Goal: Task Accomplishment & Management: Manage account settings

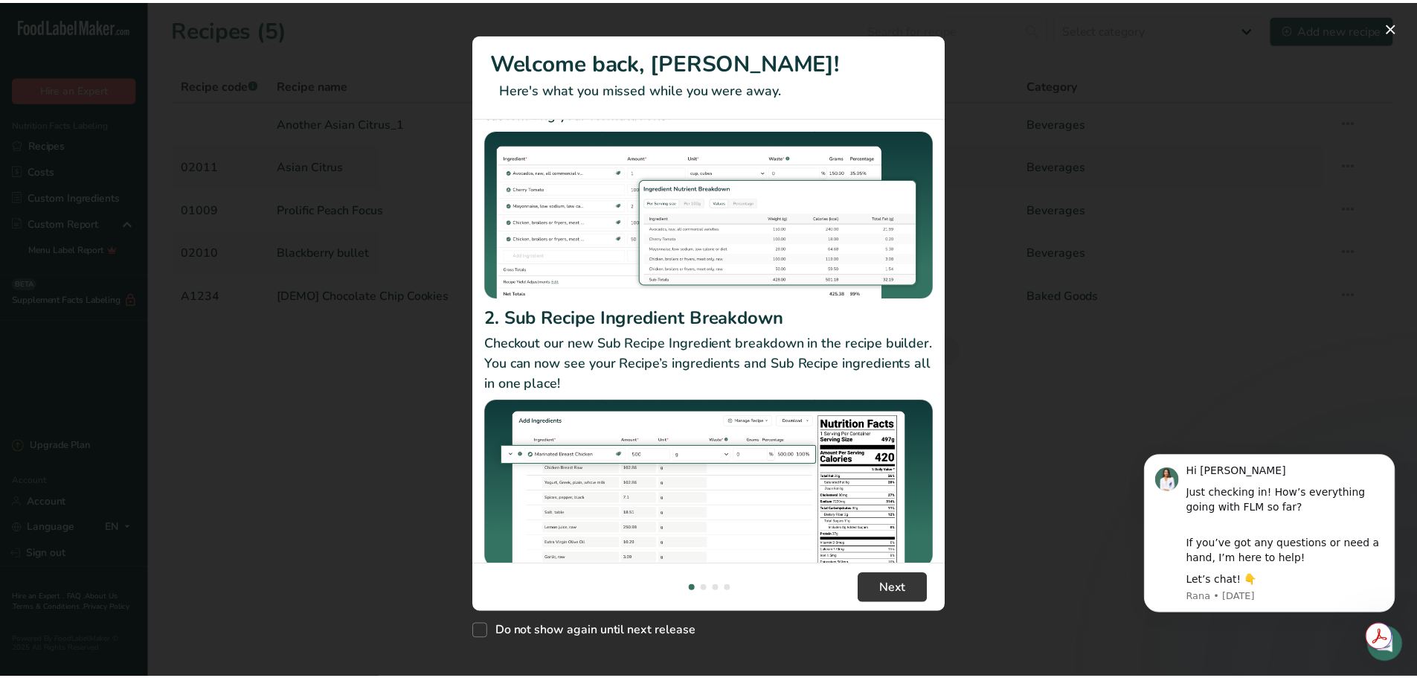
scroll to position [129, 0]
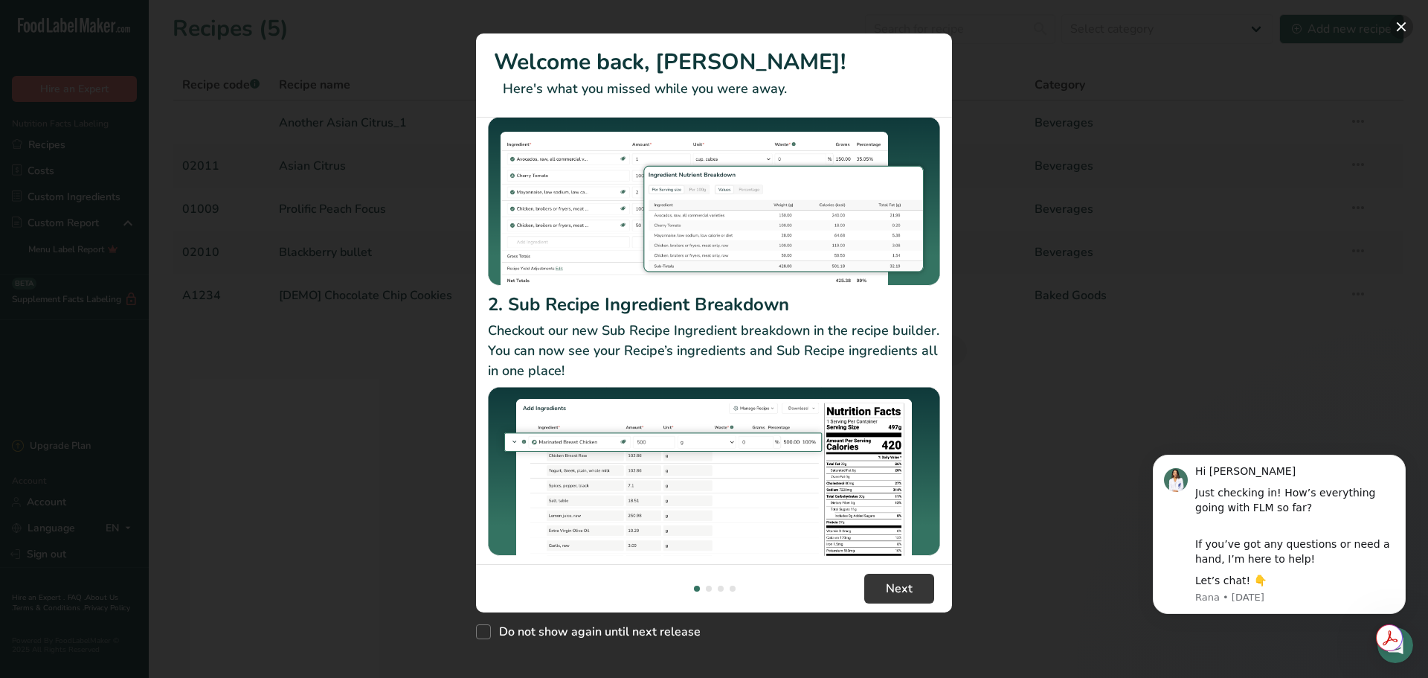
click at [1405, 28] on button "New Features" at bounding box center [1402, 27] width 24 height 24
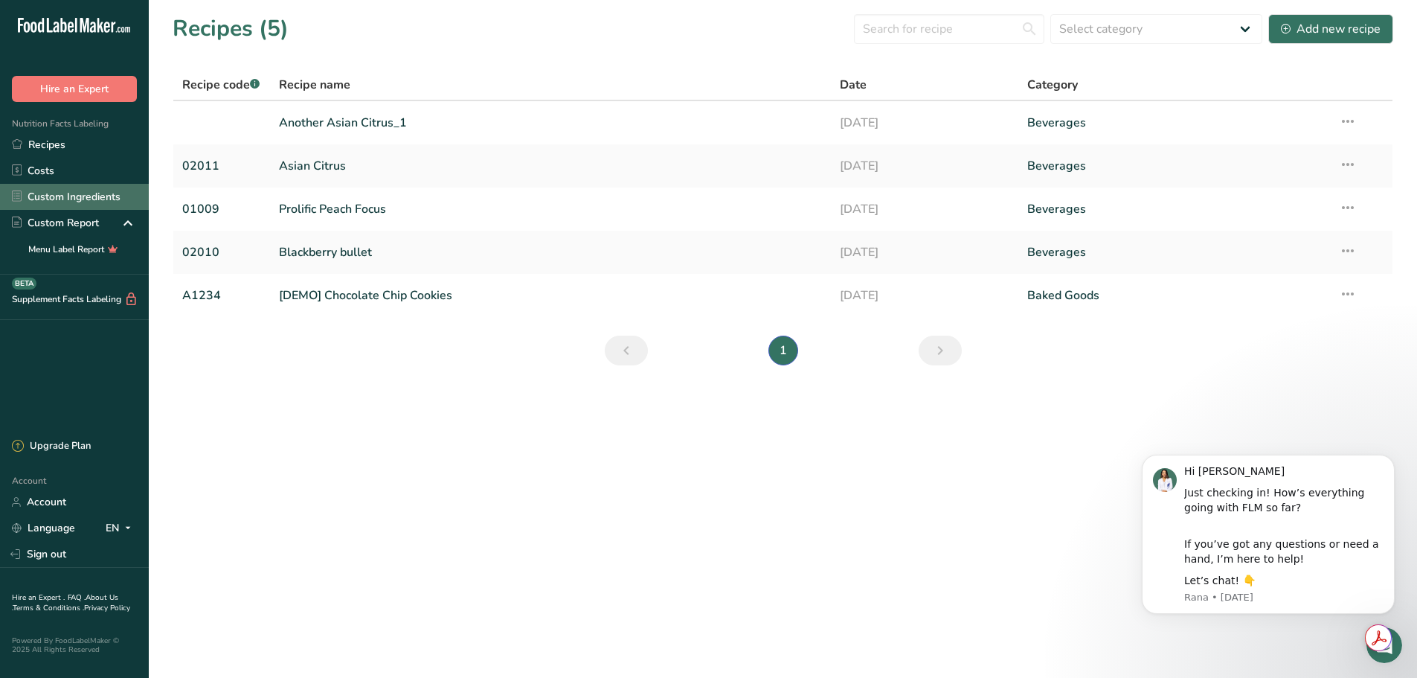
click at [113, 186] on link "Custom Ingredients" at bounding box center [74, 197] width 149 height 26
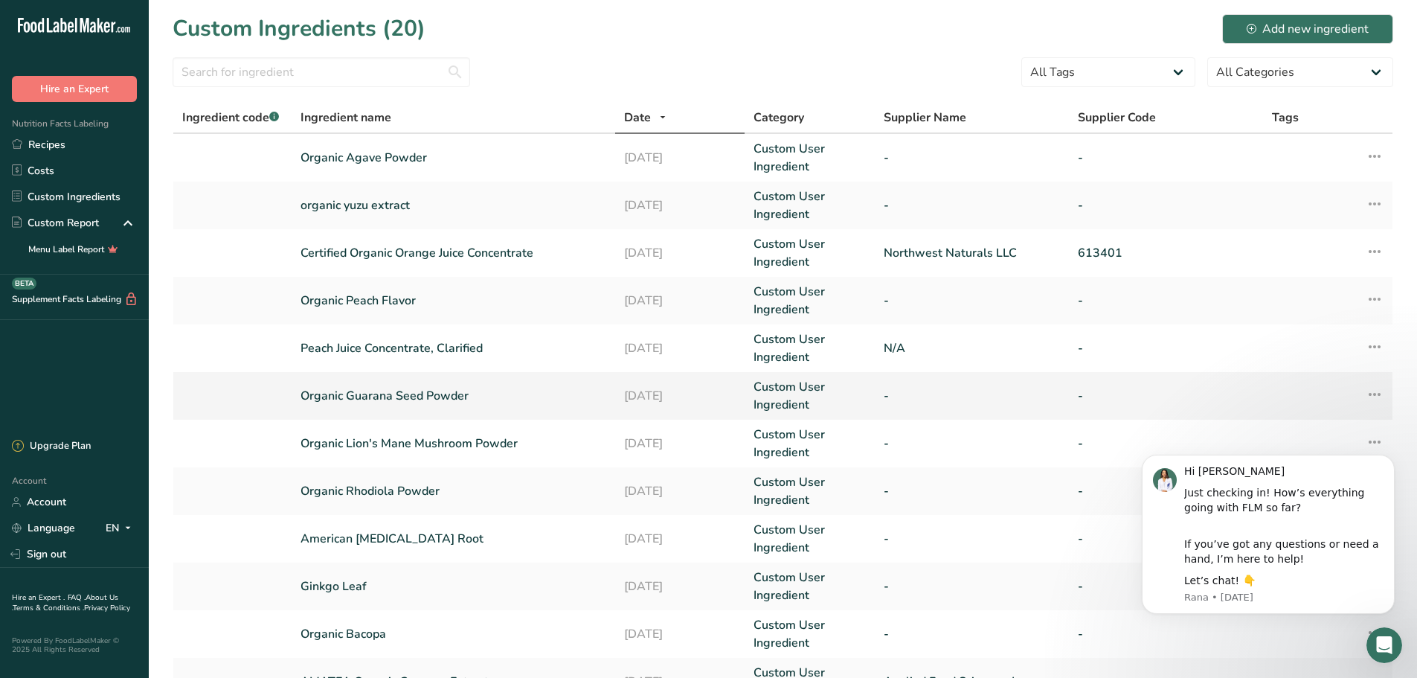
click at [429, 399] on link "Organic Guarana Seed Powder" at bounding box center [454, 396] width 306 height 18
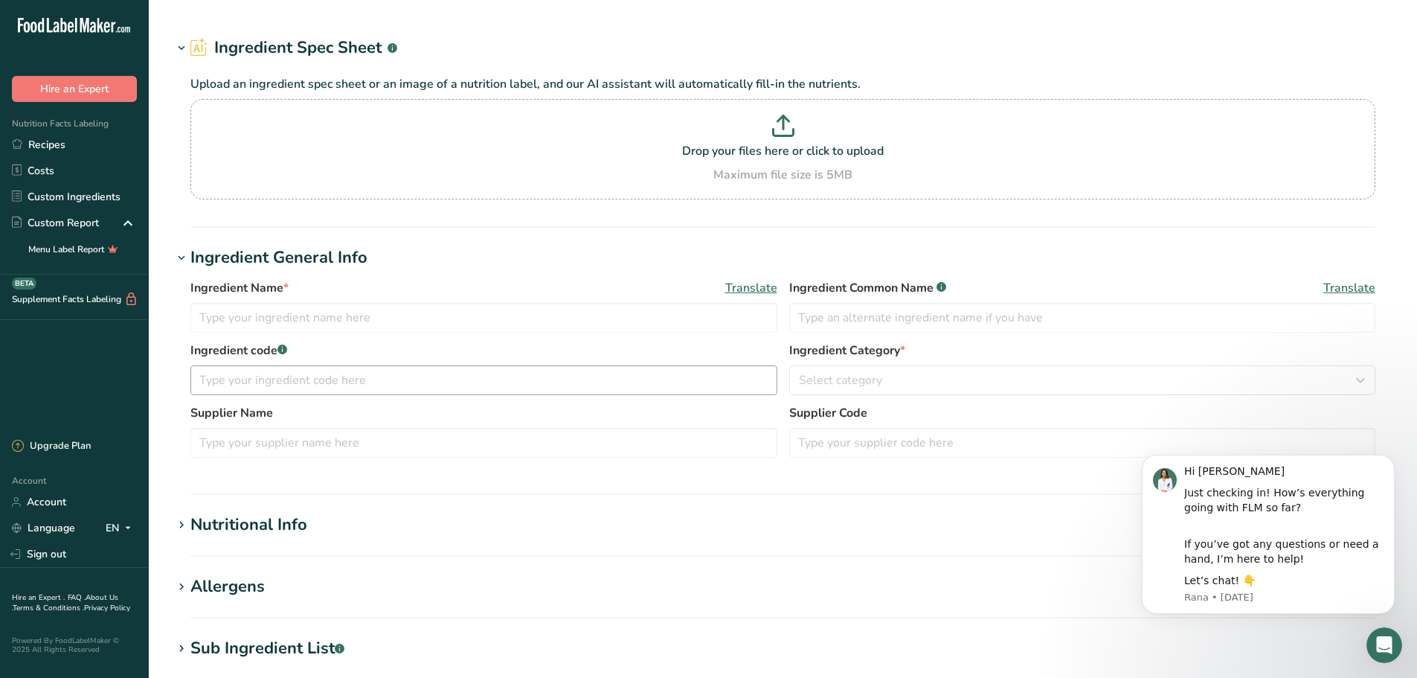
type input "Organic Guarana Seed Powder"
type input "2"
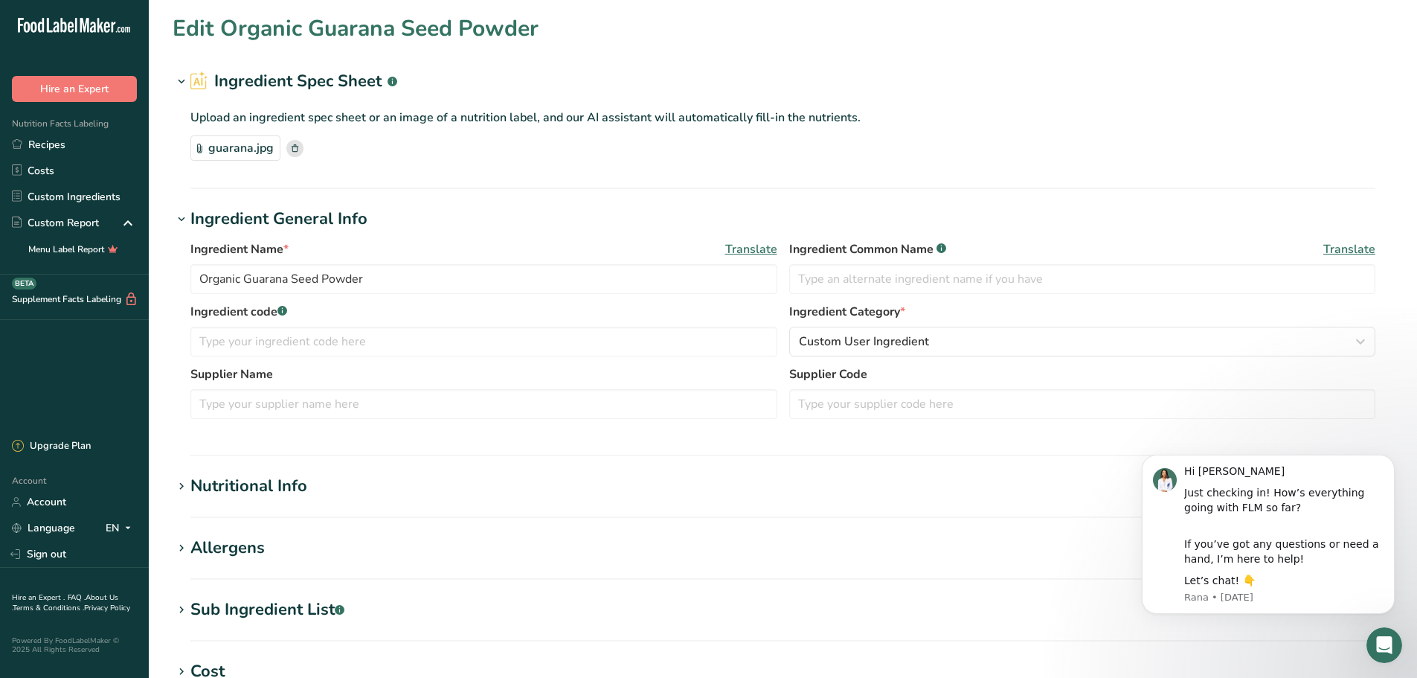
type input "2"
type KJ "8.37"
type Fat "0"
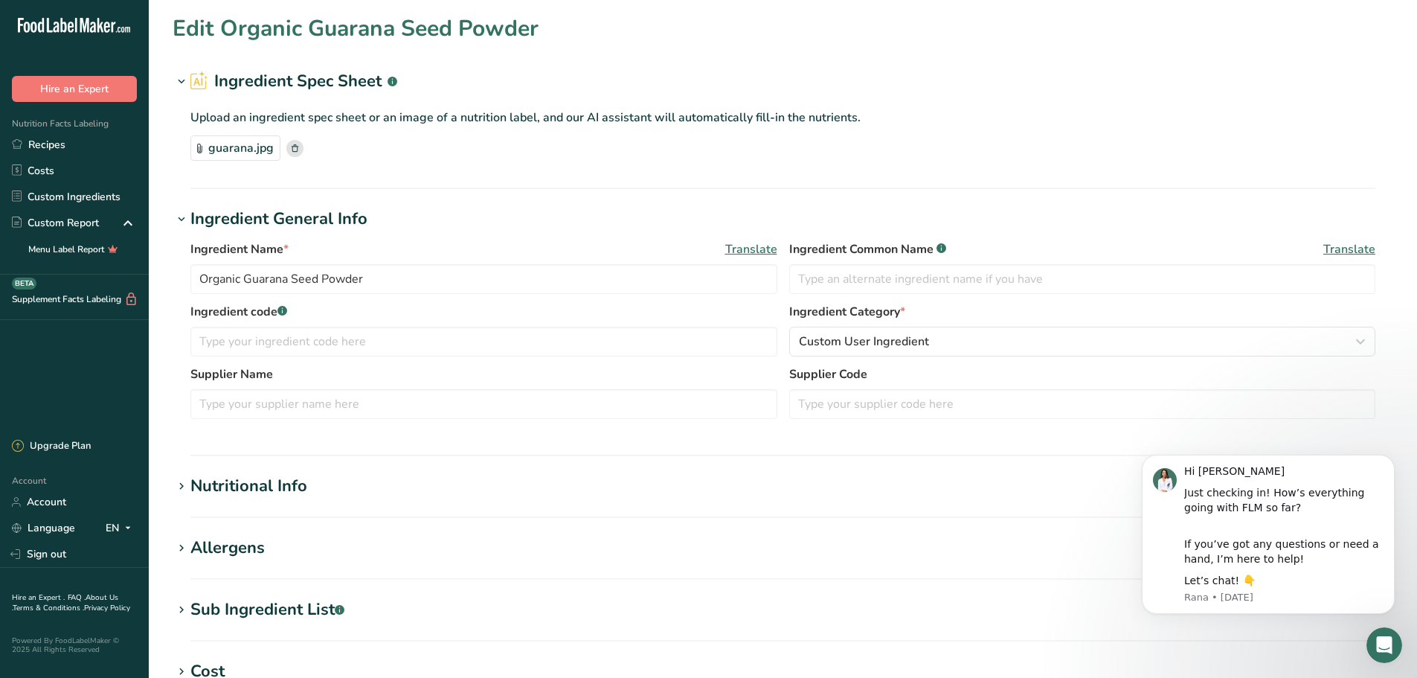
type input "0"
type Carbohydrates "0"
type Fiber "0"
type Sugars "0"
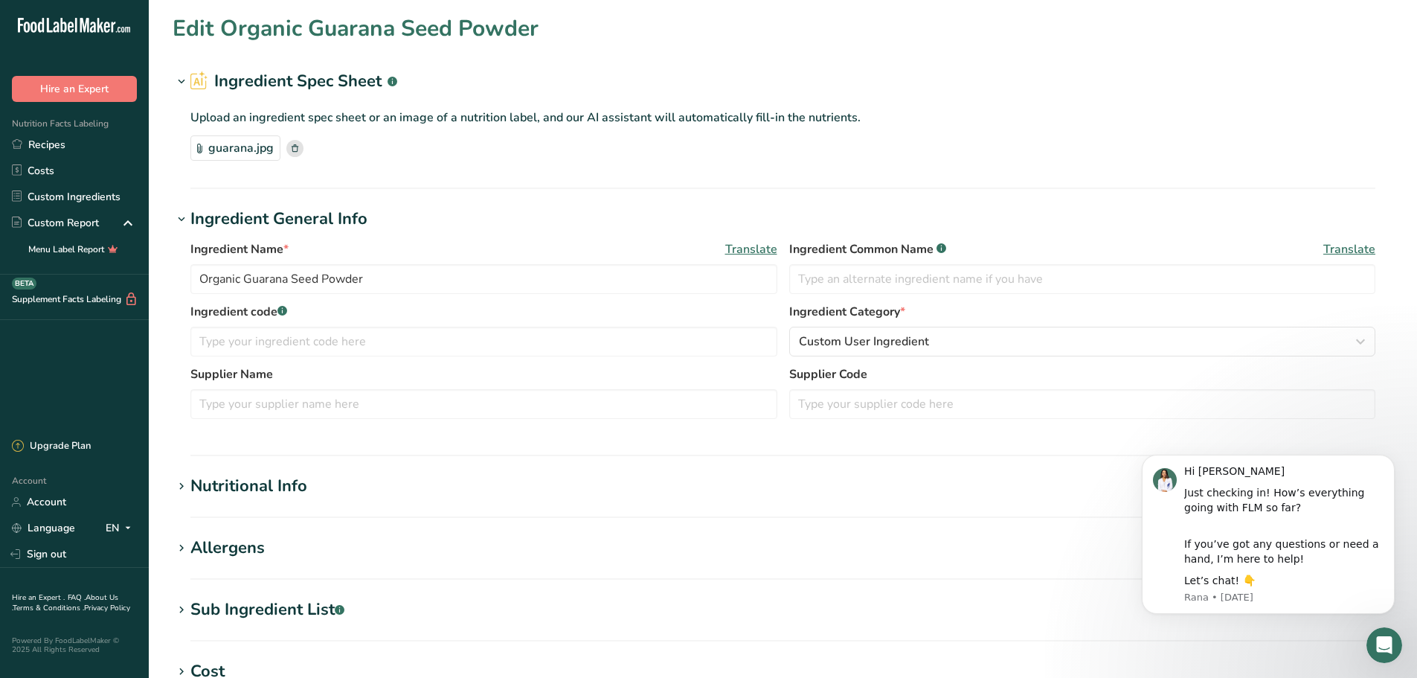
type Sugars "0"
type input "0"
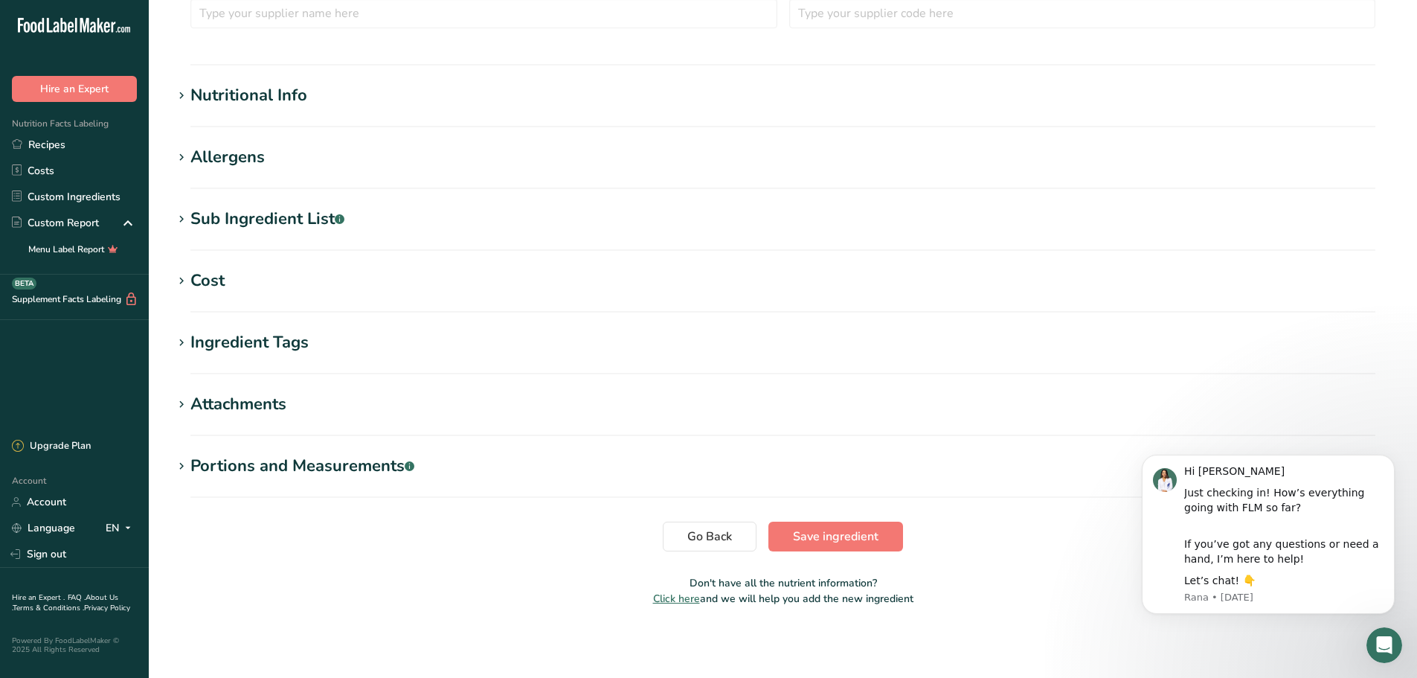
scroll to position [93, 0]
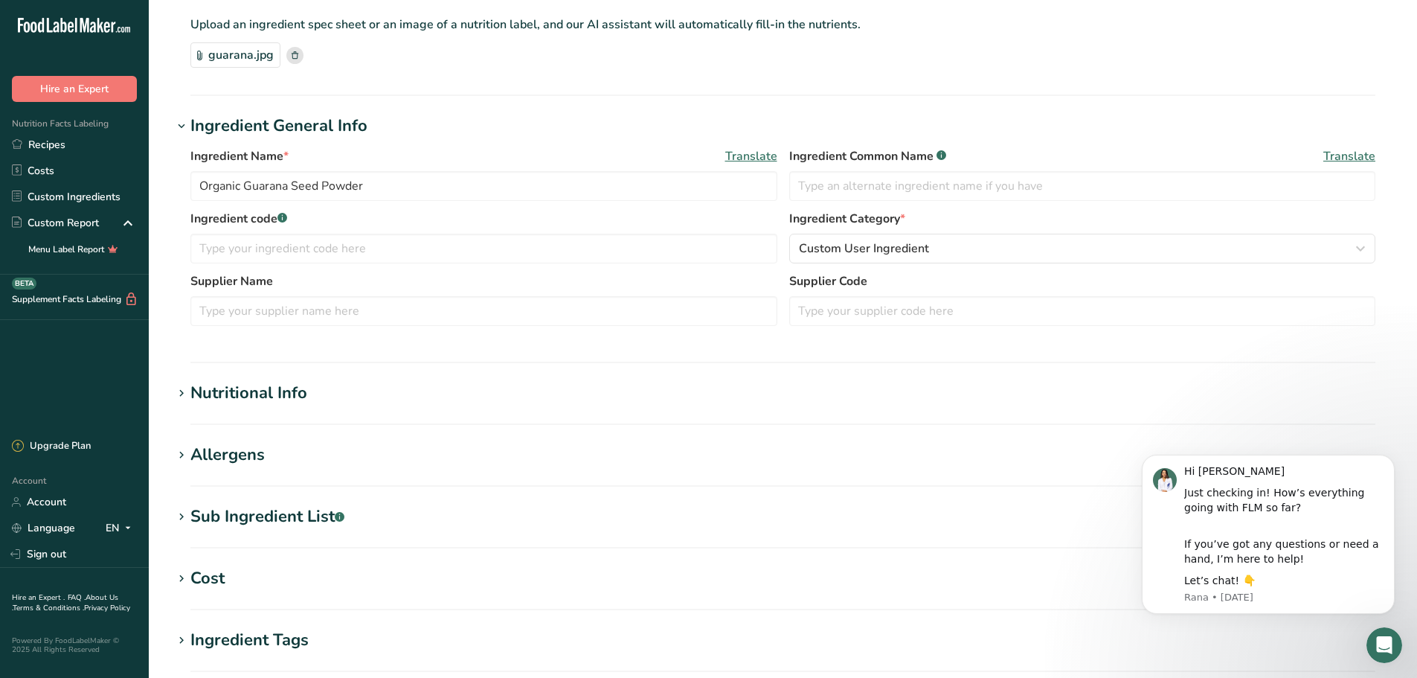
click at [220, 391] on div "Nutritional Info" at bounding box center [248, 393] width 117 height 25
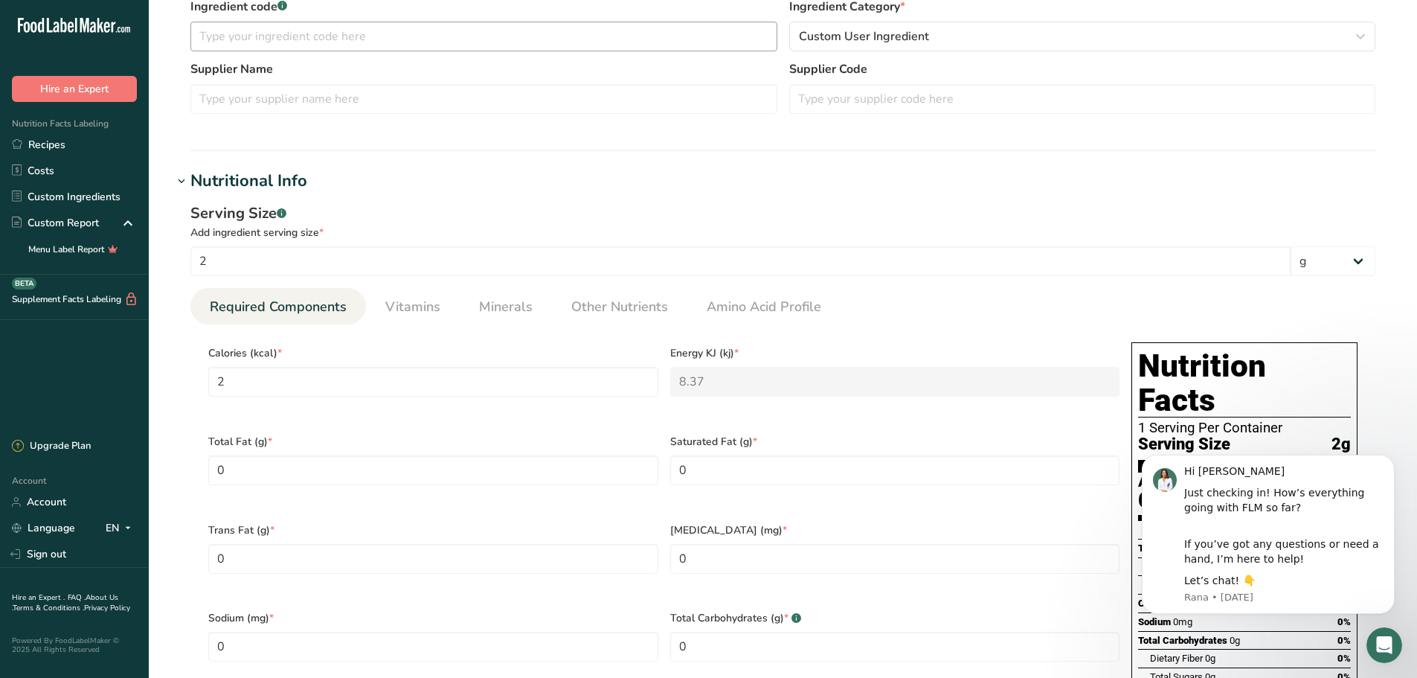
scroll to position [0, 0]
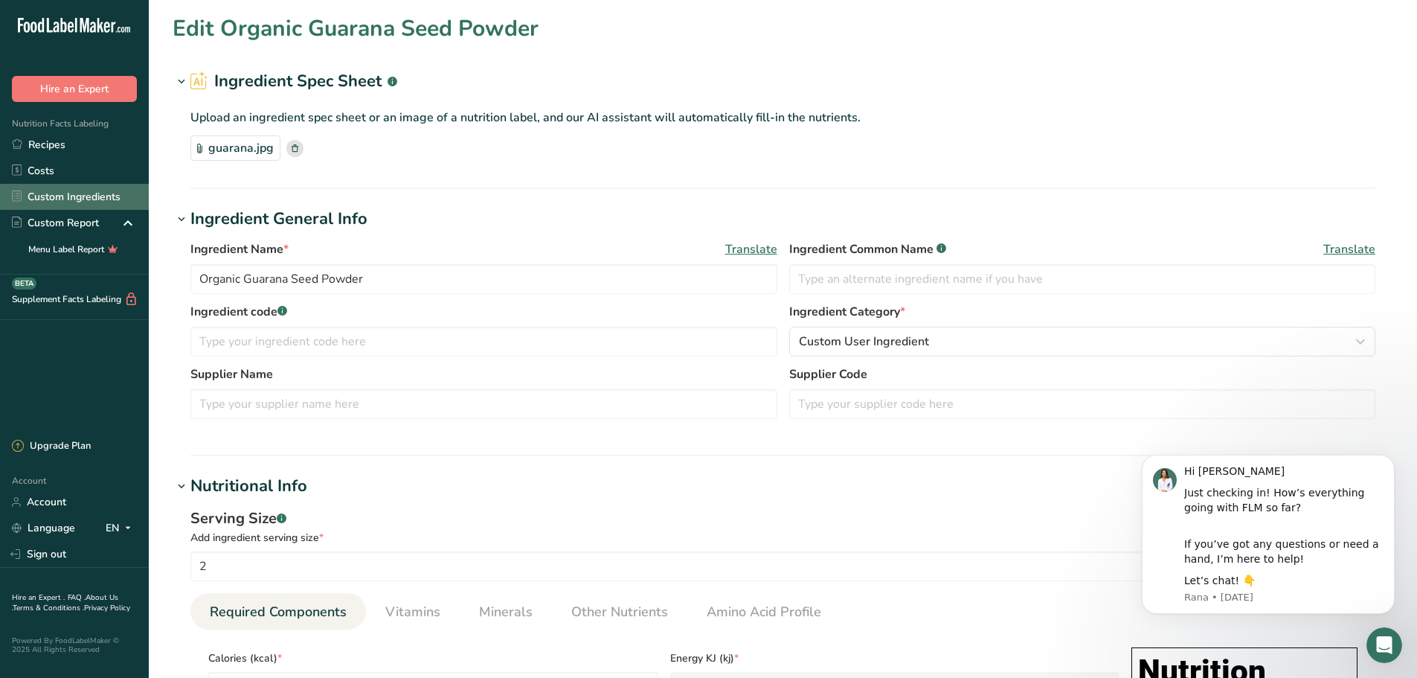
click at [66, 191] on link "Custom Ingredients" at bounding box center [74, 197] width 149 height 26
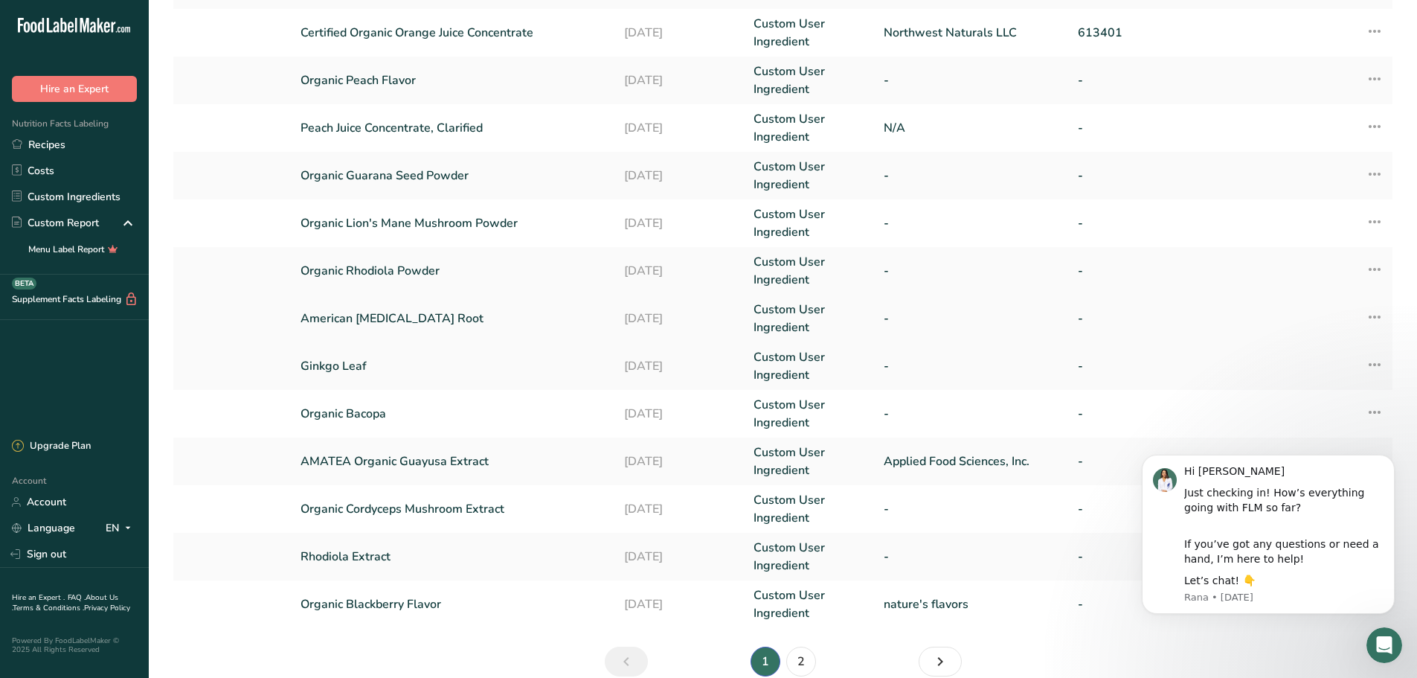
scroll to position [290, 0]
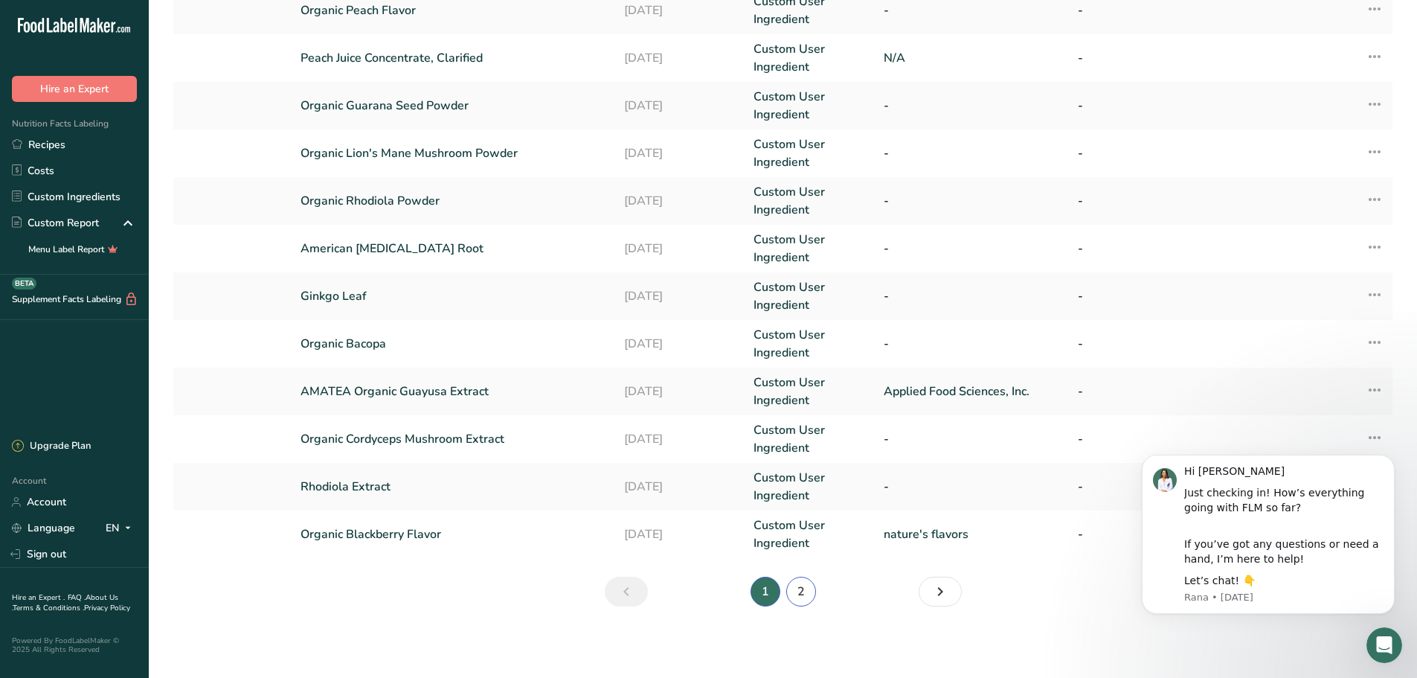
click at [801, 600] on link "2" at bounding box center [801, 592] width 30 height 30
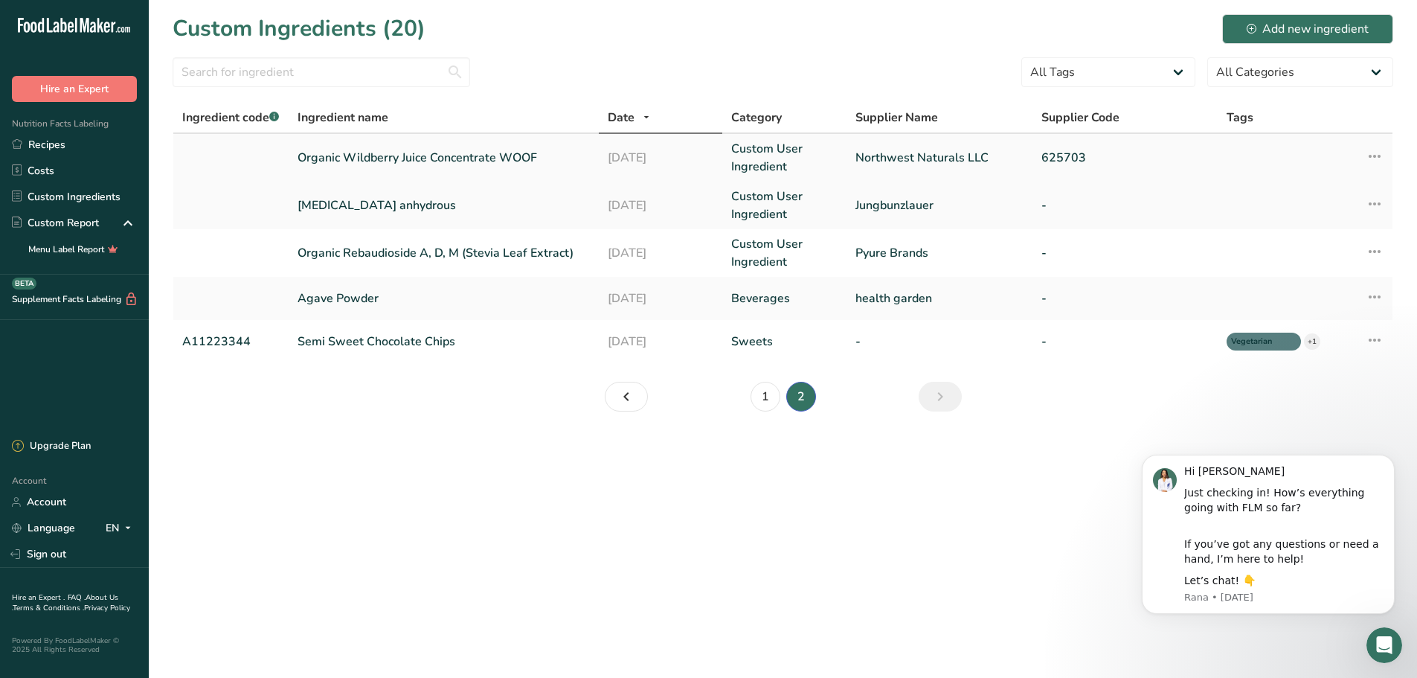
click at [446, 150] on link "Organic Wildberry Juice Concentrate WOOF" at bounding box center [444, 158] width 292 height 18
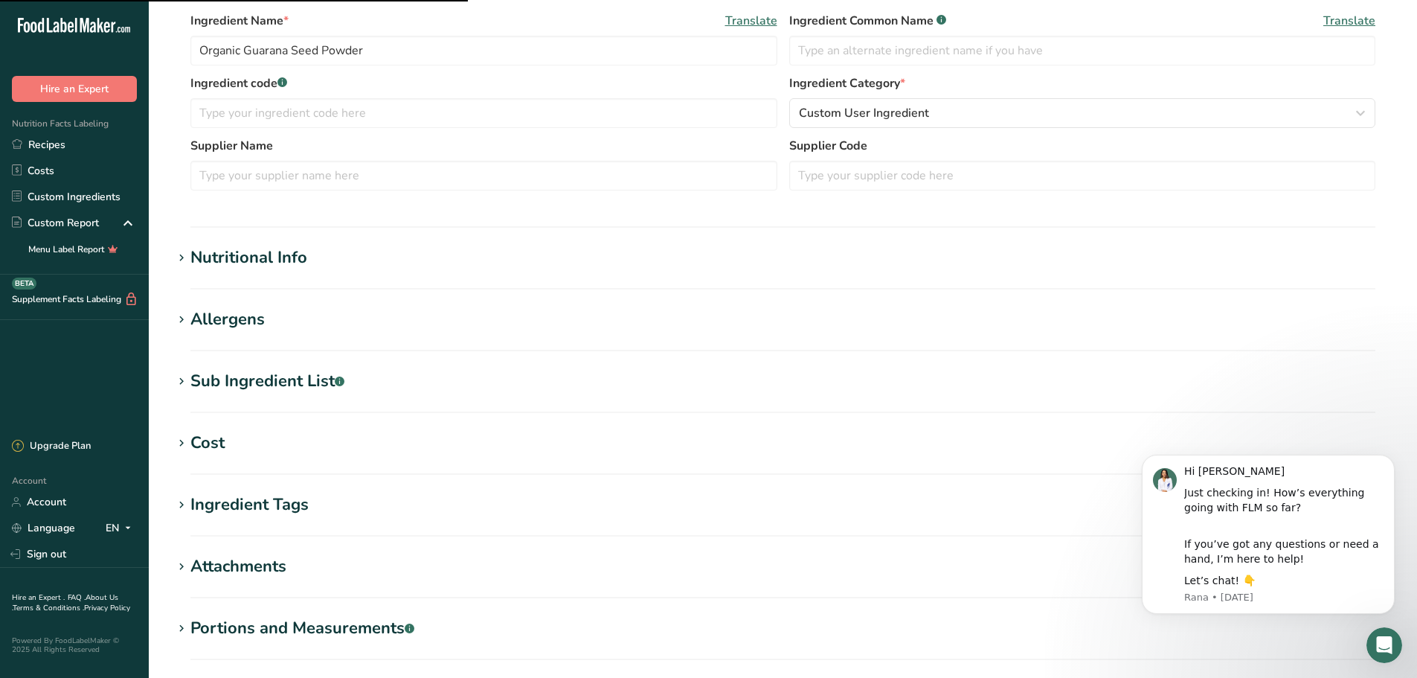
scroll to position [391, 0]
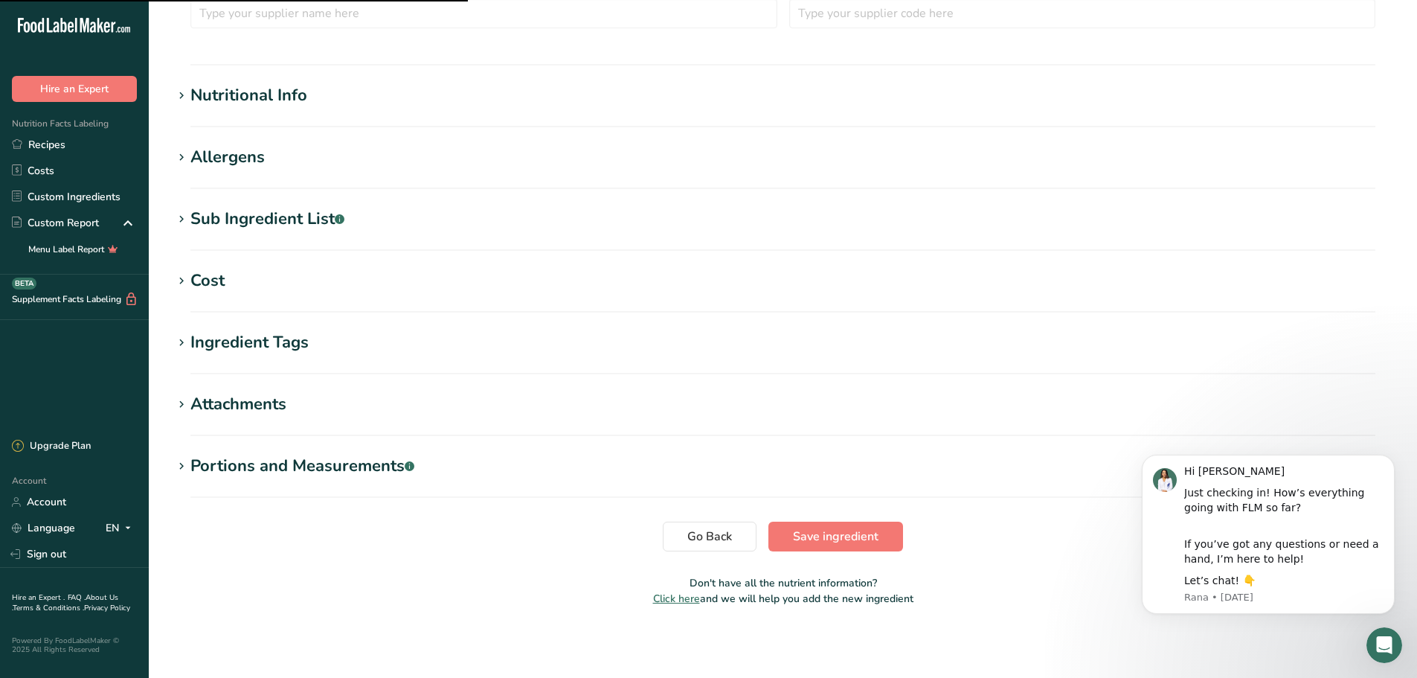
type input "Organic Wildberry Juice Concentrate WOOF"
type input "Organic Wildberry Juice Concentrate with other organic flavors"
type input "Northwest Naturals LLC"
type input "625703"
click at [188, 97] on span at bounding box center [182, 96] width 18 height 18
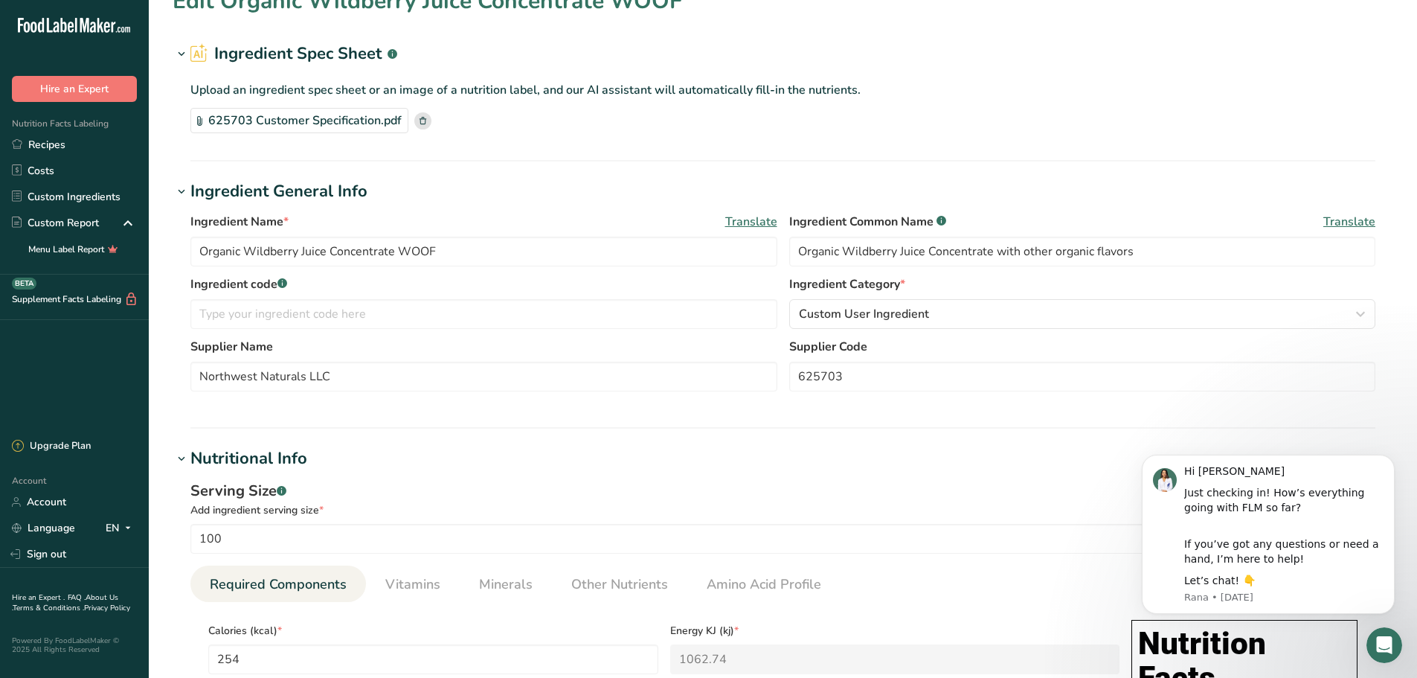
scroll to position [0, 0]
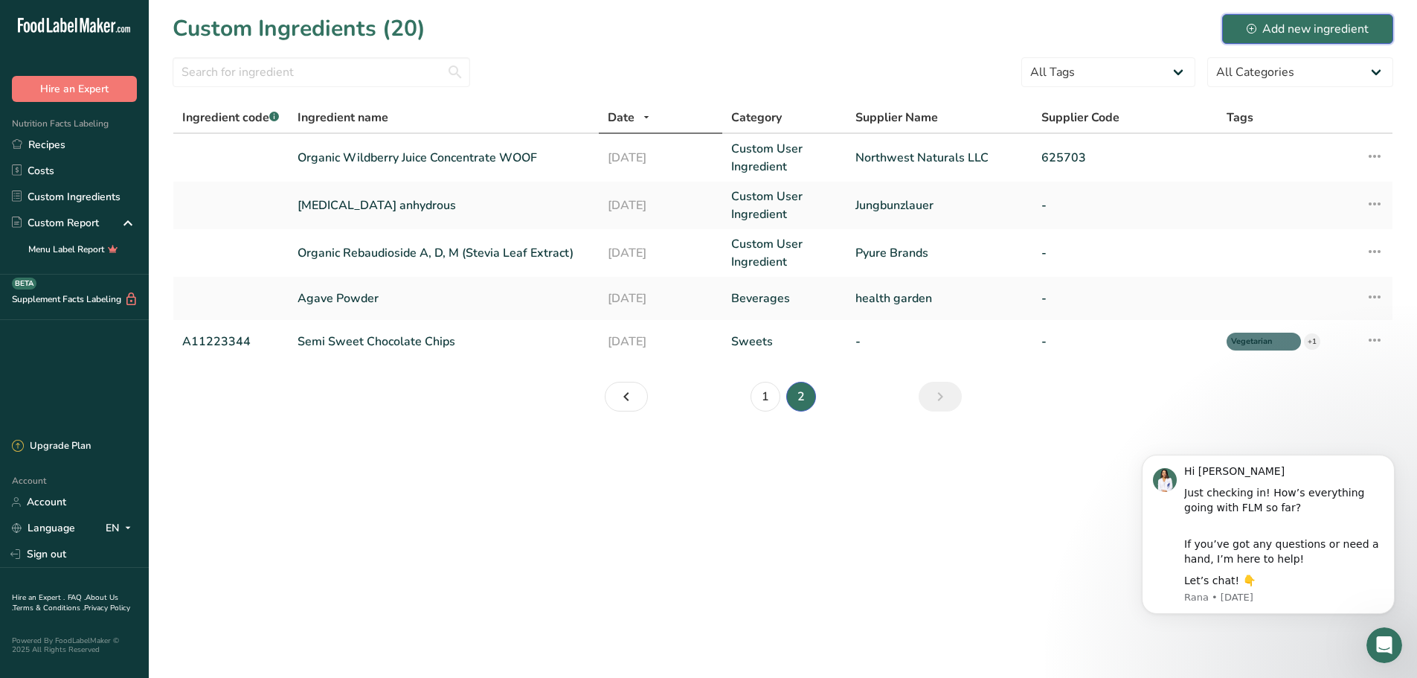
click at [1286, 31] on div "Add new ingredient" at bounding box center [1308, 29] width 122 height 18
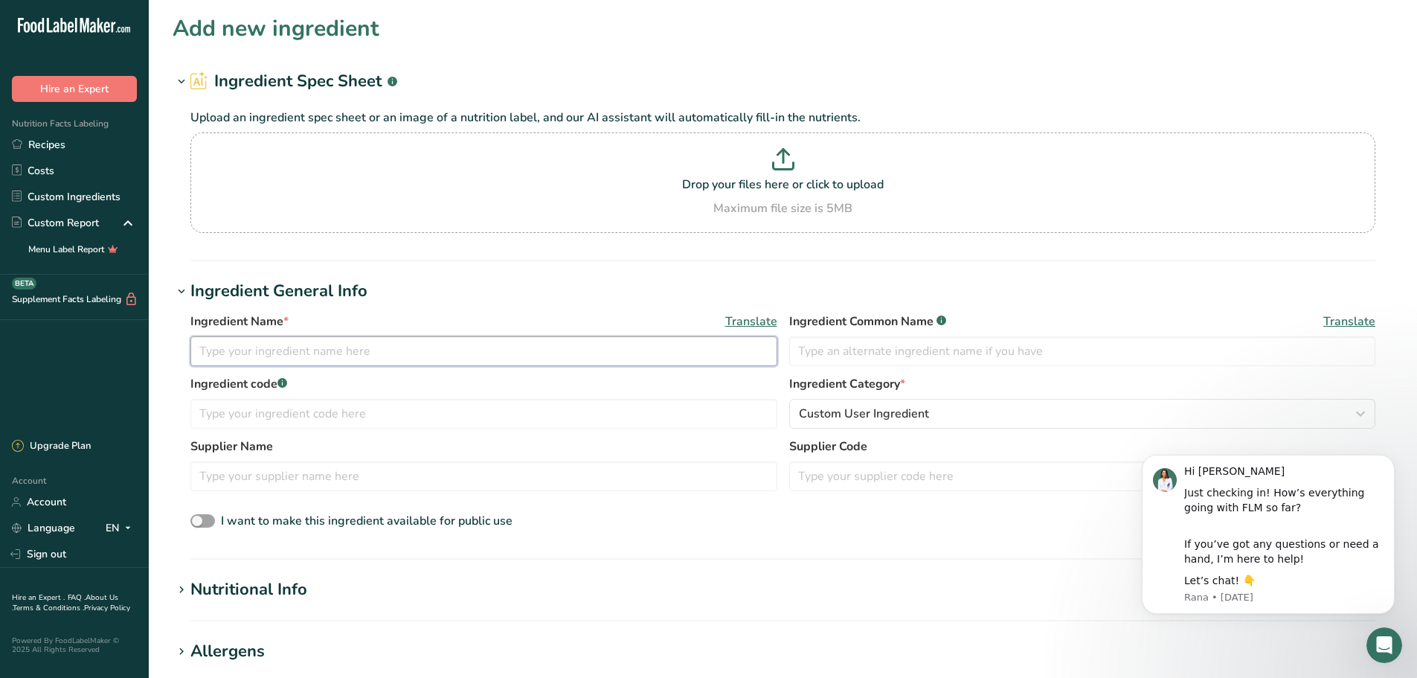
click at [248, 353] on input "text" at bounding box center [483, 351] width 587 height 30
type input "Organic clarified pineapple juice"
click at [397, 465] on input "text" at bounding box center [483, 476] width 587 height 30
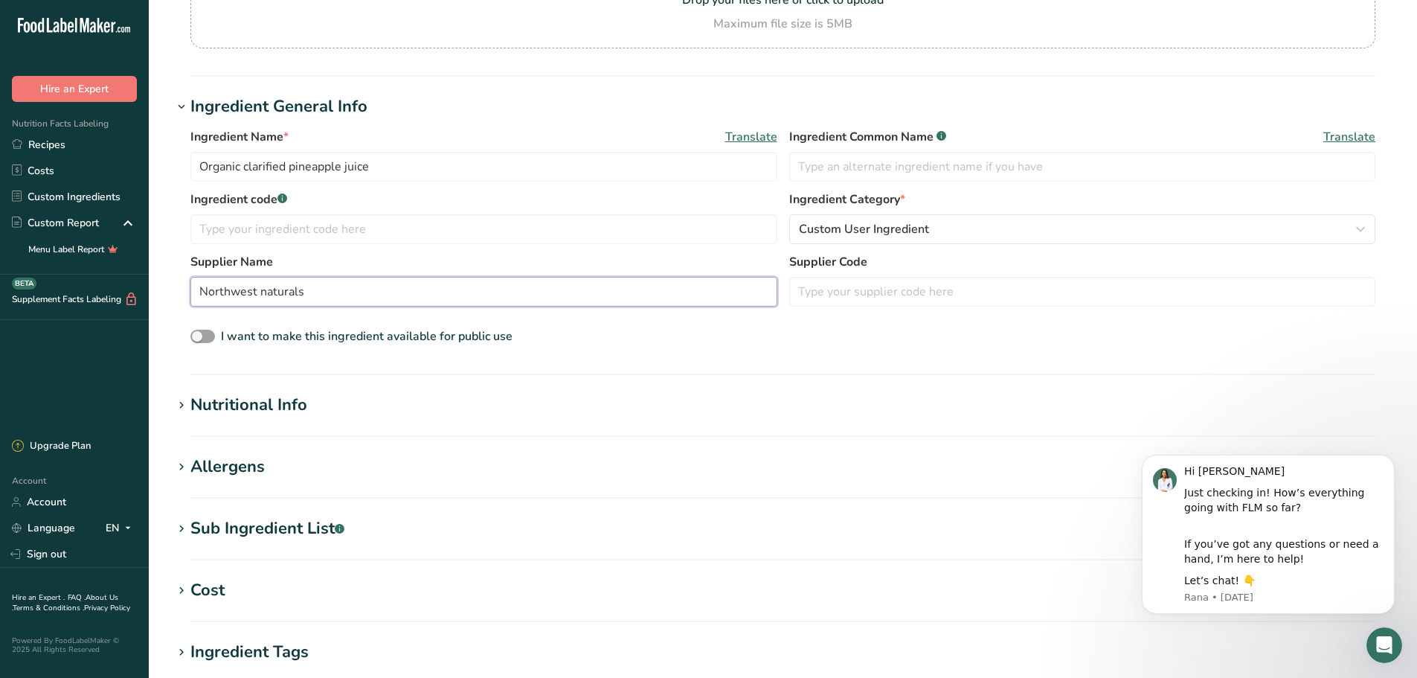
scroll to position [223, 0]
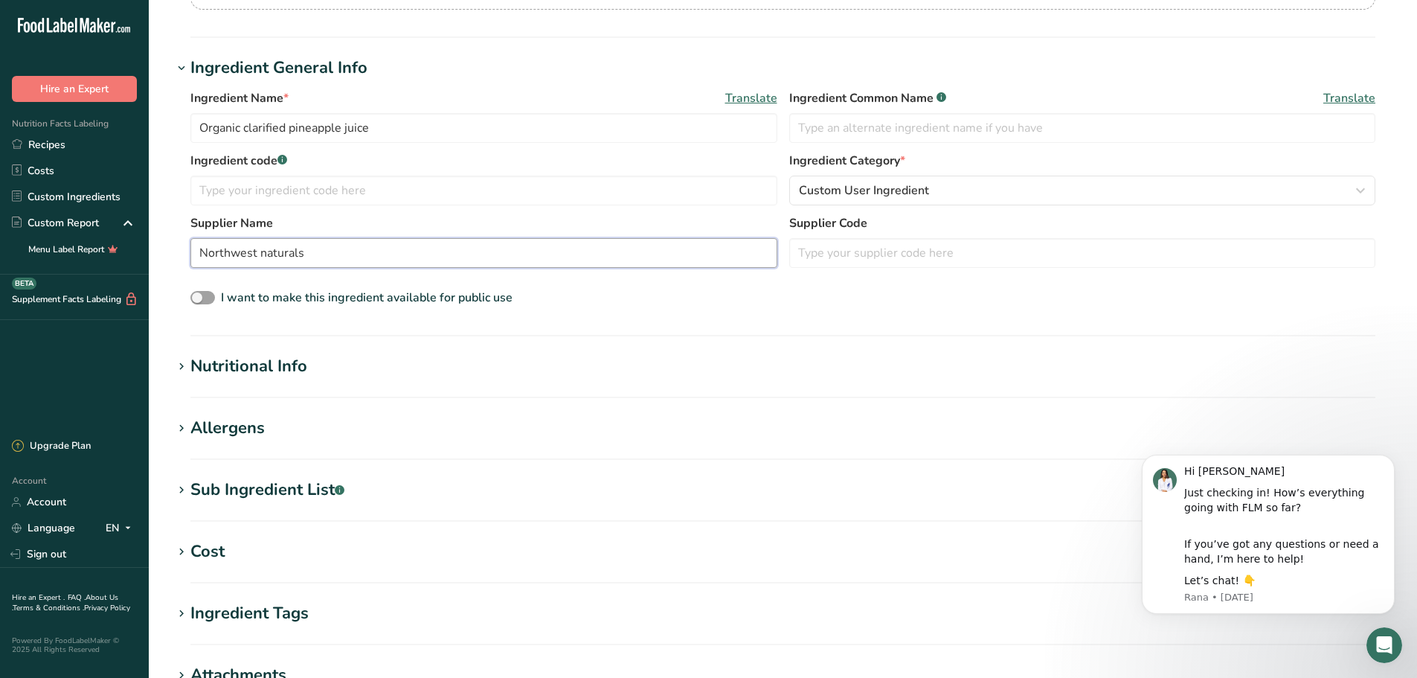
type input "Northwest naturals"
click at [184, 363] on icon at bounding box center [181, 366] width 13 height 21
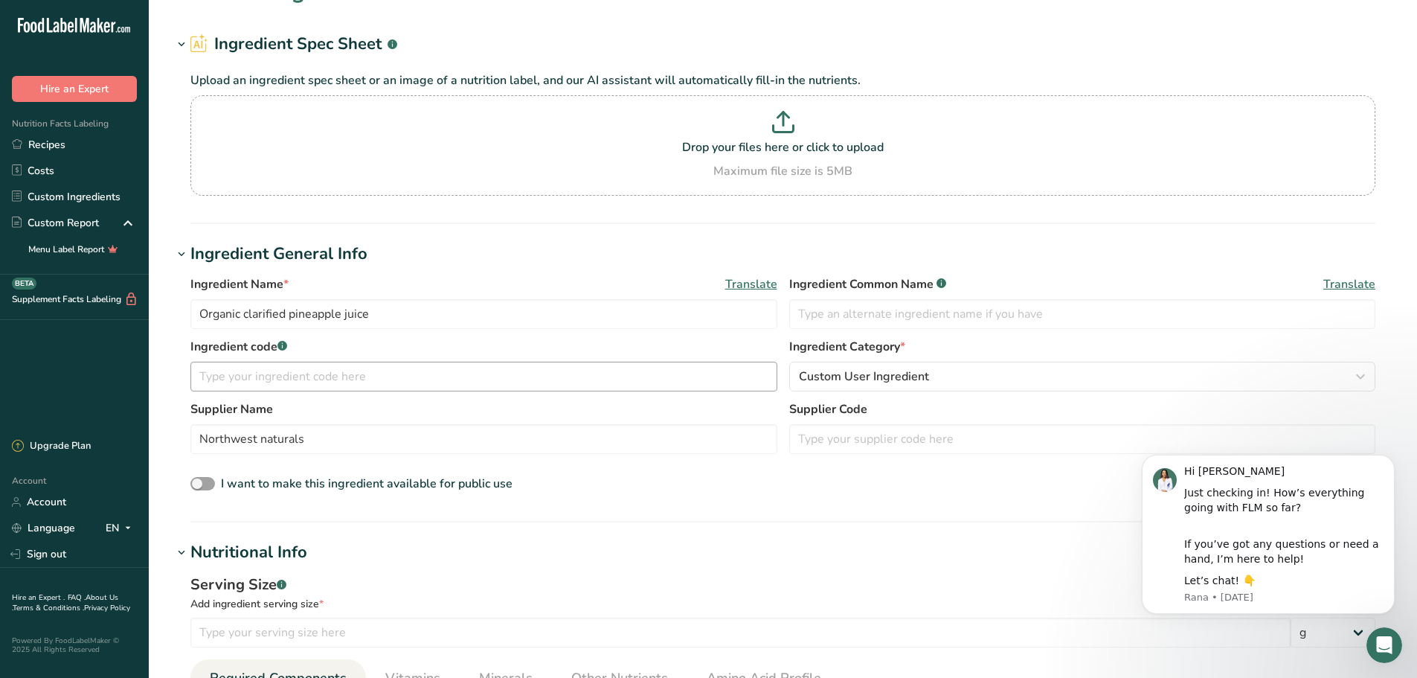
scroll to position [0, 0]
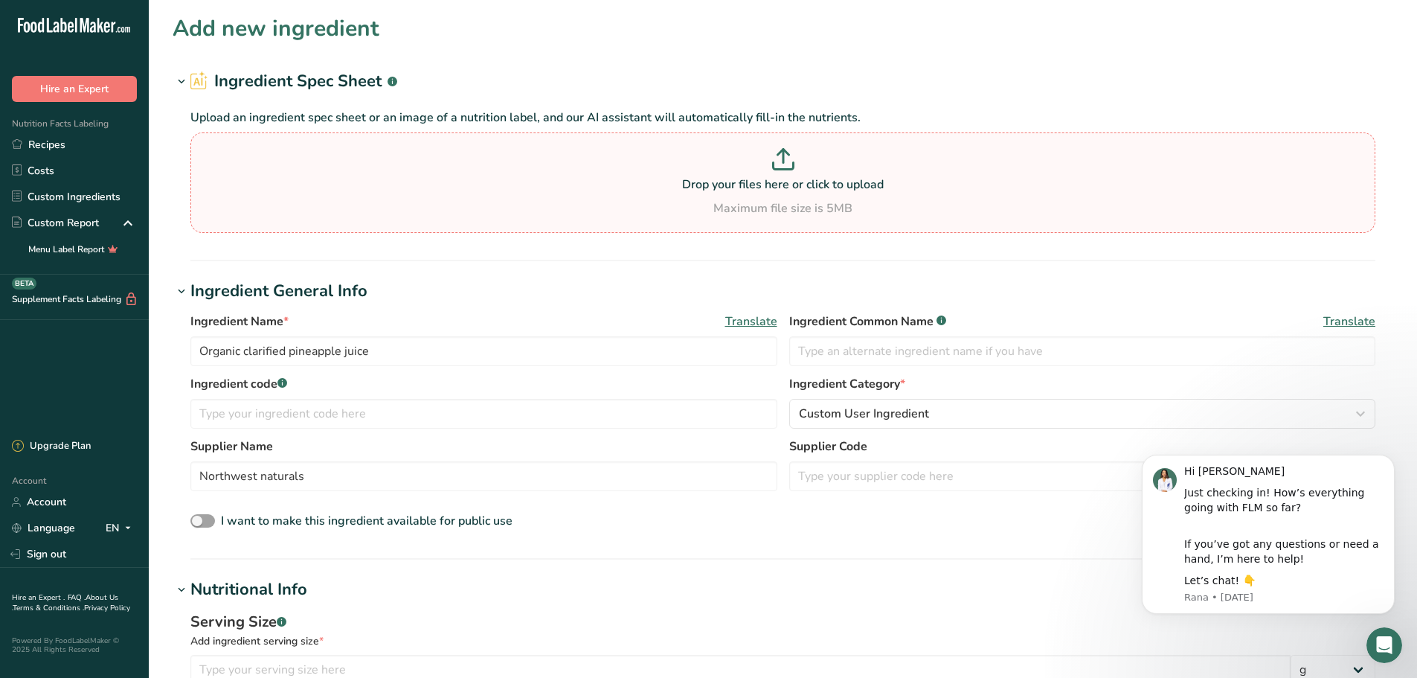
click at [422, 182] on p "Drop your files here or click to upload" at bounding box center [783, 185] width 1178 height 18
click at [422, 182] on input "Drop your files here or click to upload Maximum file size is 5MB" at bounding box center [782, 182] width 1185 height 100
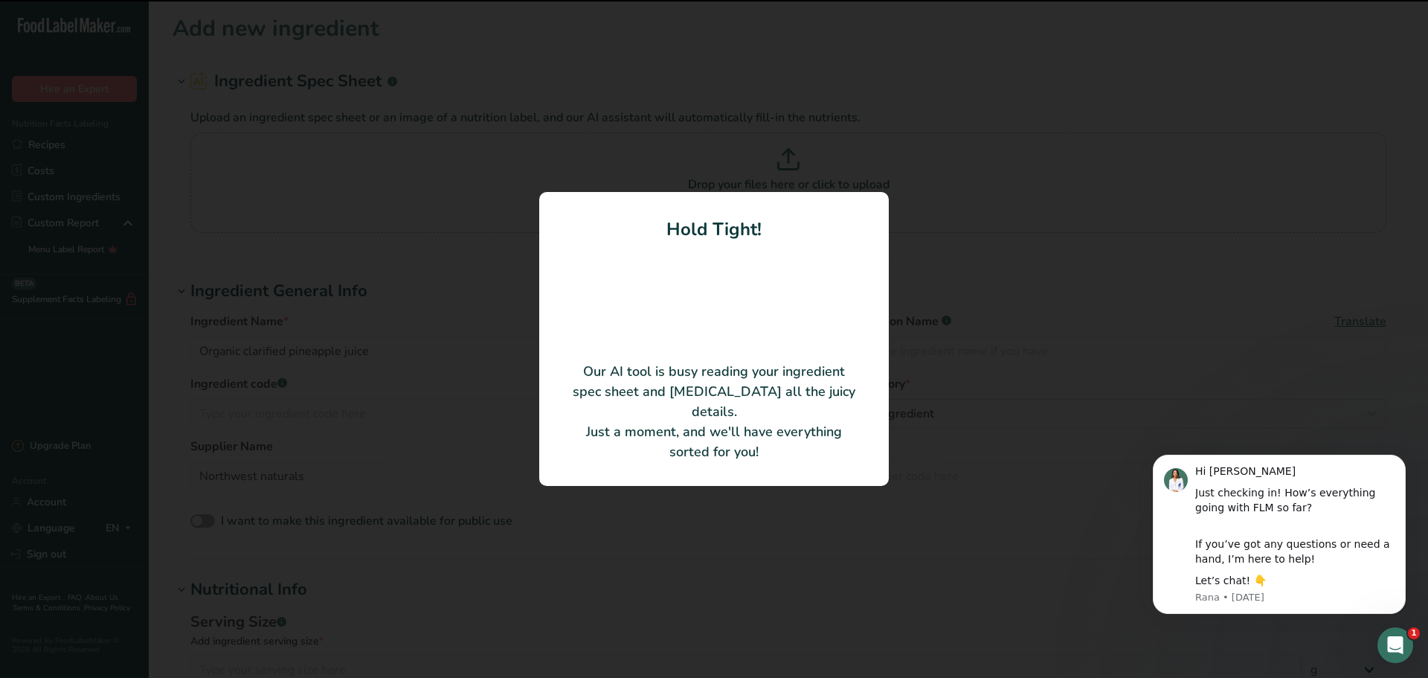
type input "Organic Clarified Pineapple Juice Concentrate"
type input "100"
type input "266"
type KJ "1112.94"
type Fat "0"
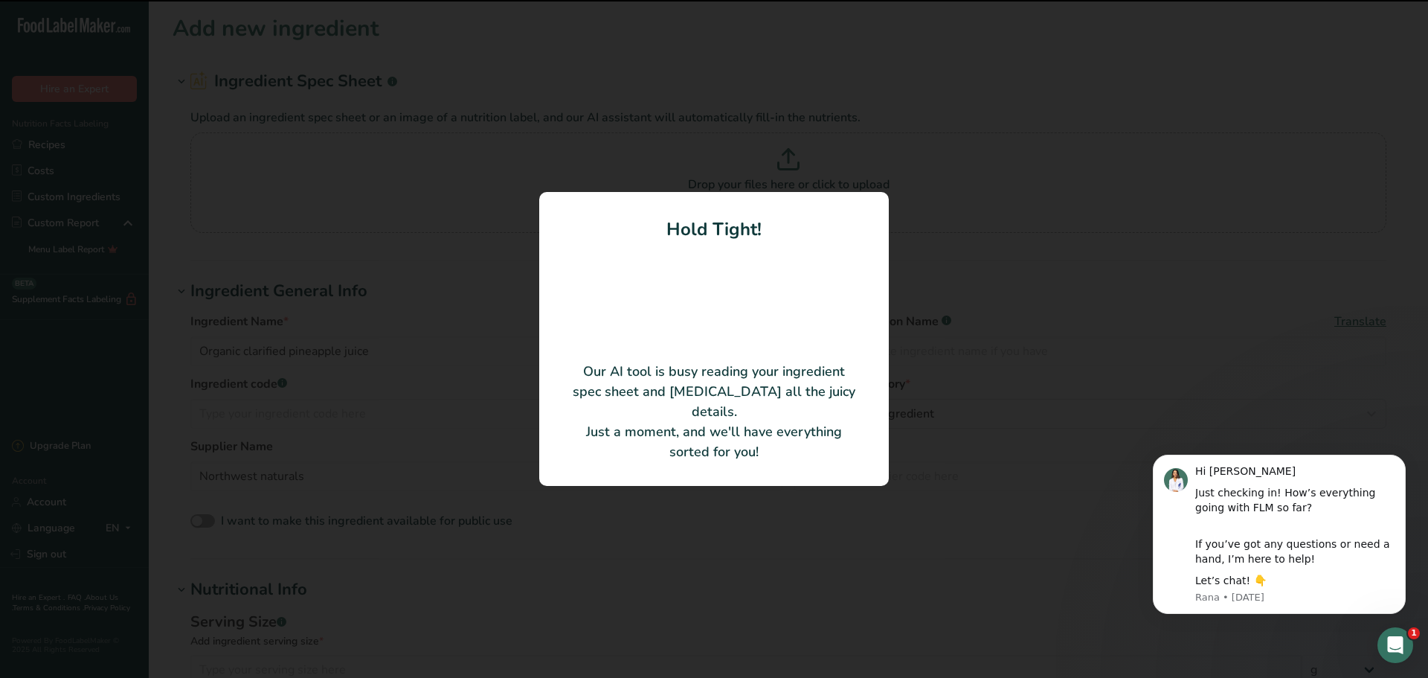
type Fat "0"
type input "0"
type input "30"
type Carbohydrates "65"
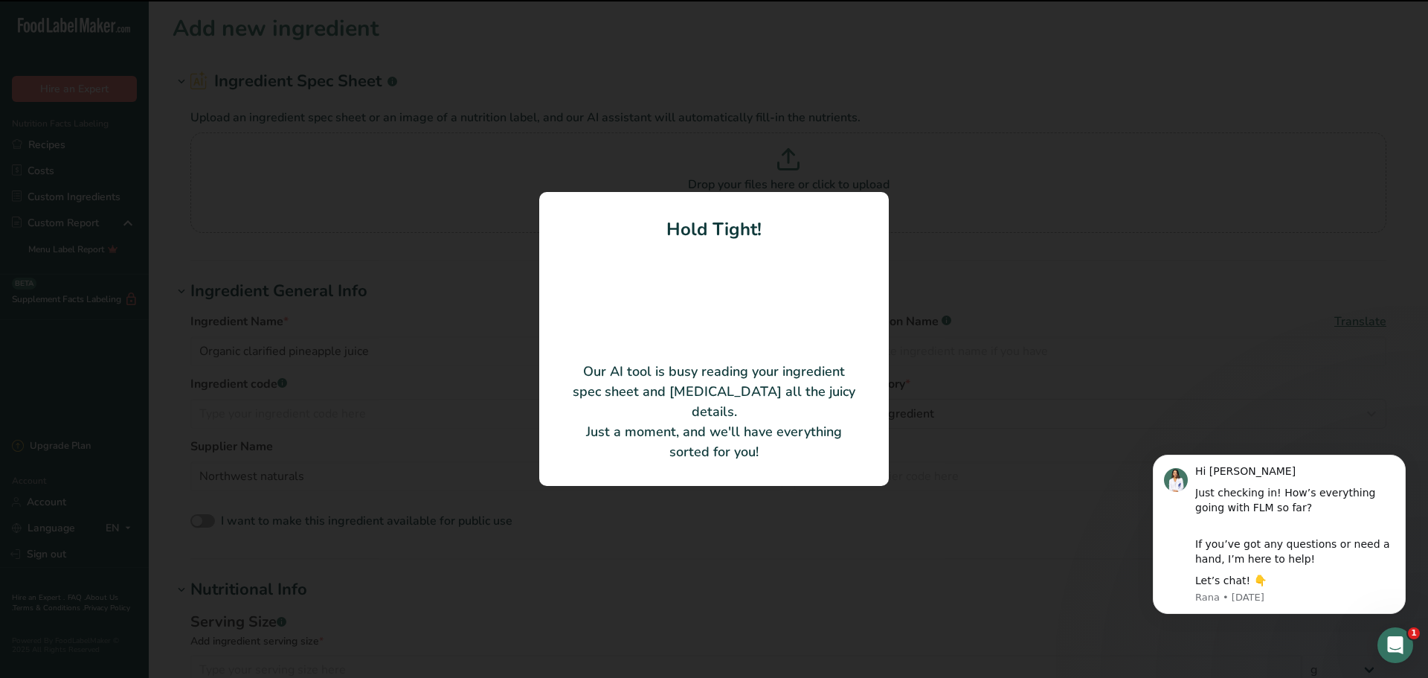
type Fiber "1.3"
type Sugars "0"
type input "1.6"
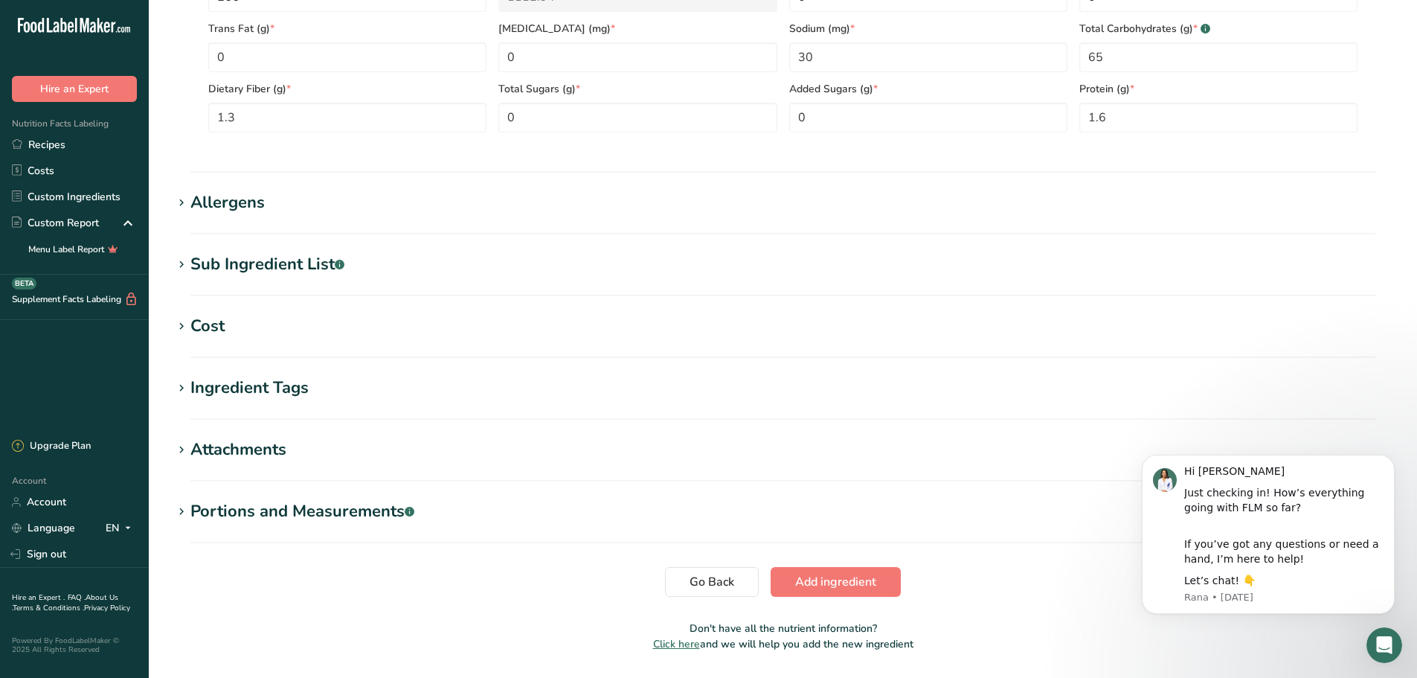
scroll to position [766, 0]
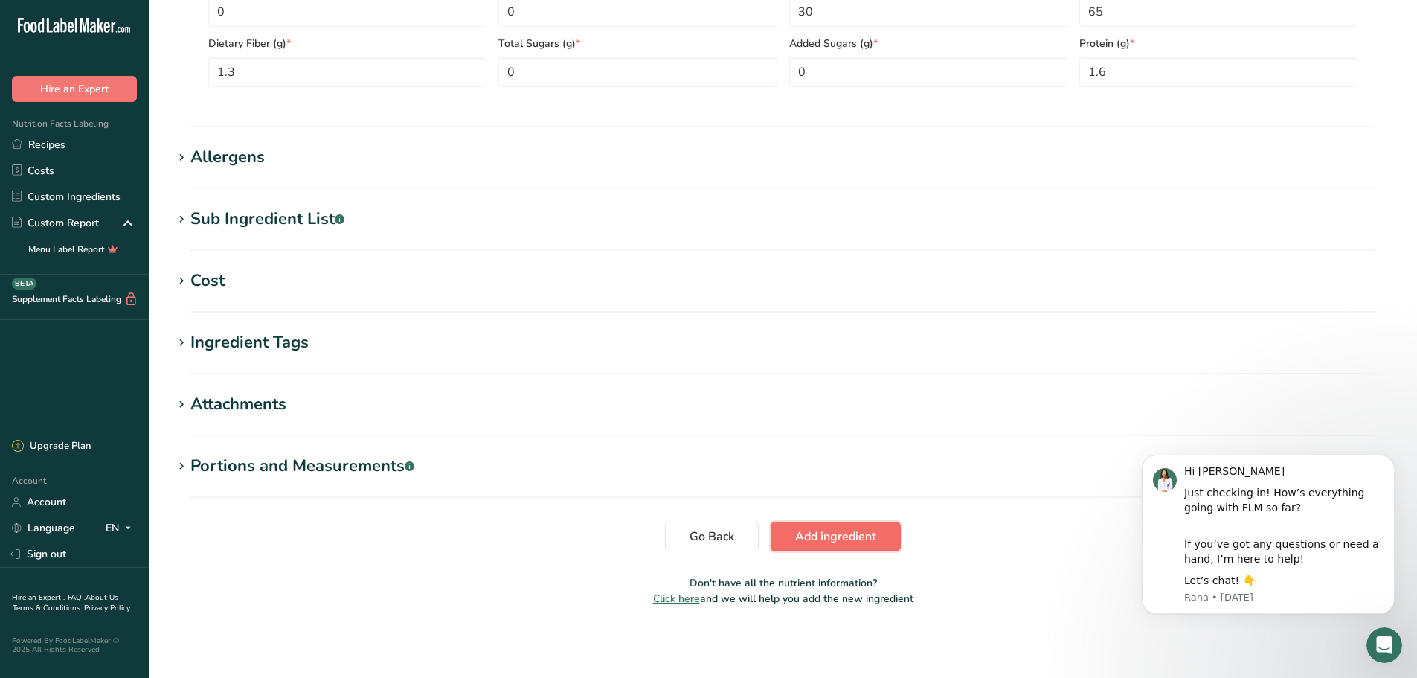
click at [863, 533] on span "Add ingredient" at bounding box center [835, 536] width 81 height 18
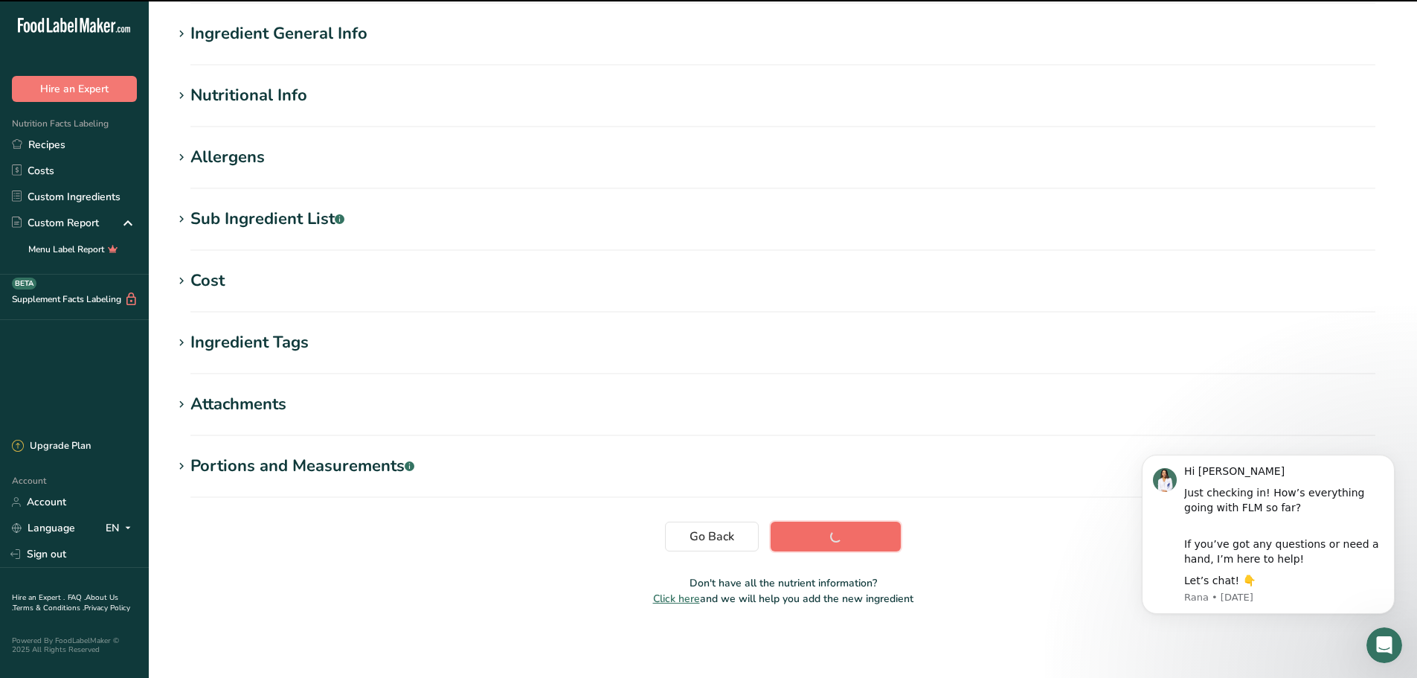
scroll to position [109, 0]
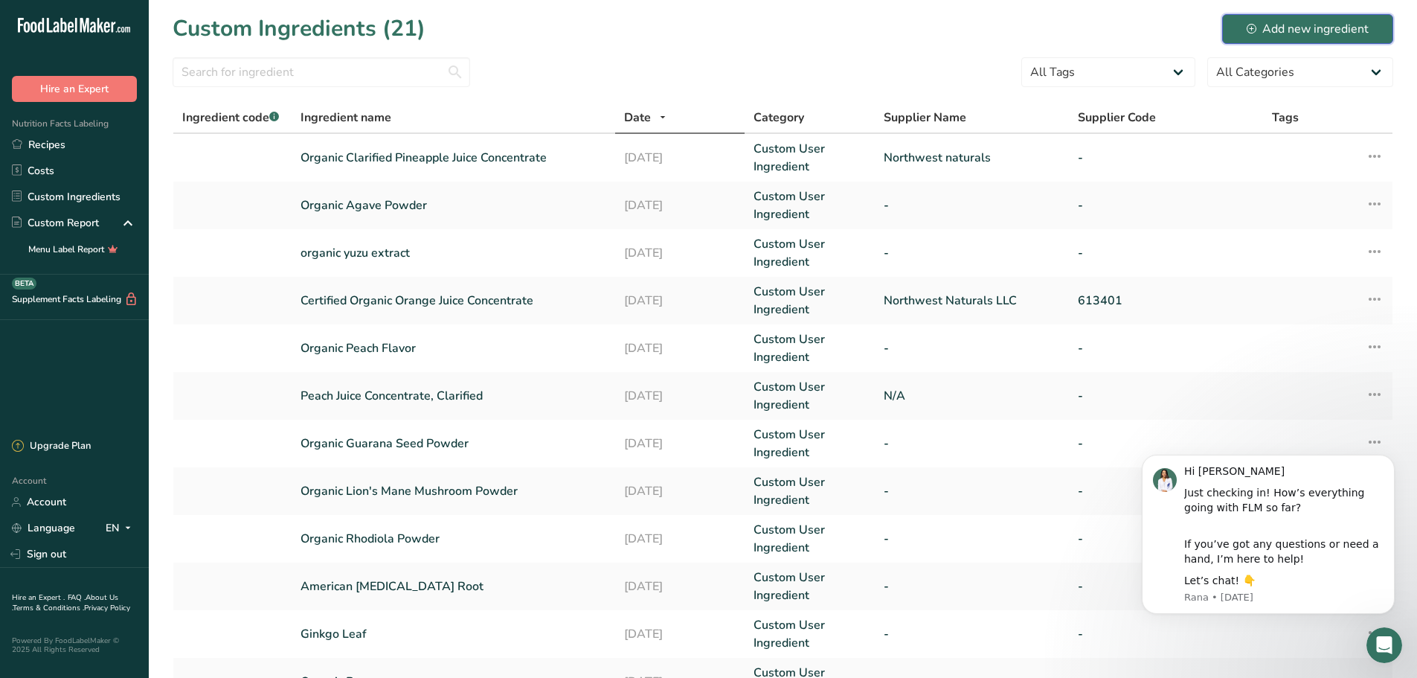
click at [1336, 20] on div "Add new ingredient" at bounding box center [1308, 29] width 122 height 18
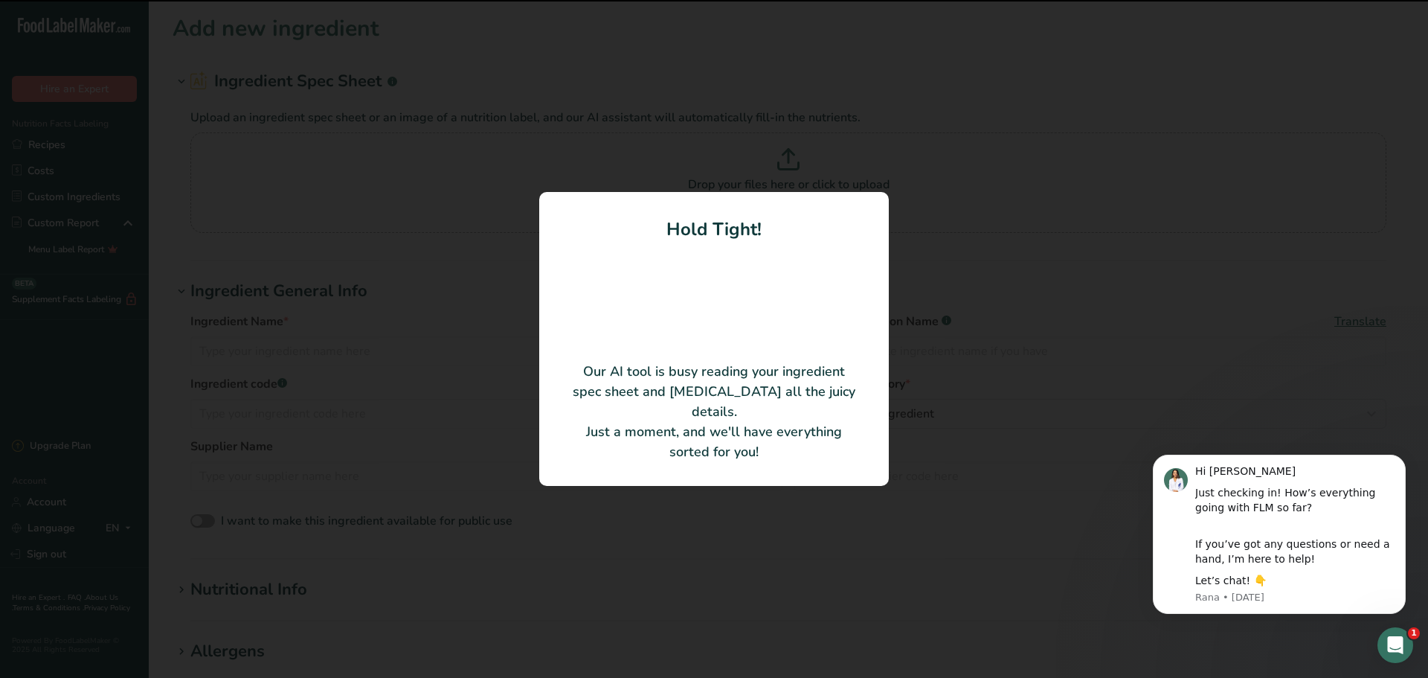
type input "Organic Blueberry Juice Concentrate"
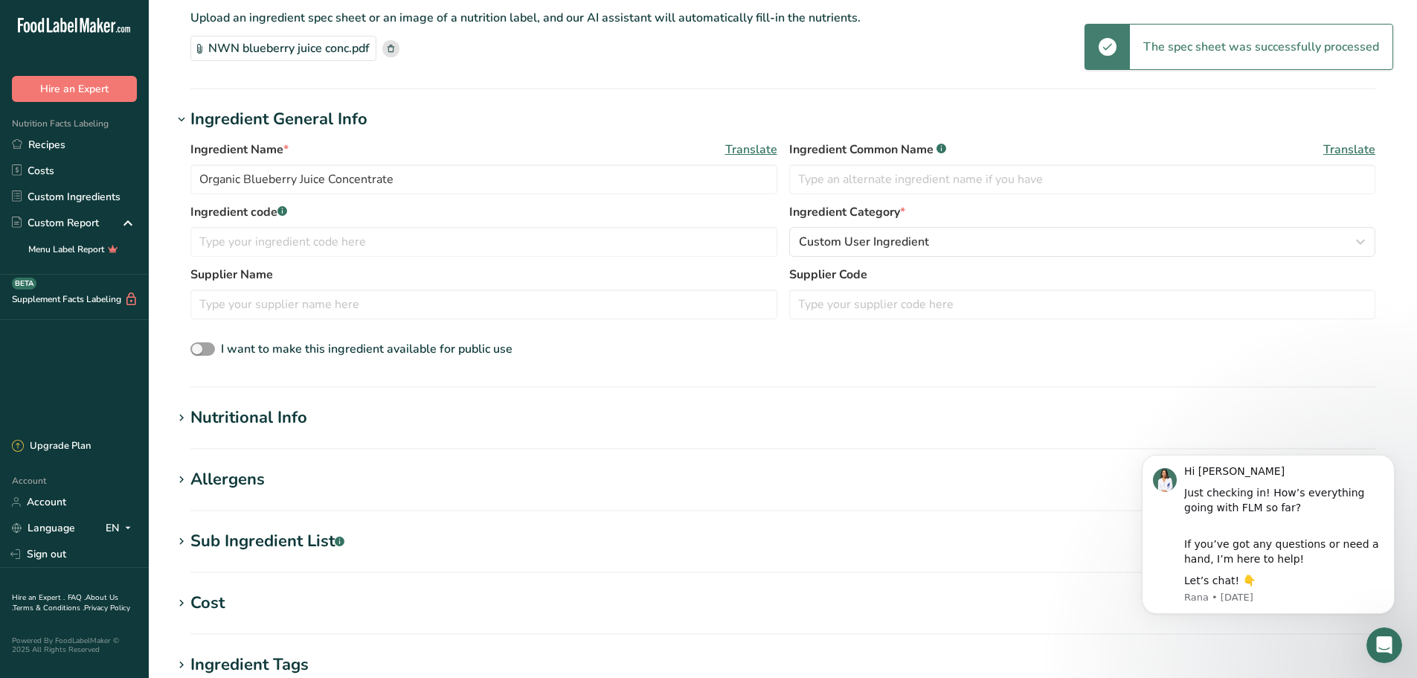
scroll to position [223, 0]
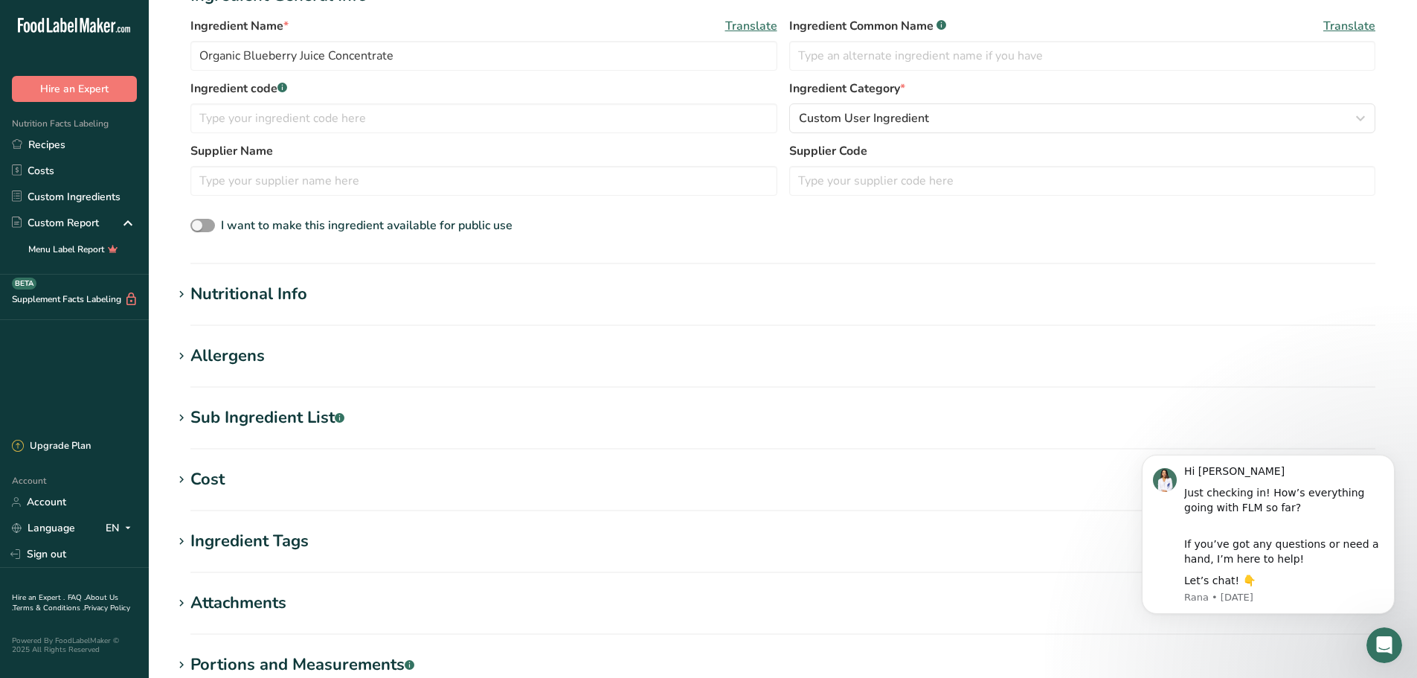
click at [196, 297] on div "Nutritional Info" at bounding box center [248, 294] width 117 height 25
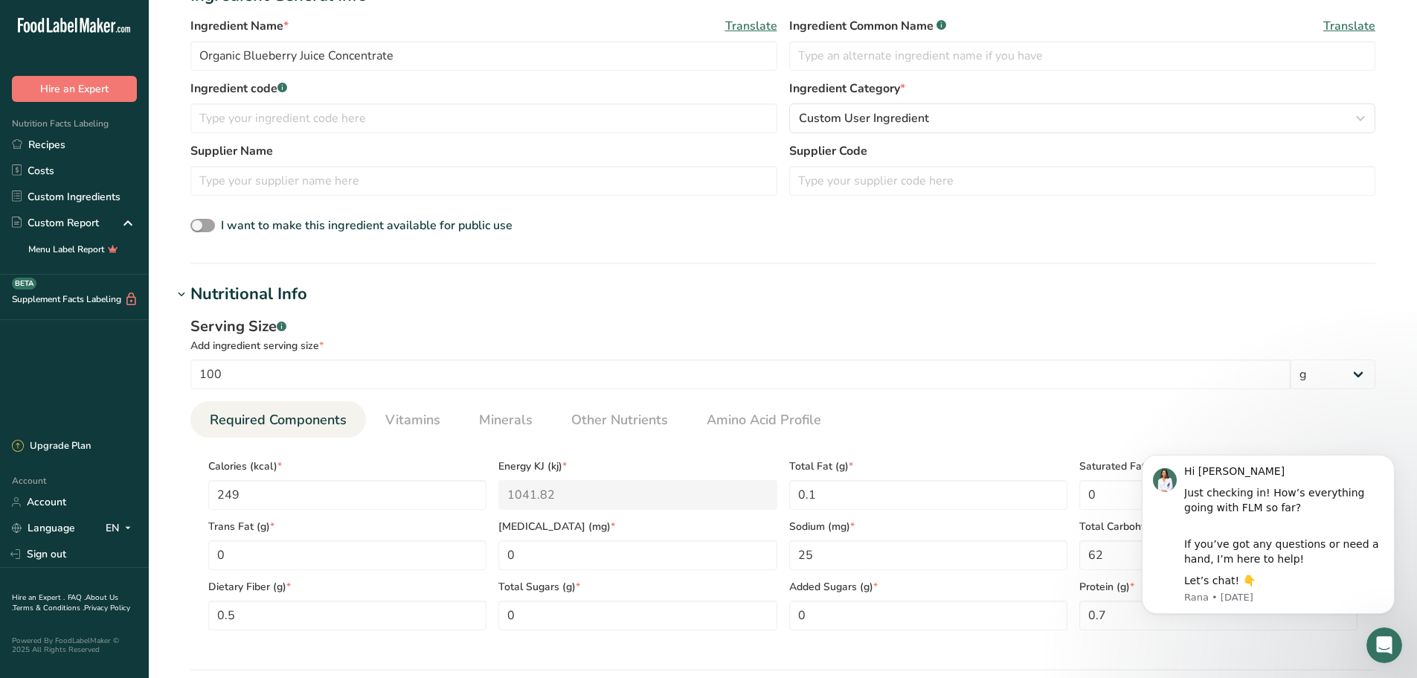
click at [196, 297] on div "Nutritional Info" at bounding box center [248, 294] width 117 height 25
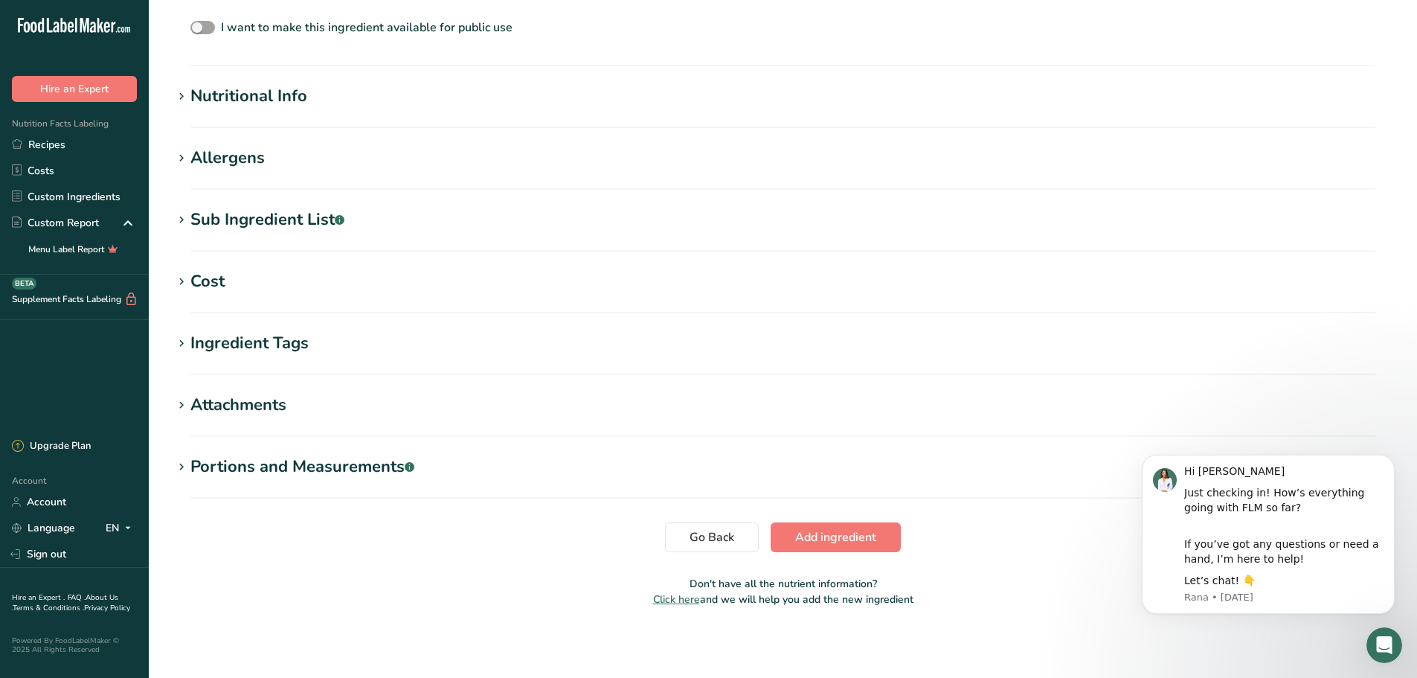
scroll to position [422, 0]
click at [867, 533] on span "Add ingredient" at bounding box center [835, 536] width 81 height 18
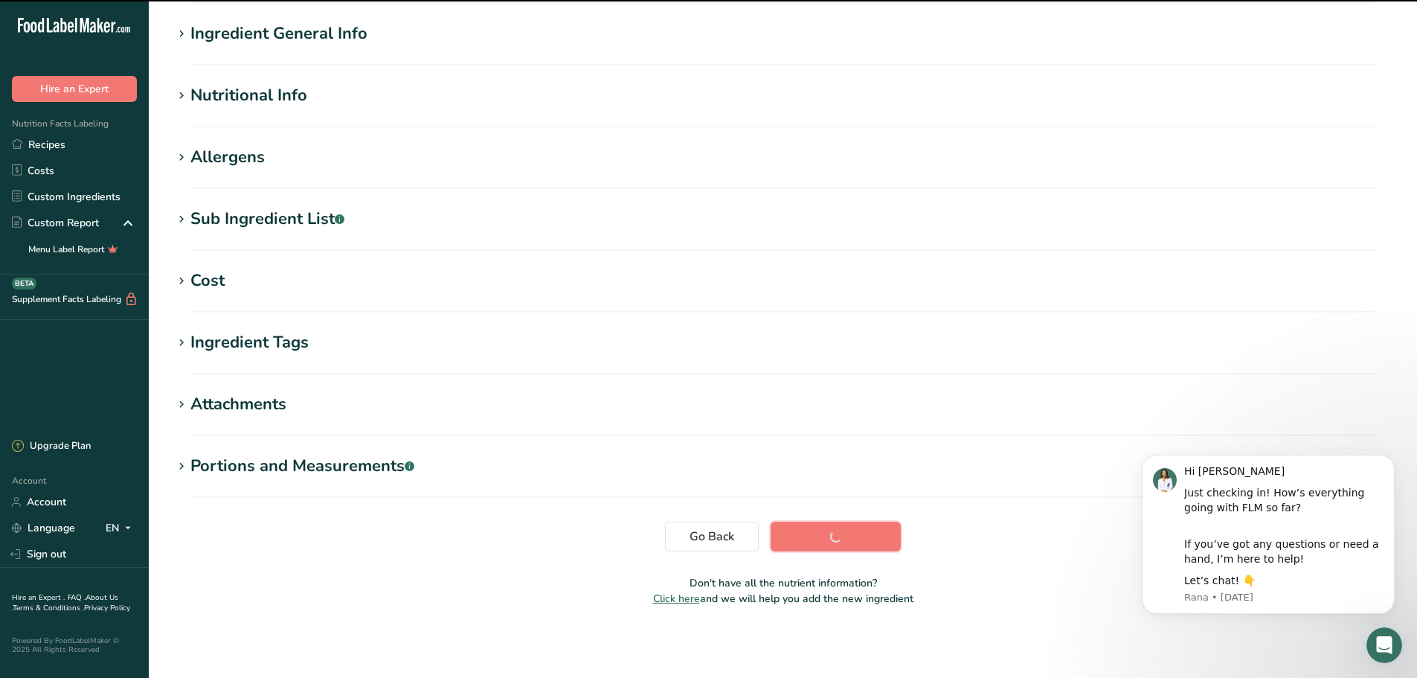
scroll to position [109, 0]
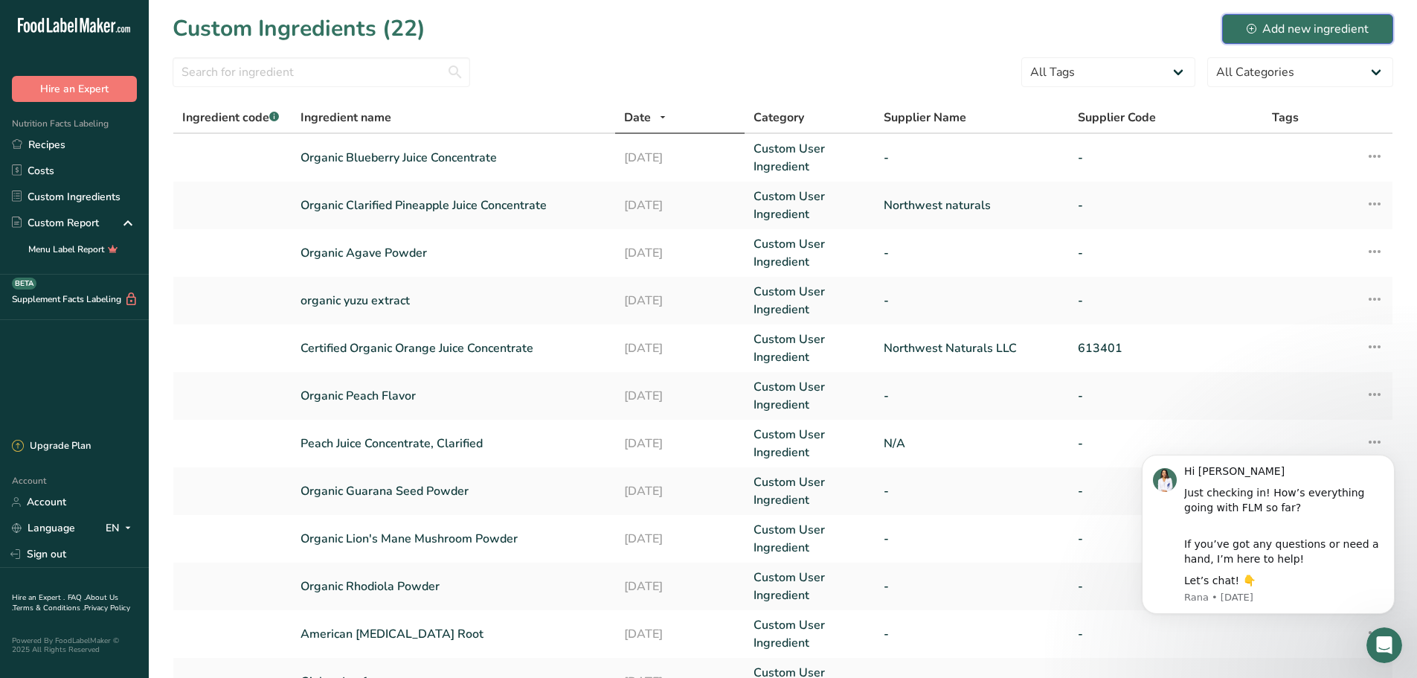
click at [1271, 22] on div "Add new ingredient" at bounding box center [1308, 29] width 122 height 18
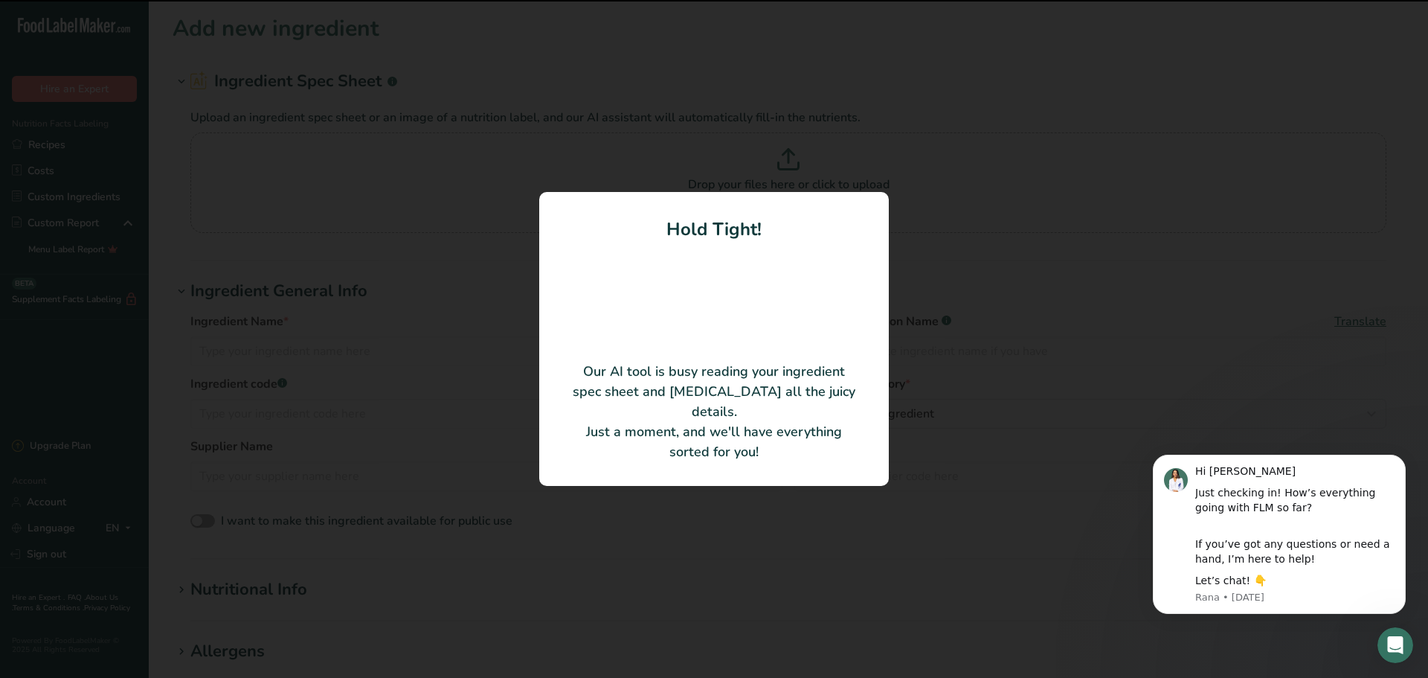
type input "Organic Tropical Juice Concentrate Woof"
type input "Northwest Naturals LLC"
type input "624501"
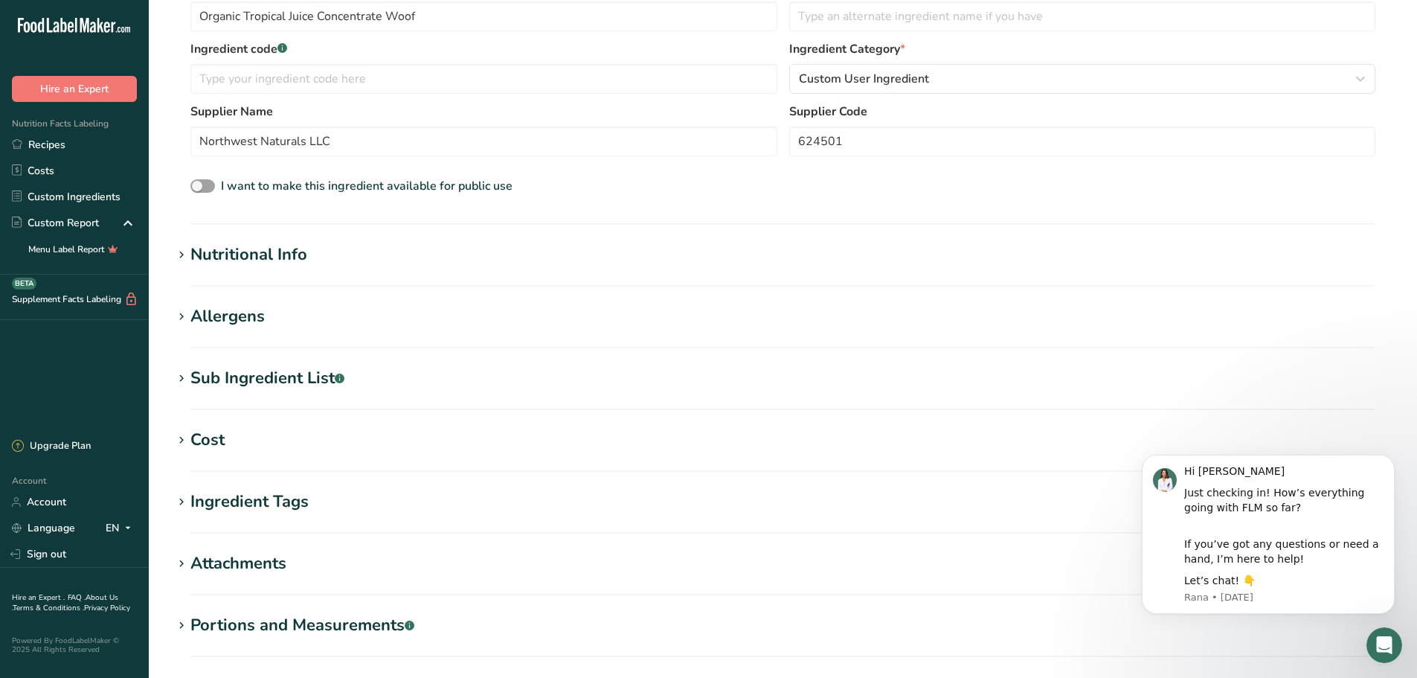
scroll to position [422, 0]
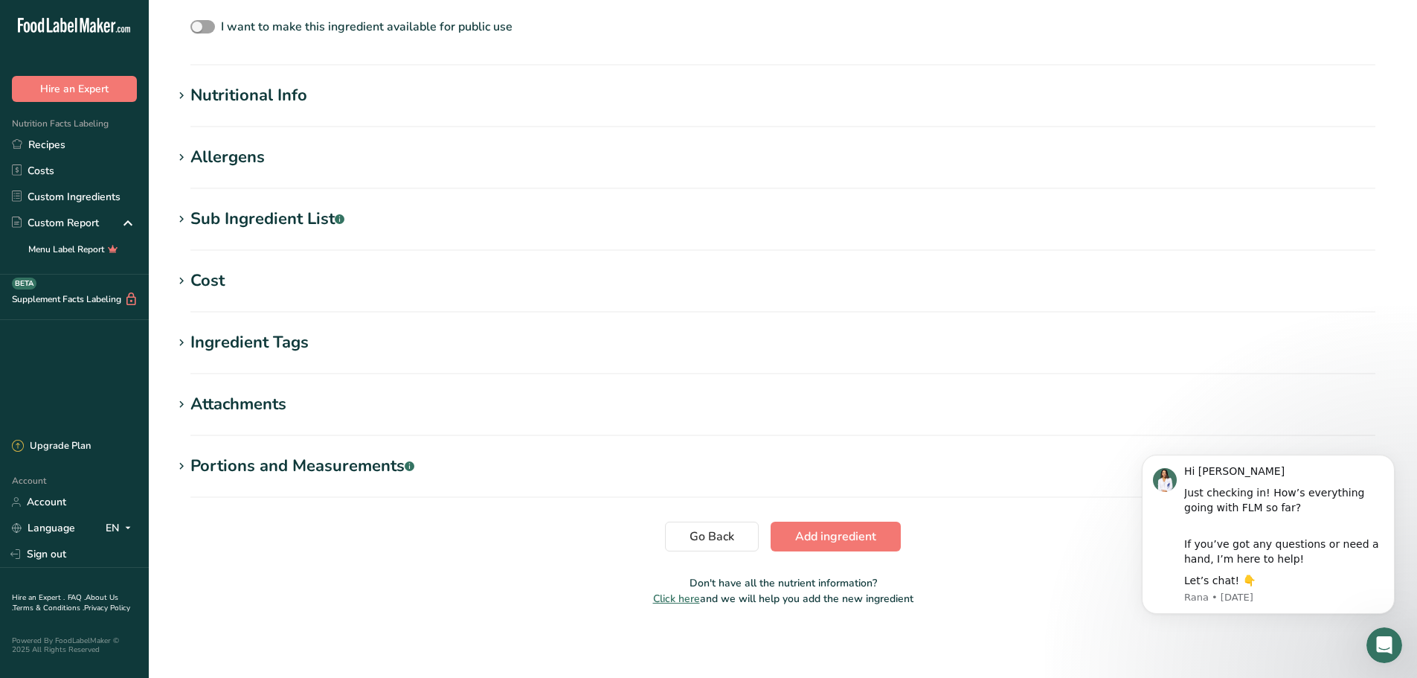
click at [179, 94] on icon at bounding box center [181, 96] width 13 height 21
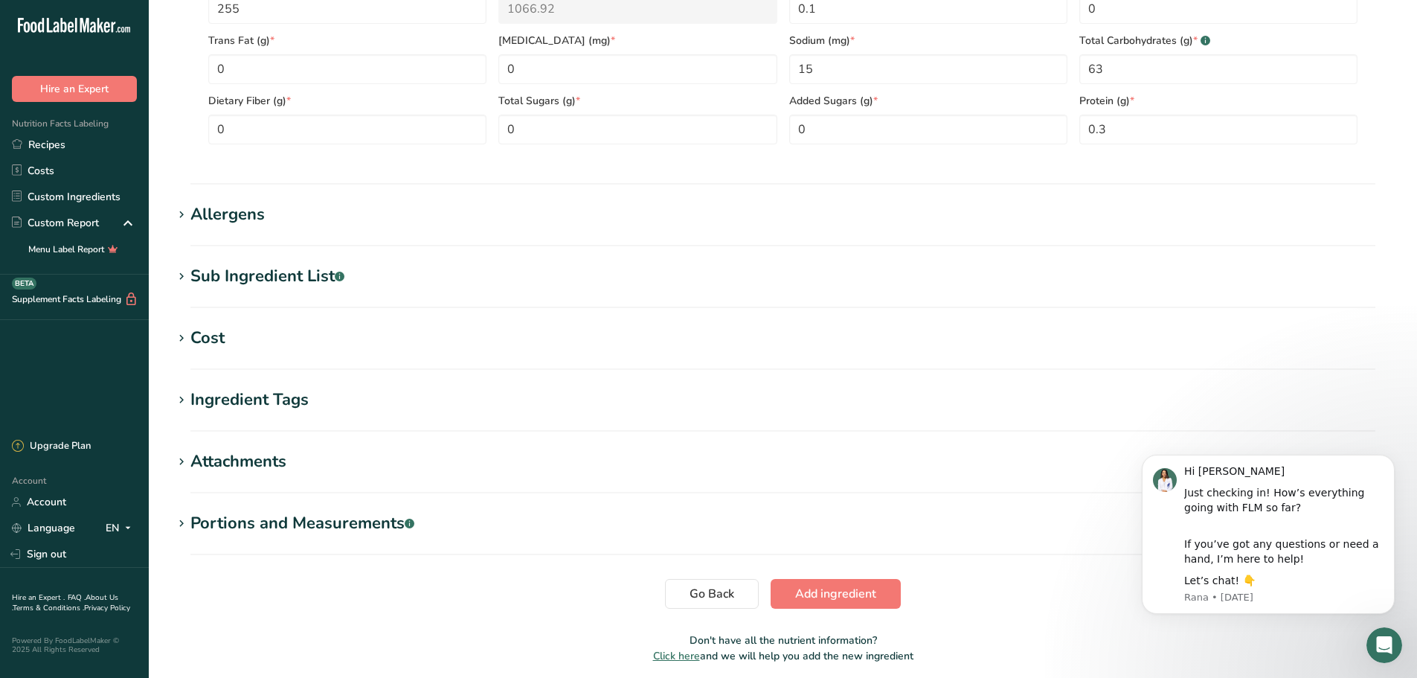
scroll to position [766, 0]
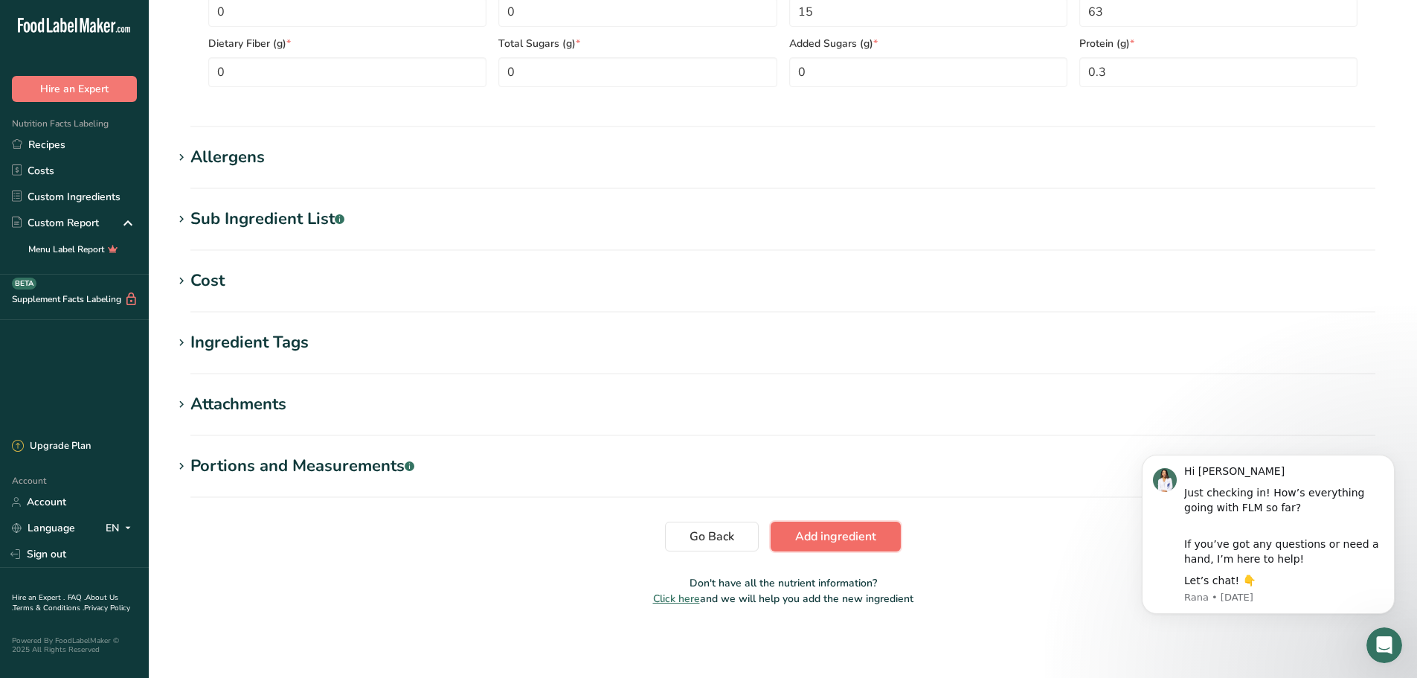
click at [836, 523] on button "Add ingredient" at bounding box center [836, 536] width 130 height 30
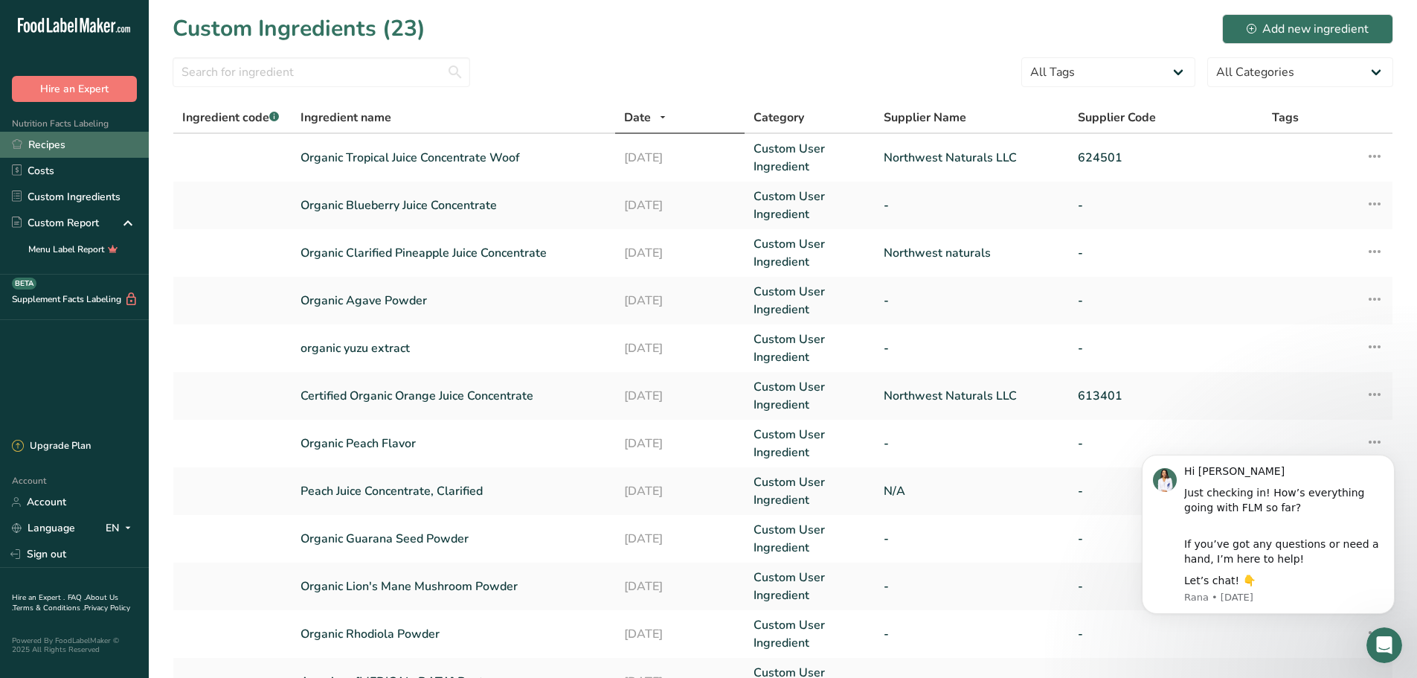
click at [48, 146] on link "Recipes" at bounding box center [74, 145] width 149 height 26
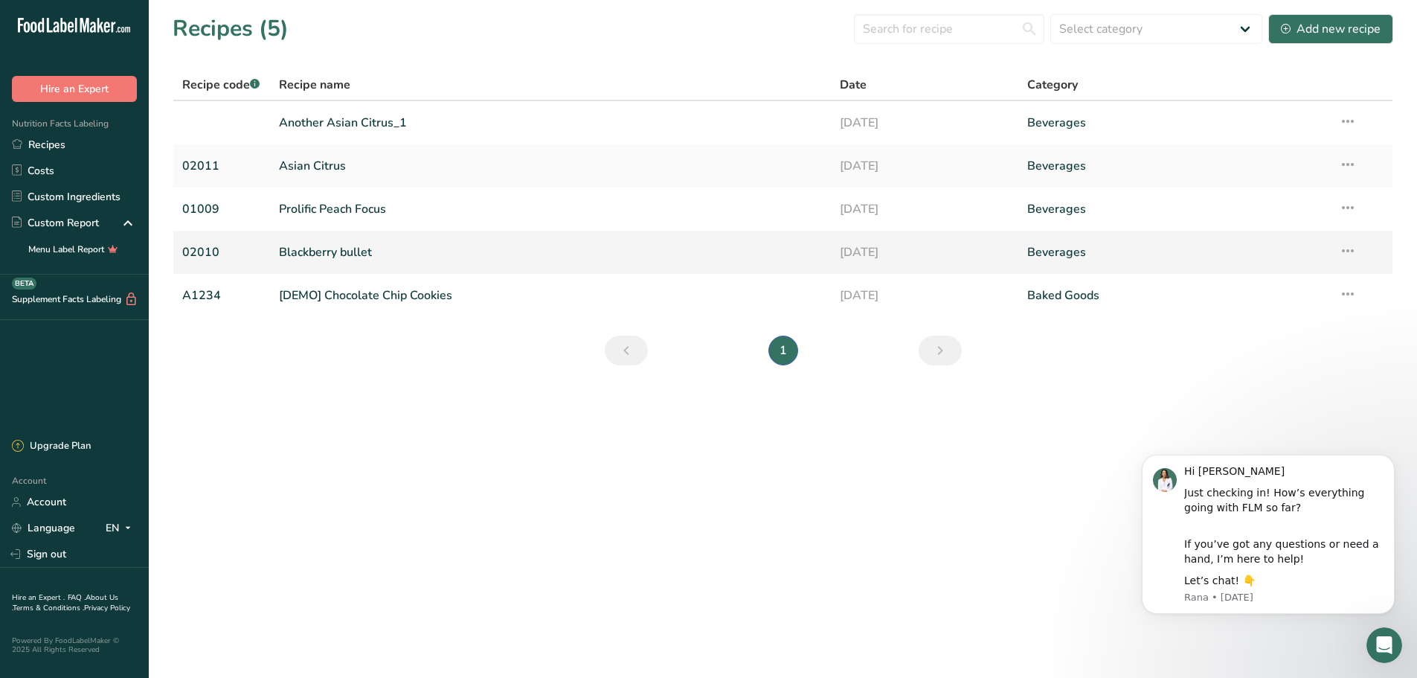
click at [373, 248] on link "Blackberry bullet" at bounding box center [551, 252] width 544 height 31
click at [324, 246] on link "Blackberry bullet" at bounding box center [551, 252] width 544 height 31
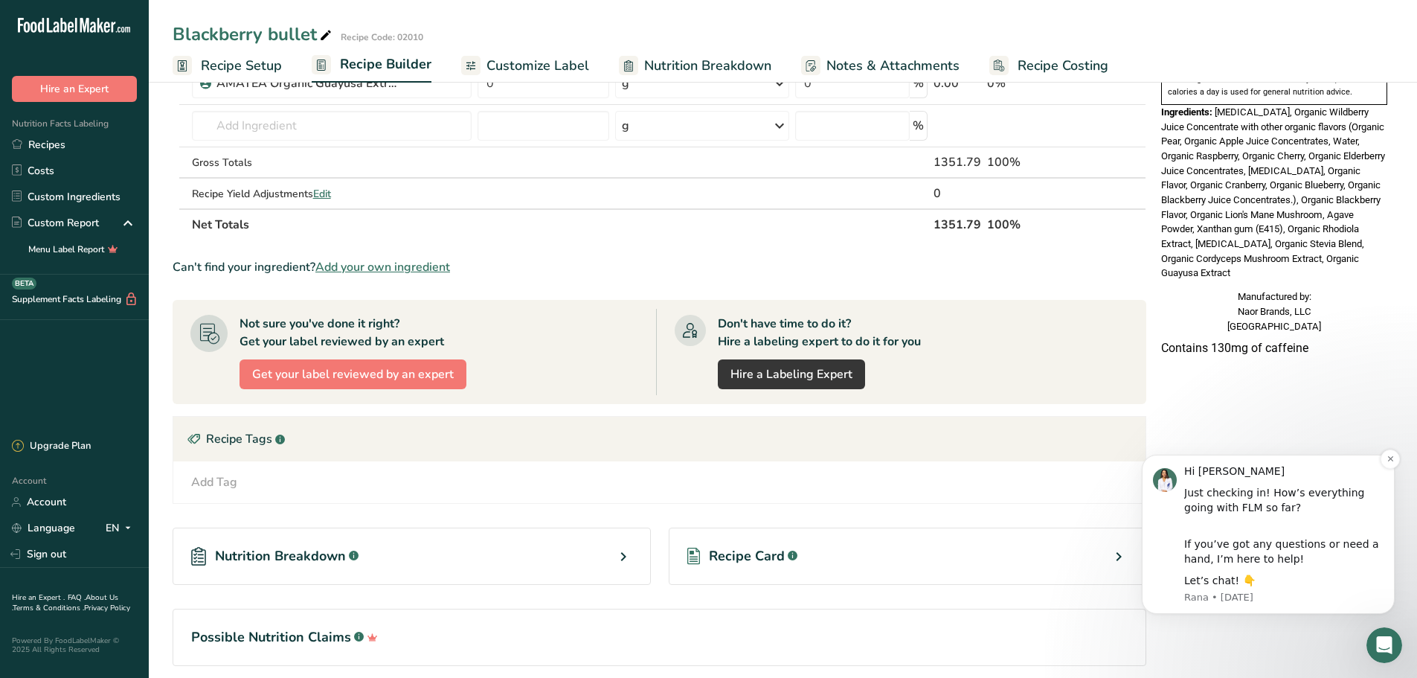
scroll to position [571, 0]
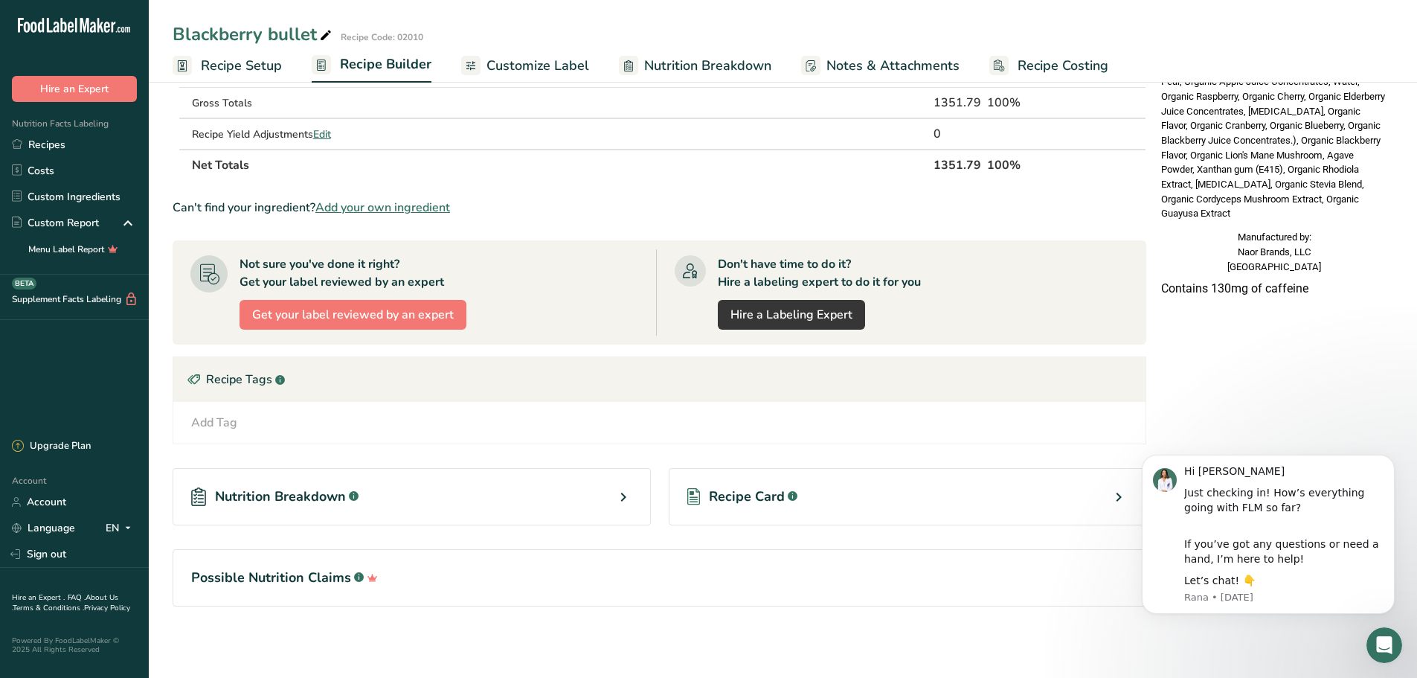
click at [769, 483] on div "Recipe Card .a-a{fill:#347362;}.b-a{fill:#fff;}" at bounding box center [908, 496] width 478 height 57
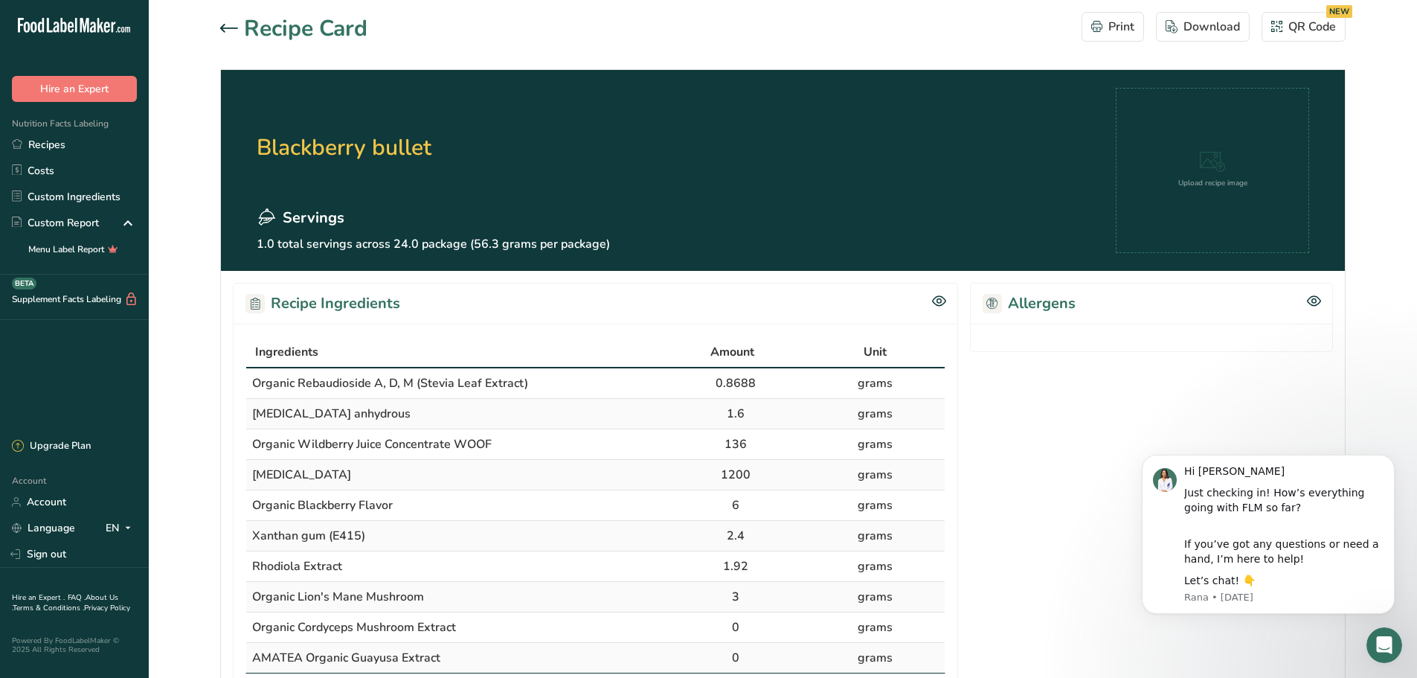
click at [236, 24] on icon at bounding box center [229, 28] width 18 height 9
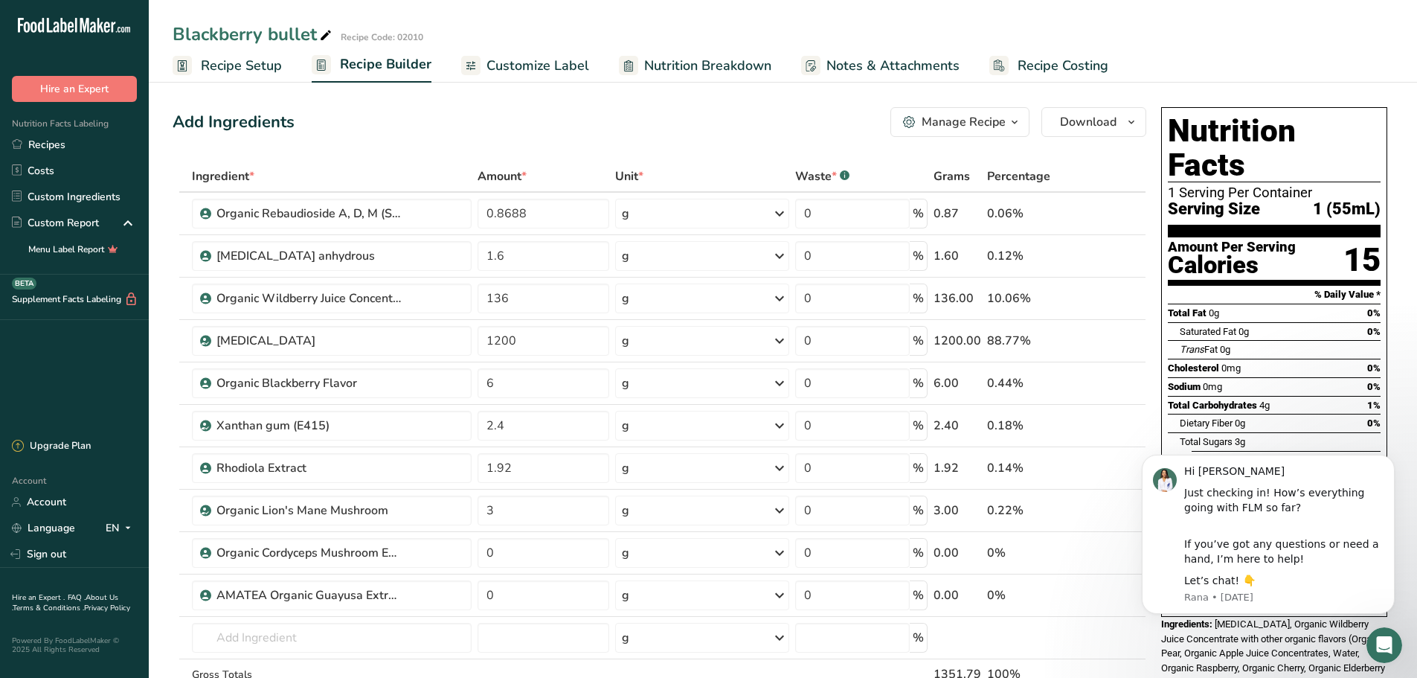
click at [1017, 121] on icon "button" at bounding box center [1015, 122] width 12 height 19
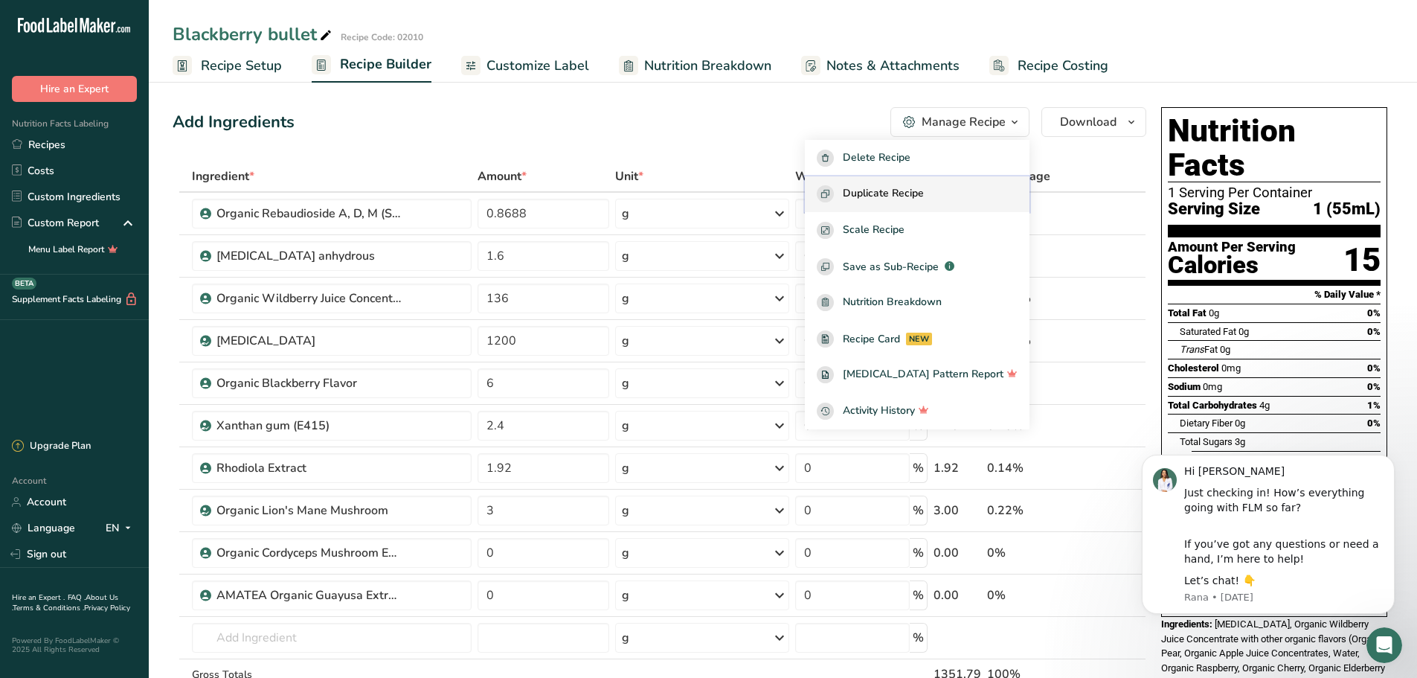
click at [925, 182] on button "Duplicate Recipe" at bounding box center [917, 194] width 225 height 36
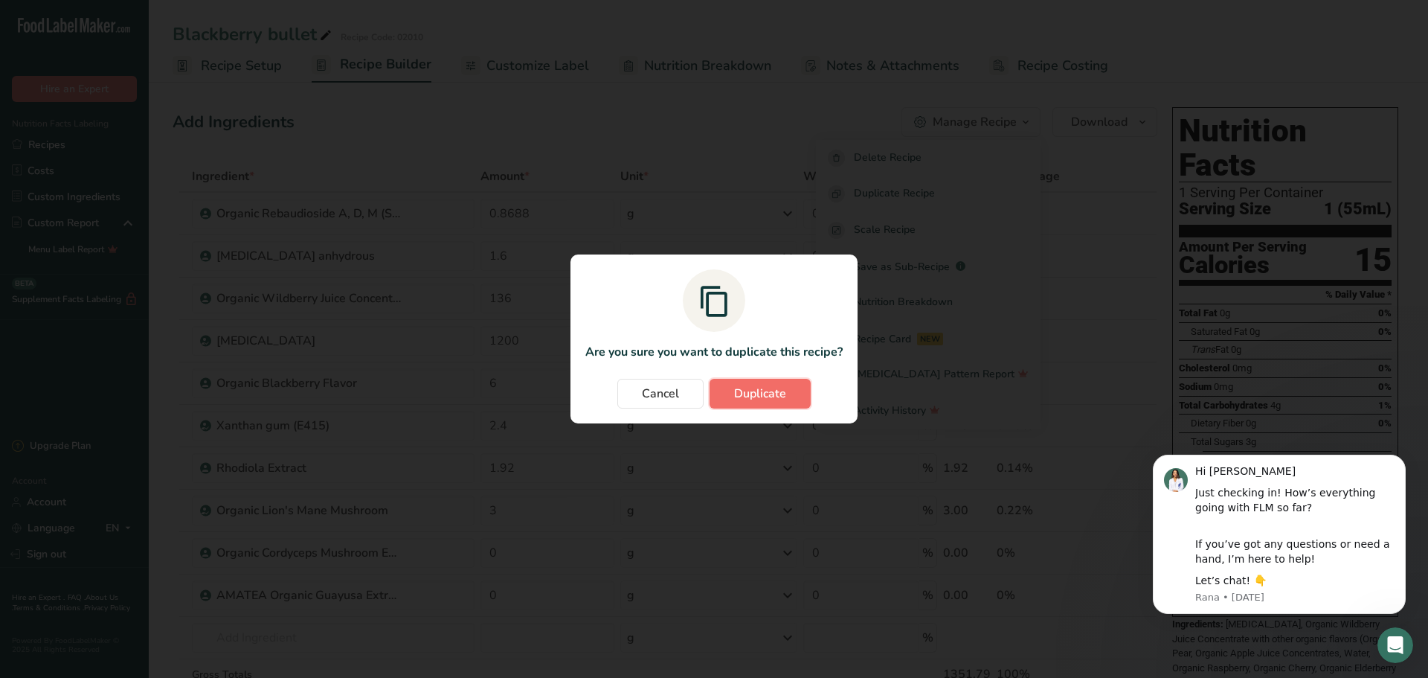
click at [753, 392] on span "Duplicate" at bounding box center [760, 394] width 52 height 18
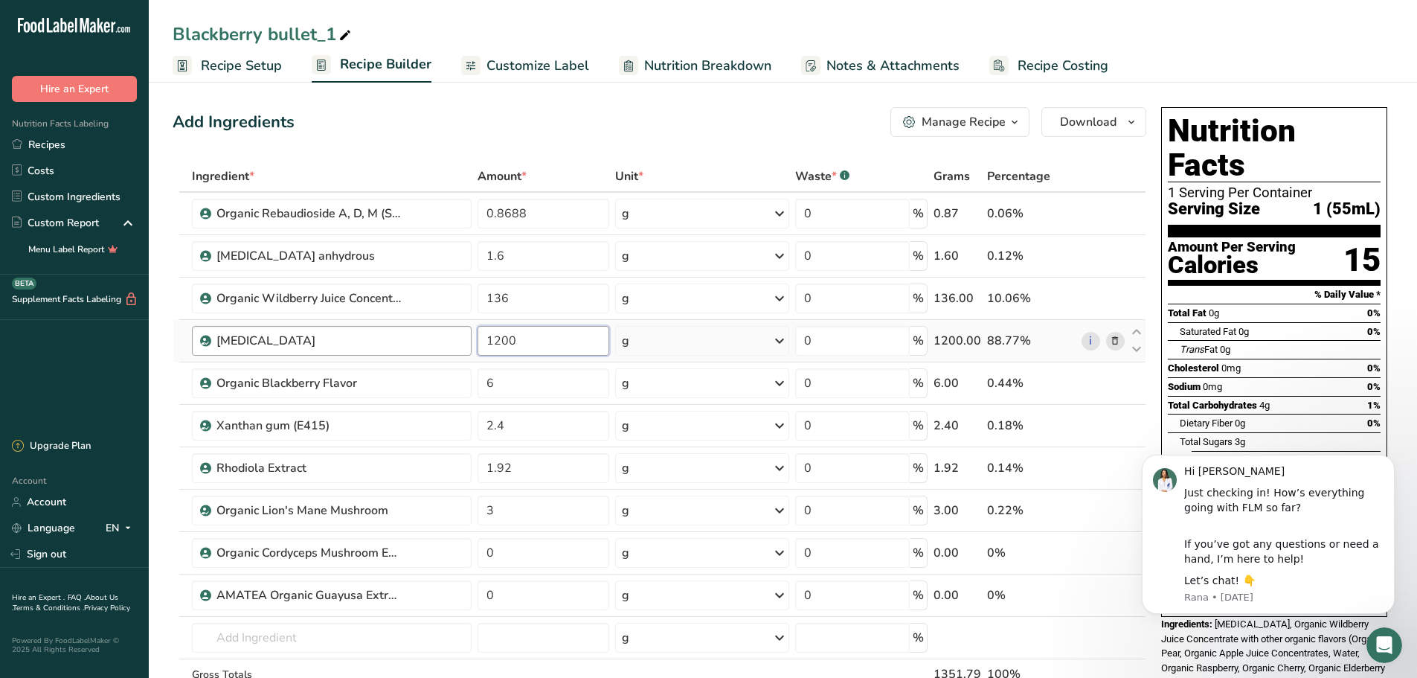
drag, startPoint x: 540, startPoint y: 333, endPoint x: 449, endPoint y: 333, distance: 91.5
click at [449, 333] on tr "[MEDICAL_DATA] 1200 g Weight Units g kg mg See more Volume Units l Volume units…" at bounding box center [659, 341] width 972 height 42
drag, startPoint x: 533, startPoint y: 338, endPoint x: 391, endPoint y: 315, distance: 144.0
click at [391, 315] on tbody "Organic Rebaudioside A, D, M (Stevia Leaf Extract) 0.8688 g Weight Units g kg m…" at bounding box center [659, 456] width 972 height 527
type input "72"
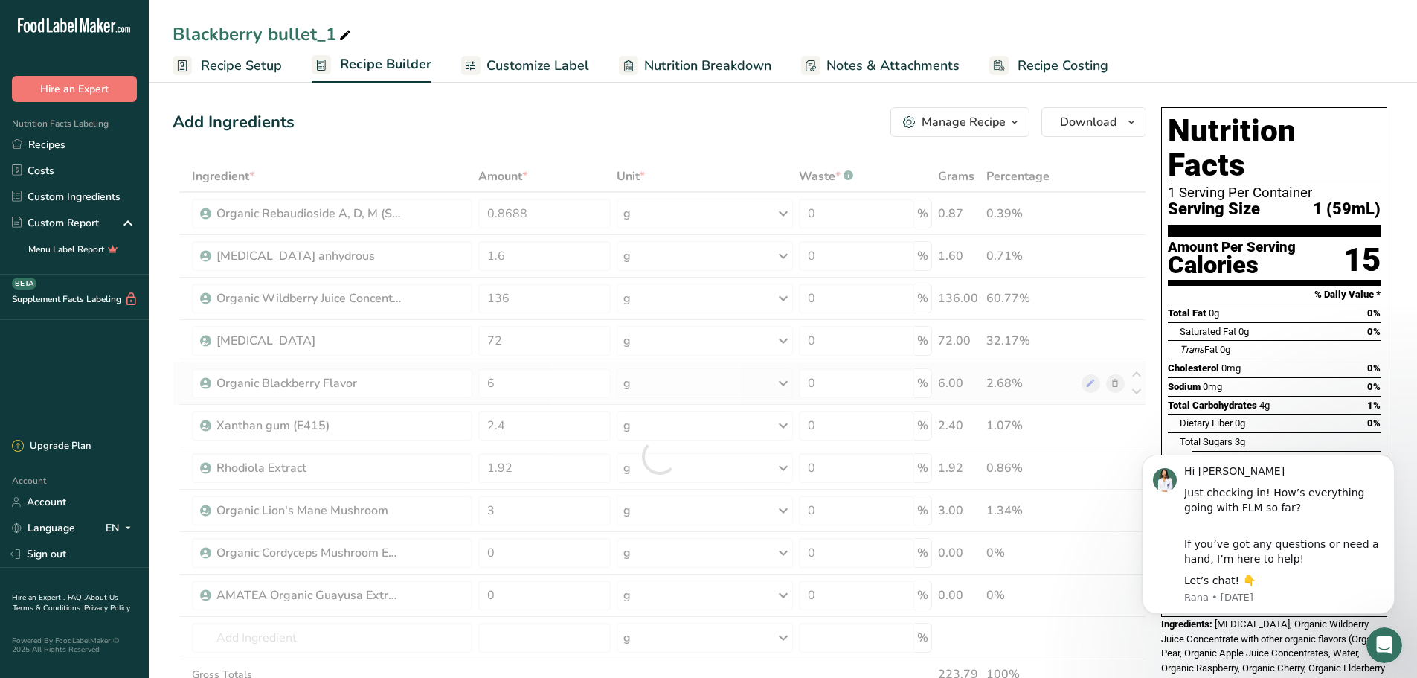
click at [667, 379] on div "Ingredient * Amount * Unit * Waste * .a-a{fill:#347362;}.b-a{fill:#fff;} Grams …" at bounding box center [660, 456] width 974 height 591
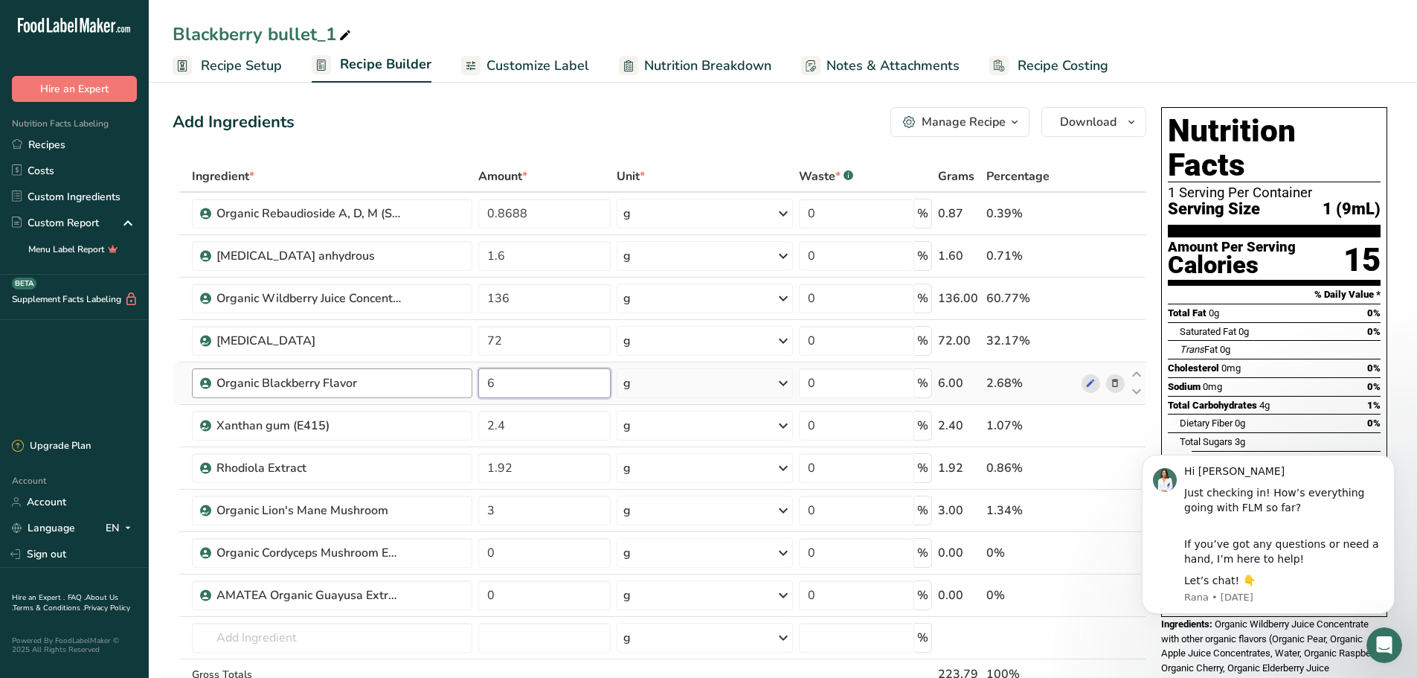
drag, startPoint x: 516, startPoint y: 383, endPoint x: 443, endPoint y: 383, distance: 72.2
click at [443, 383] on tr "Organic Blackberry Flavor 6 g Weight Units g kg mg See more Volume Units l mL f…" at bounding box center [659, 383] width 972 height 42
type input "12.5"
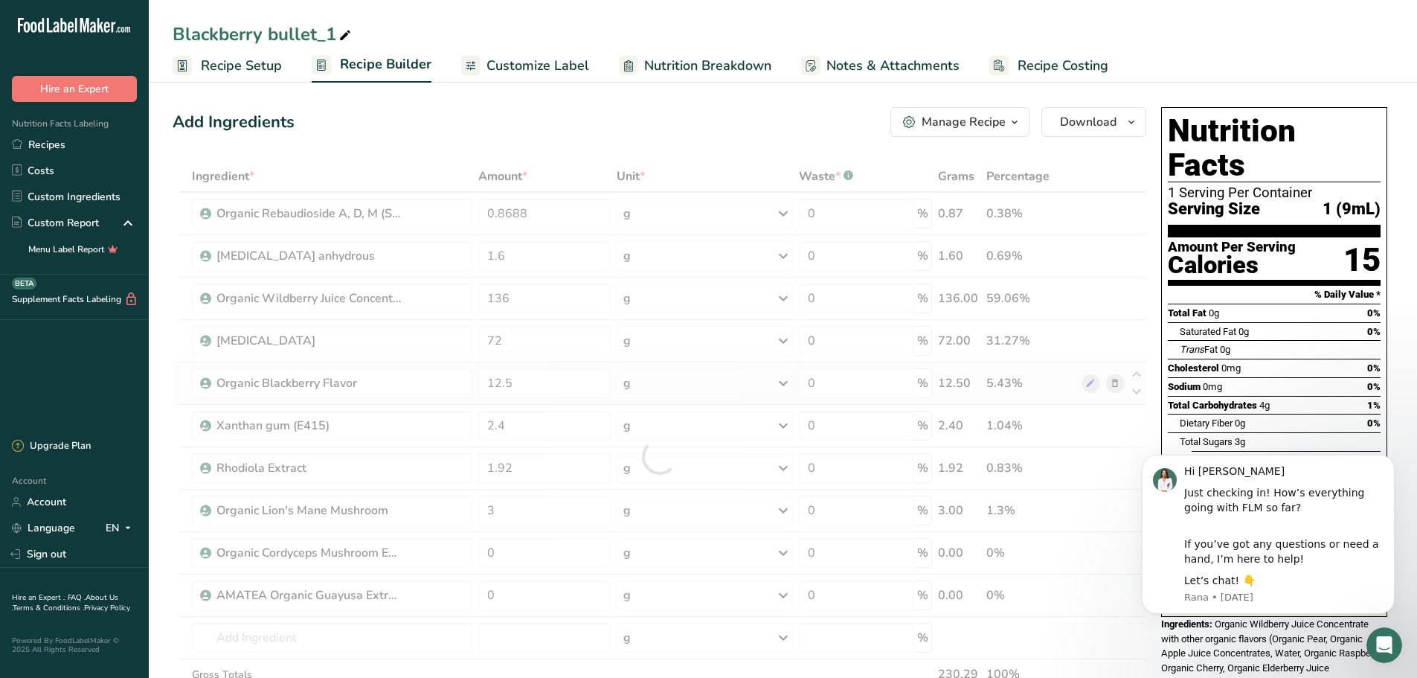
click at [667, 375] on div "Ingredient * Amount * Unit * Waste * .a-a{fill:#347362;}.b-a{fill:#fff;} Grams …" at bounding box center [660, 456] width 974 height 591
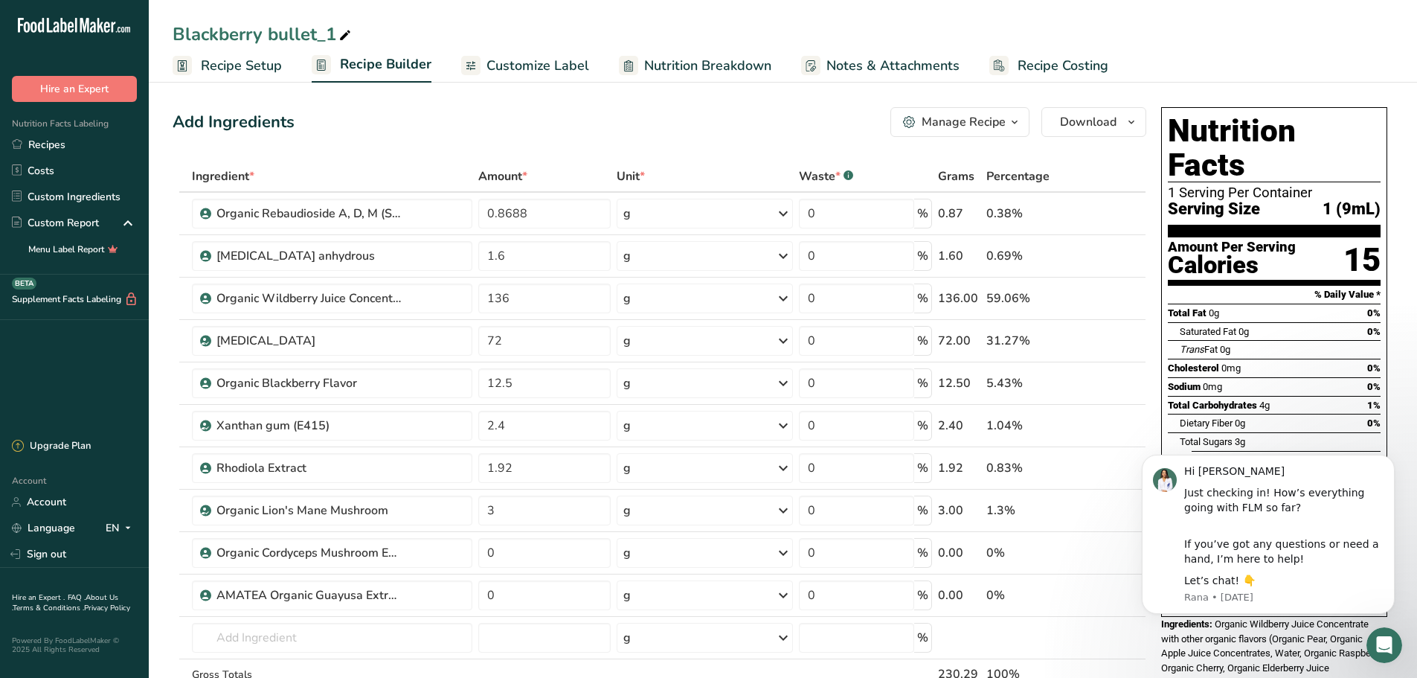
click at [344, 33] on icon at bounding box center [344, 35] width 13 height 21
type input "Blackberry bullet .50 cal"
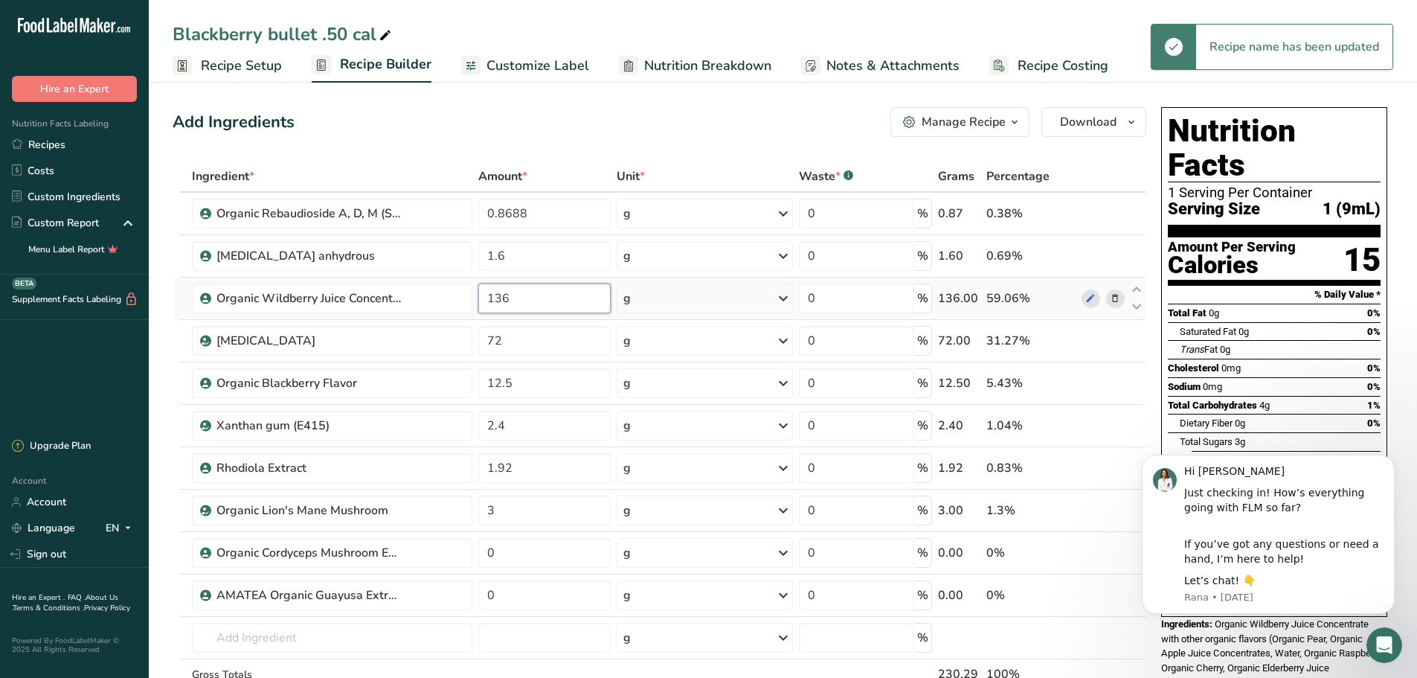
drag, startPoint x: 514, startPoint y: 295, endPoint x: 484, endPoint y: 297, distance: 29.8
click at [484, 297] on input "136" at bounding box center [544, 298] width 132 height 30
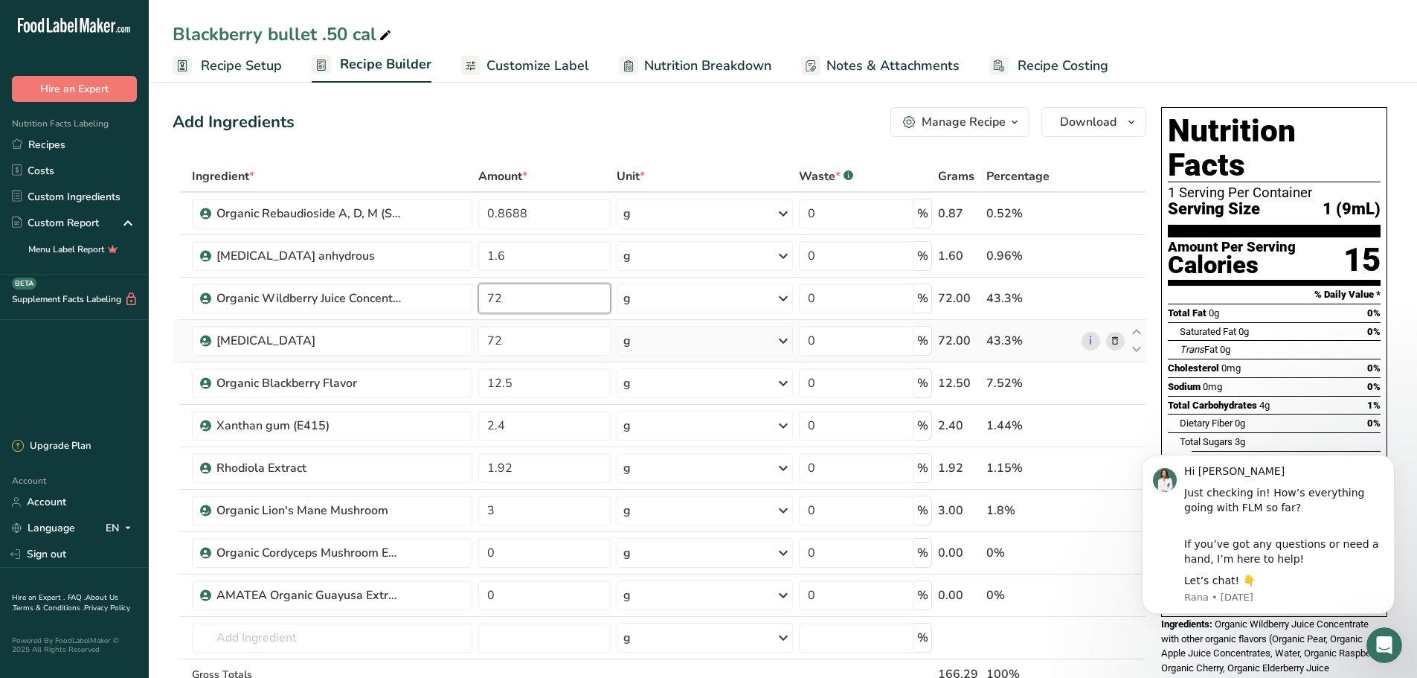
type input "72"
click at [519, 341] on input "72" at bounding box center [544, 341] width 132 height 30
type input "1300"
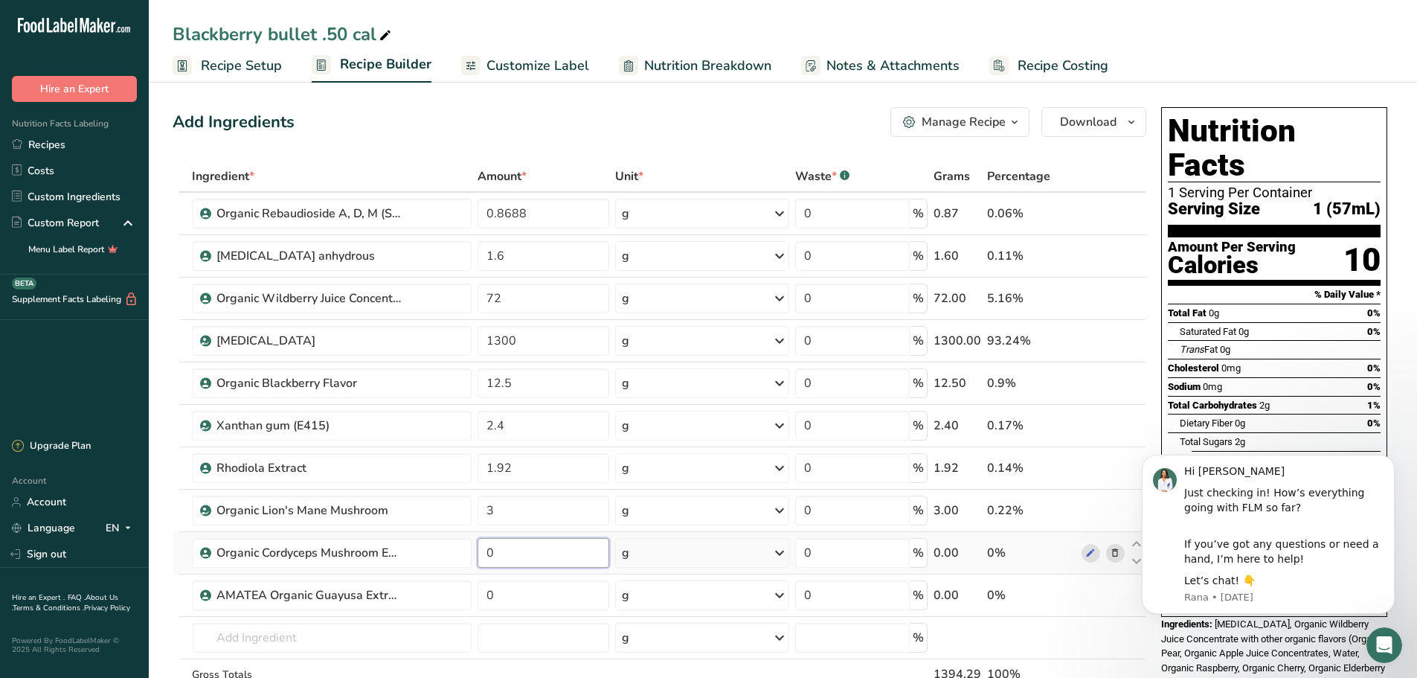
click at [500, 552] on input "0" at bounding box center [544, 553] width 132 height 30
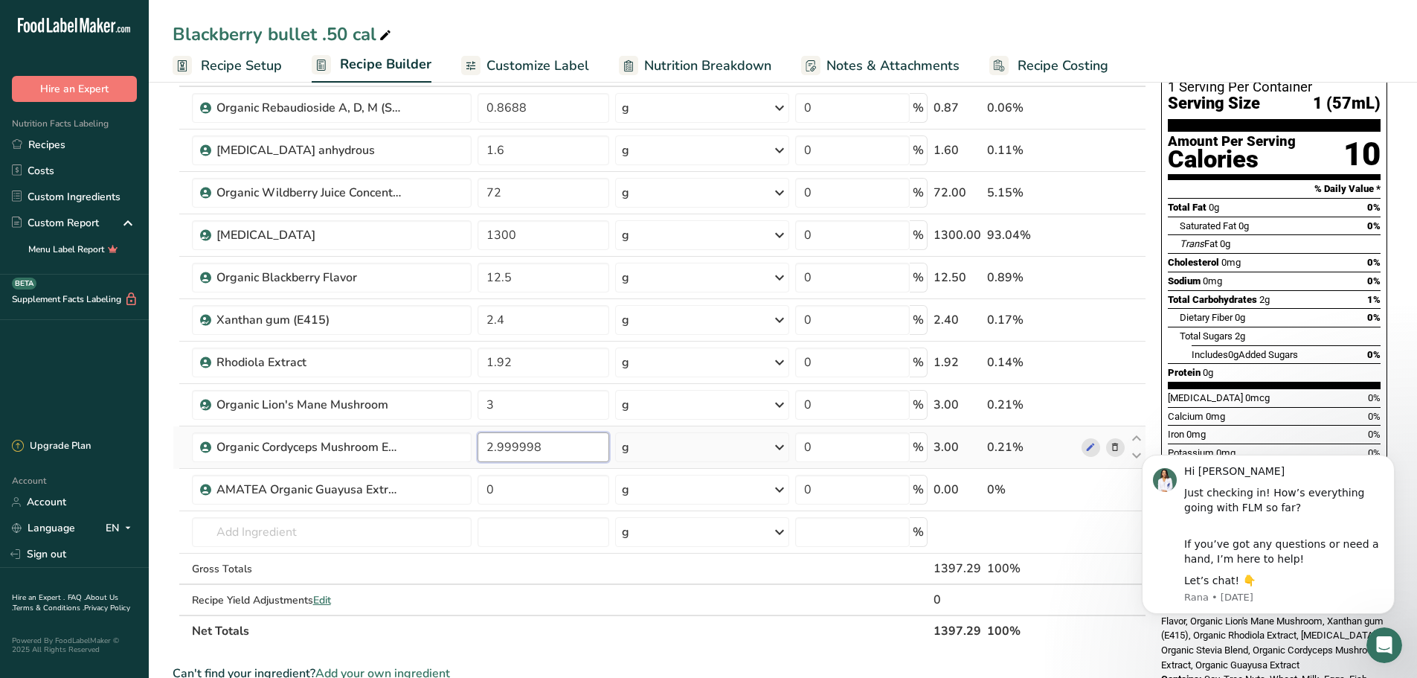
scroll to position [223, 0]
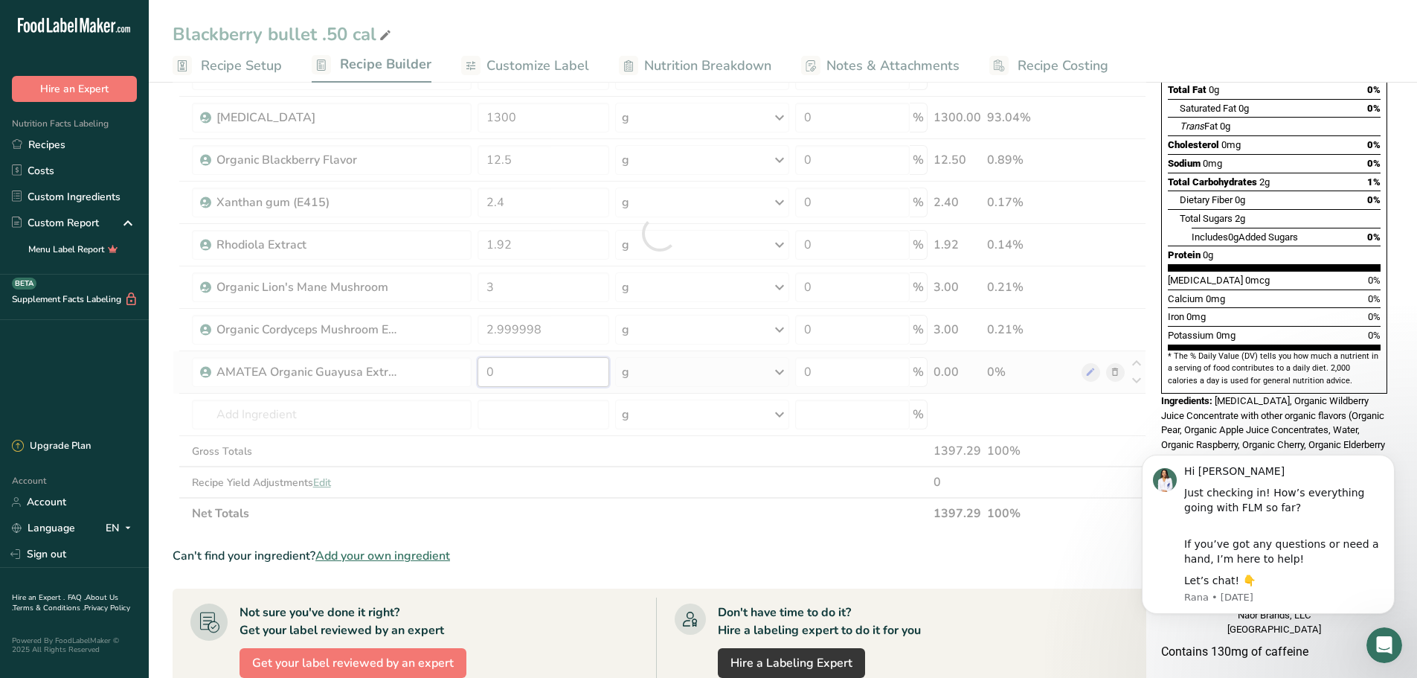
click at [497, 370] on div "Ingredient * Amount * Unit * Waste * .a-a{fill:#347362;}.b-a{fill:#fff;} Grams …" at bounding box center [660, 233] width 974 height 591
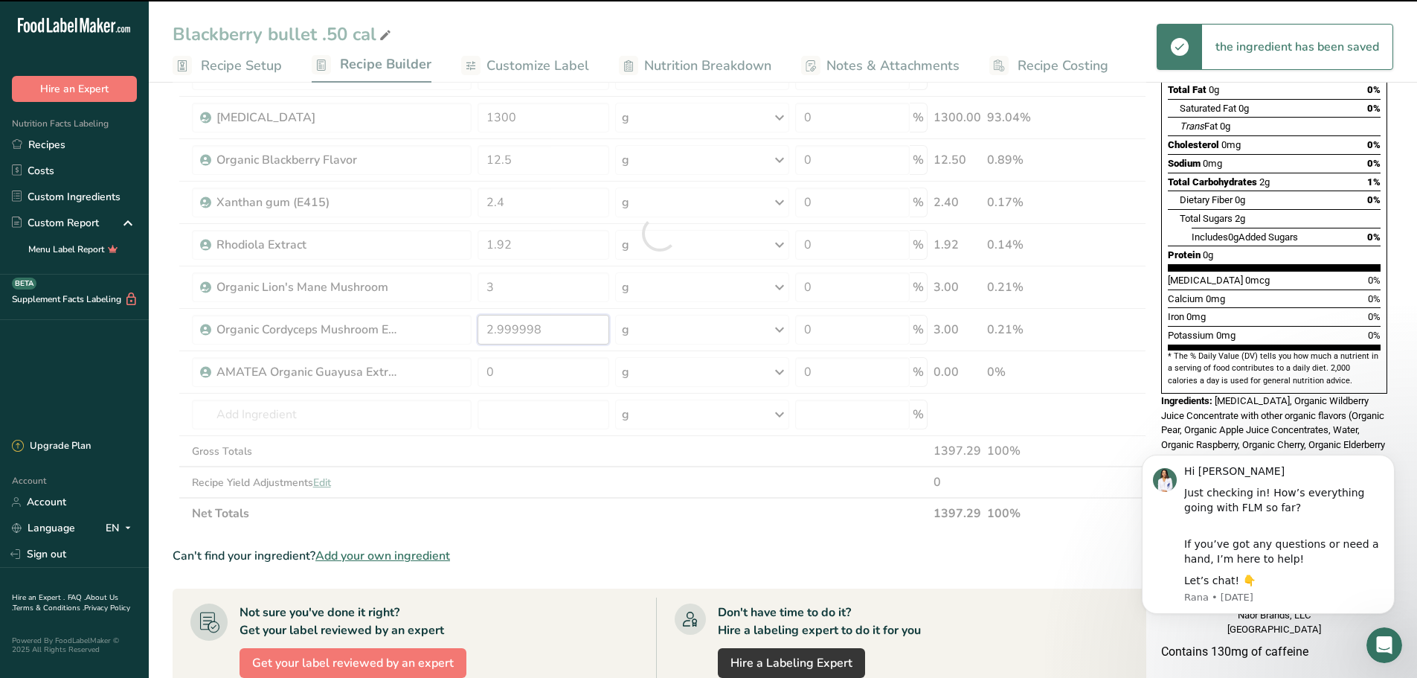
drag, startPoint x: 571, startPoint y: 327, endPoint x: 478, endPoint y: 328, distance: 92.3
click at [478, 328] on input "2.999998" at bounding box center [544, 330] width 132 height 30
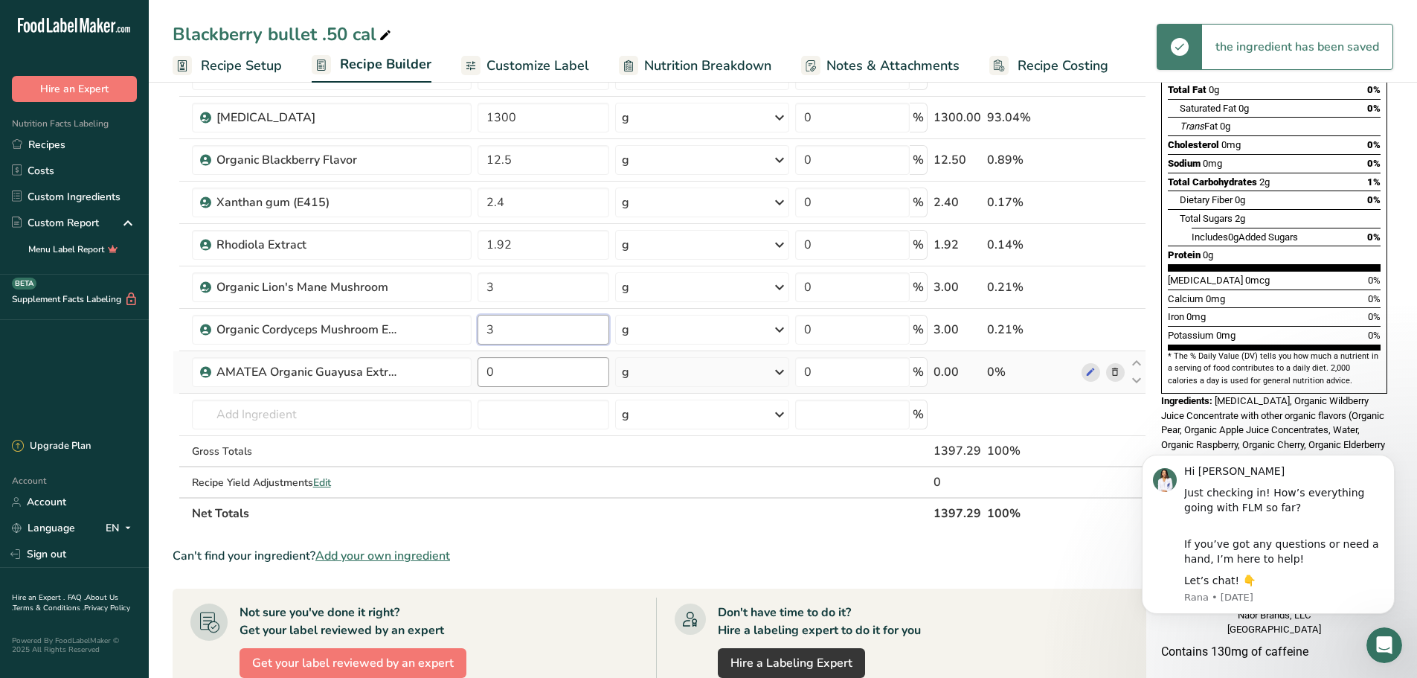
type input "3"
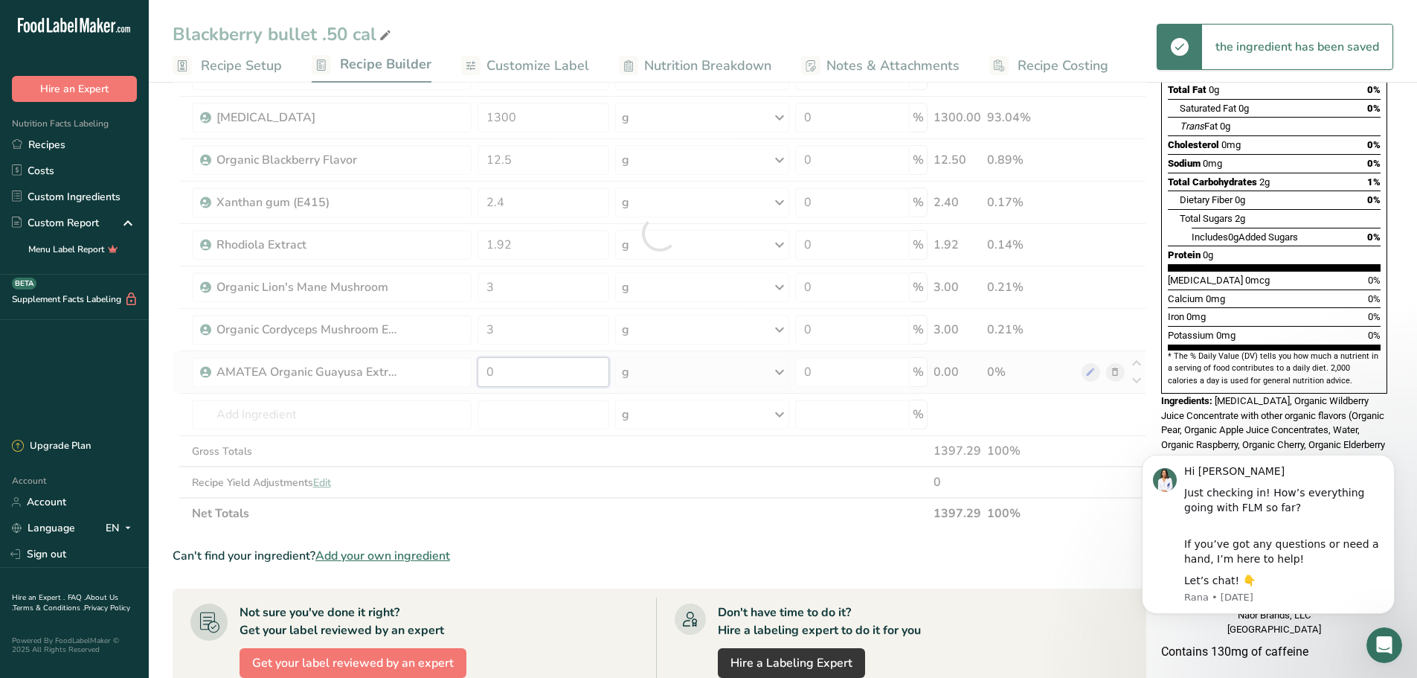
click at [522, 373] on div "Ingredient * Amount * Unit * Waste * .a-a{fill:#347362;}.b-a{fill:#fff;} Grams …" at bounding box center [660, 233] width 974 height 591
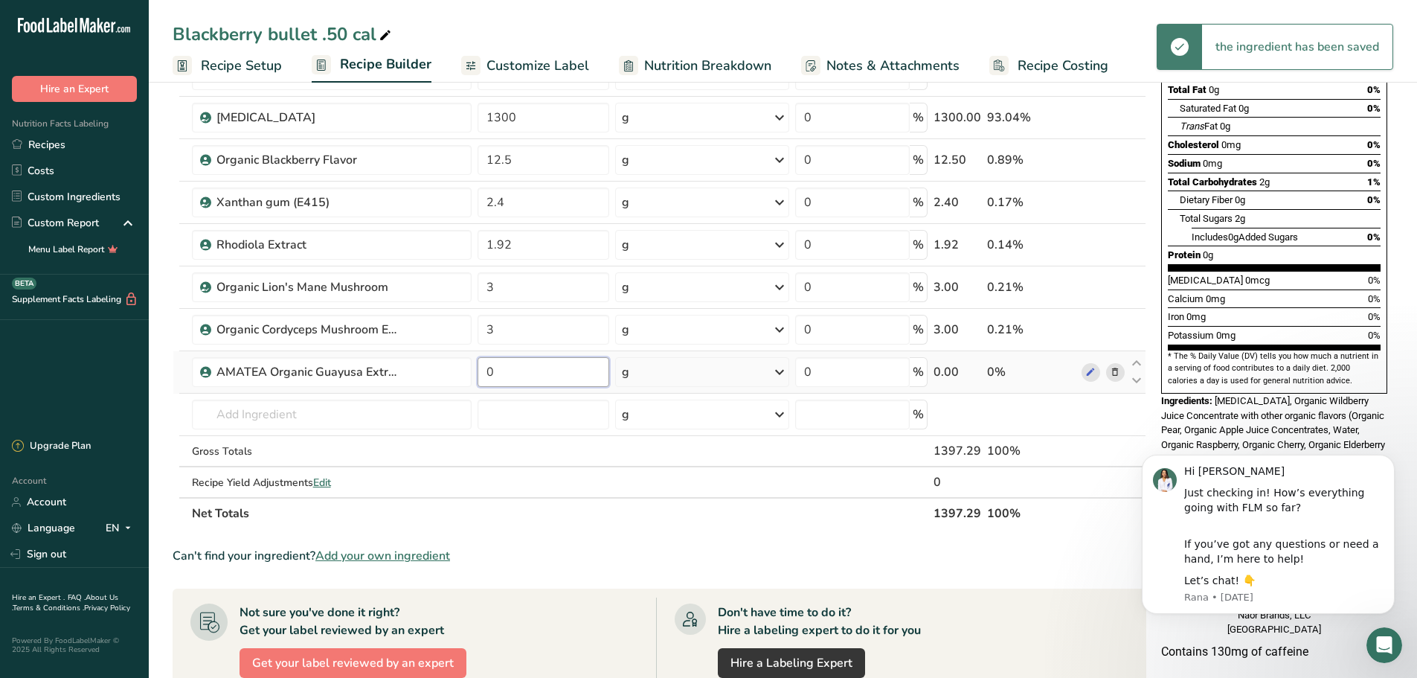
click at [503, 378] on input "0" at bounding box center [544, 372] width 132 height 30
click at [503, 370] on input "0" at bounding box center [544, 372] width 132 height 30
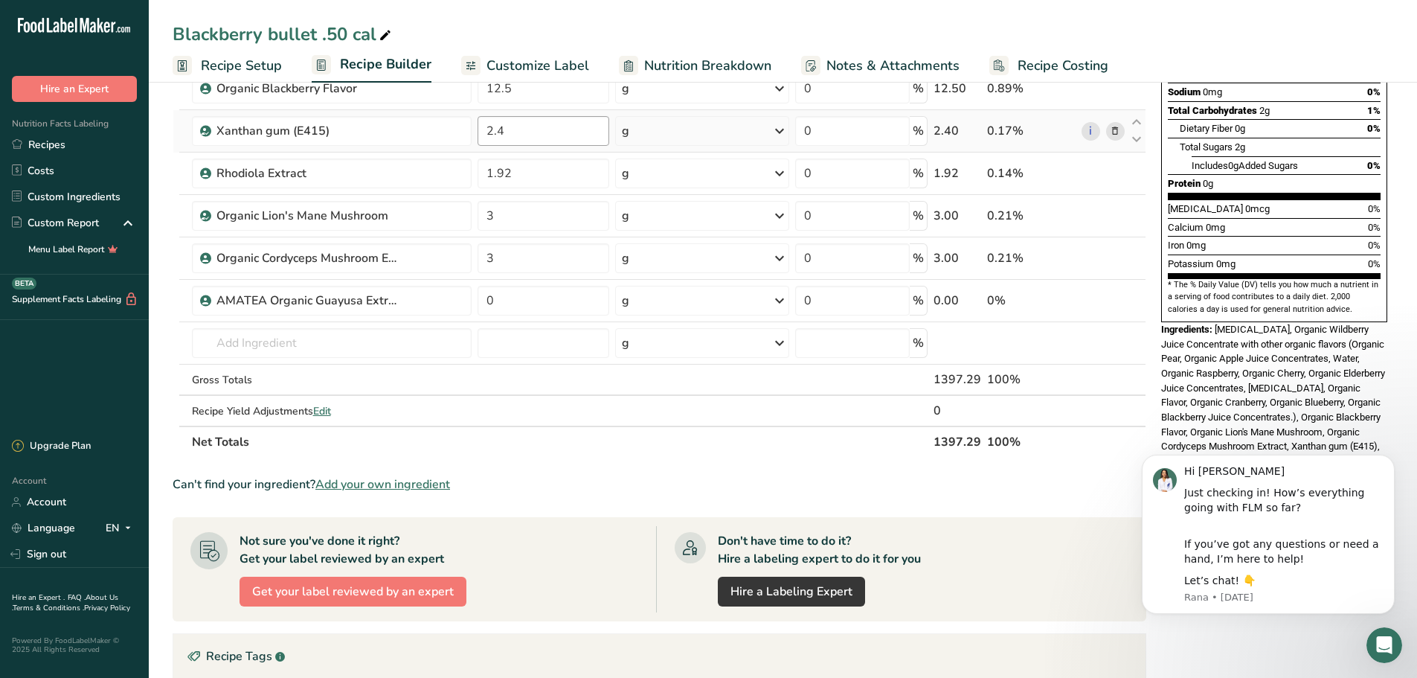
scroll to position [298, 0]
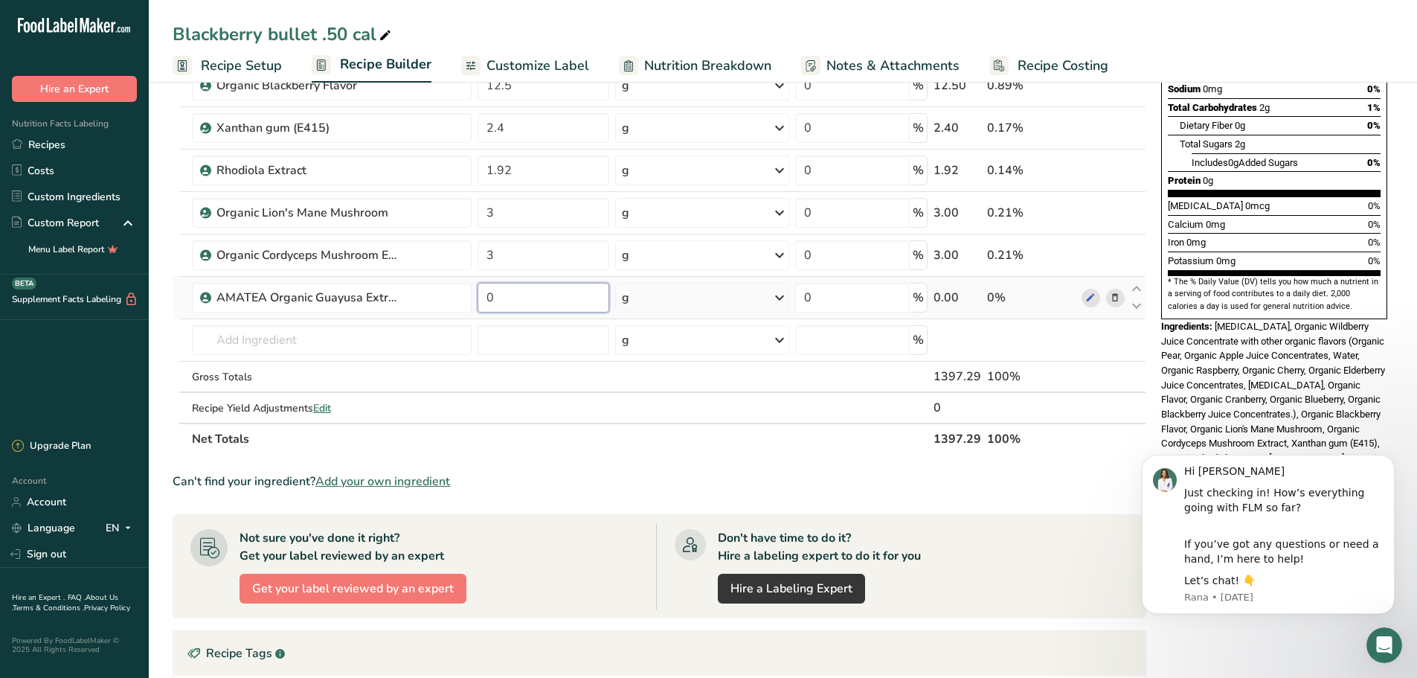
click at [504, 292] on input "0" at bounding box center [544, 298] width 132 height 30
type input "15.6"
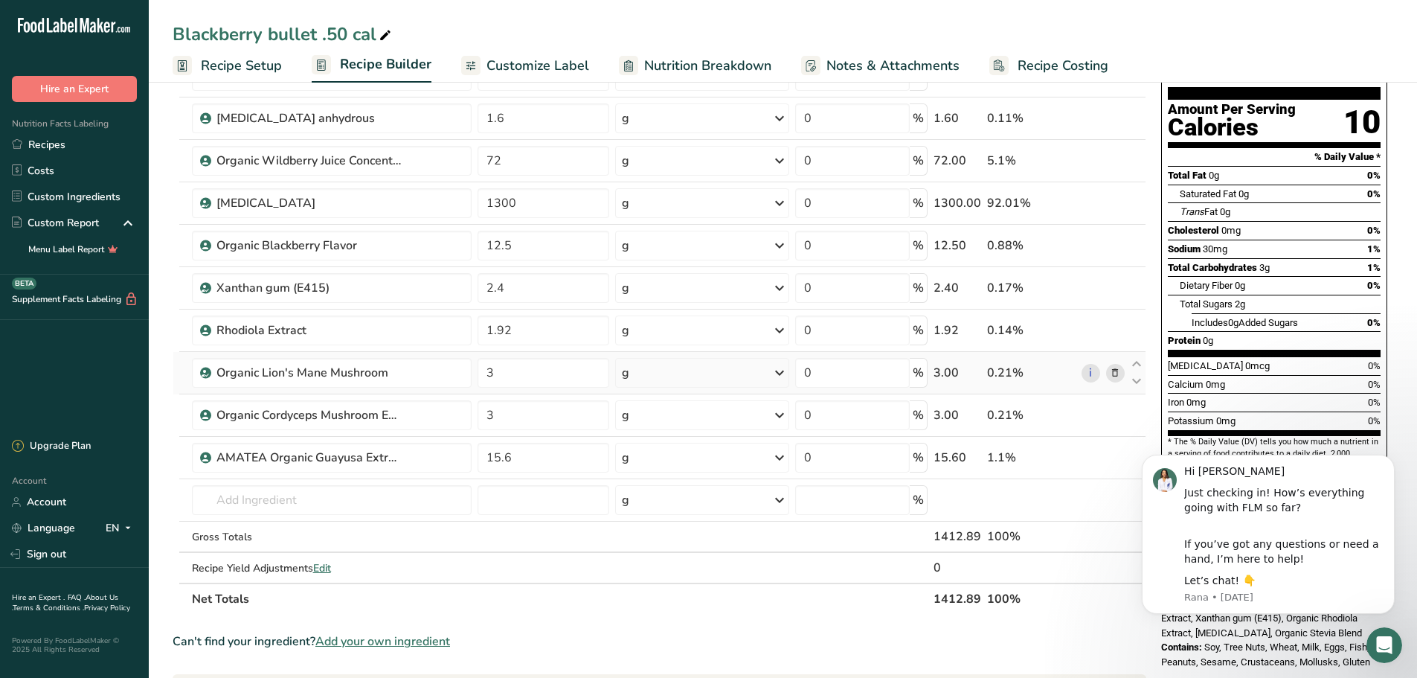
scroll to position [223, 0]
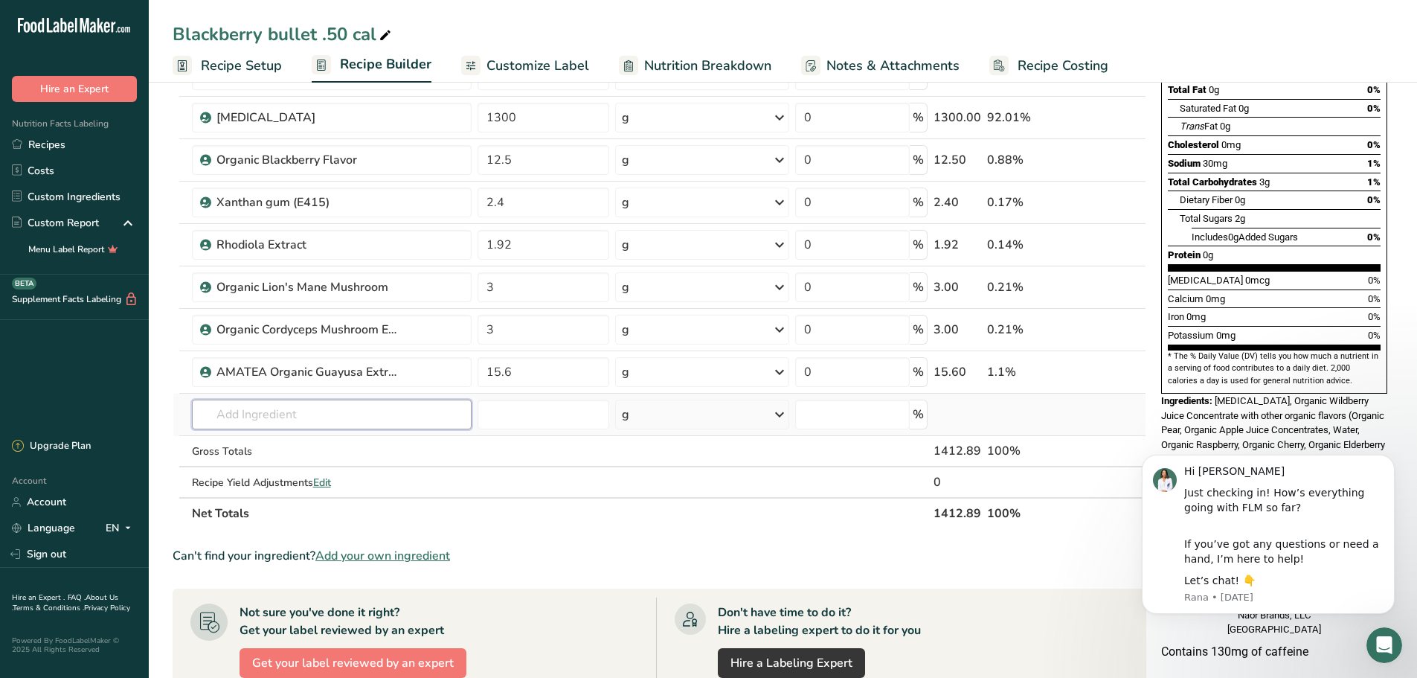
click at [272, 407] on input "text" at bounding box center [332, 414] width 280 height 30
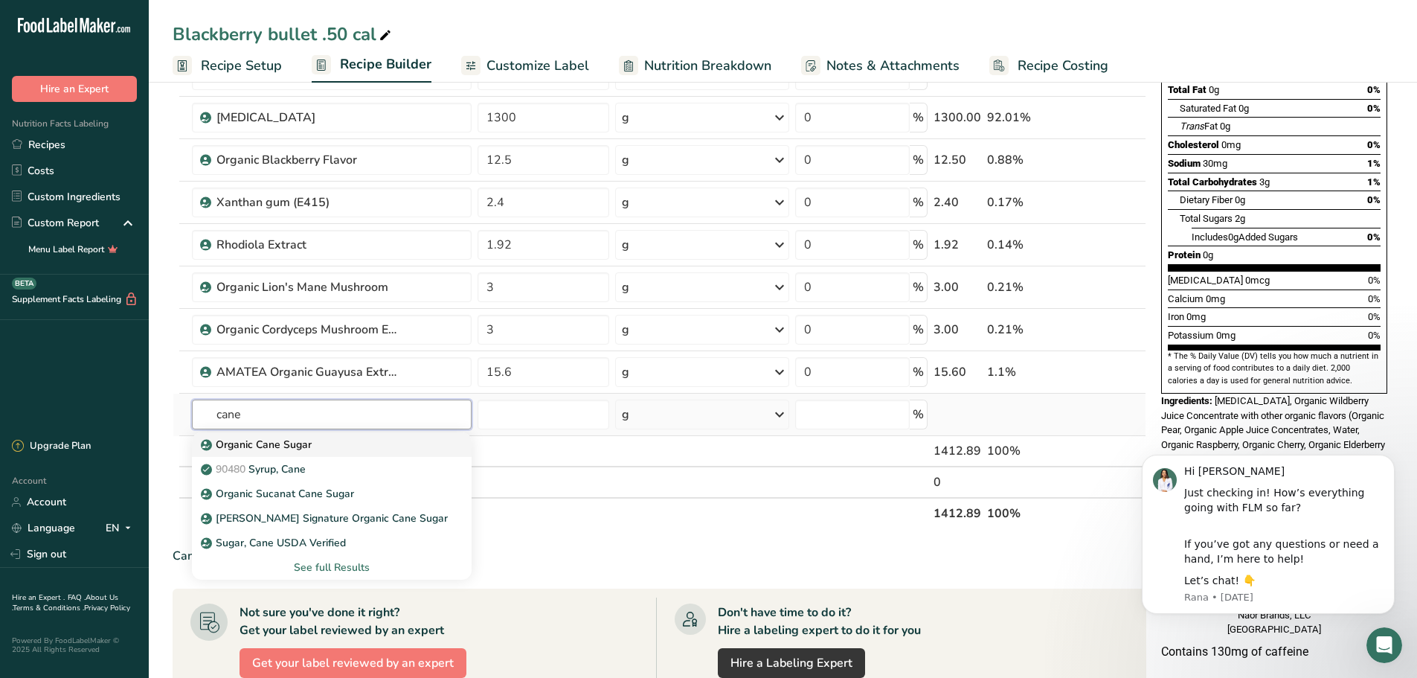
type input "cane"
click at [262, 449] on p "Organic Cane Sugar" at bounding box center [258, 445] width 108 height 16
type input "Organic Cane Sugar"
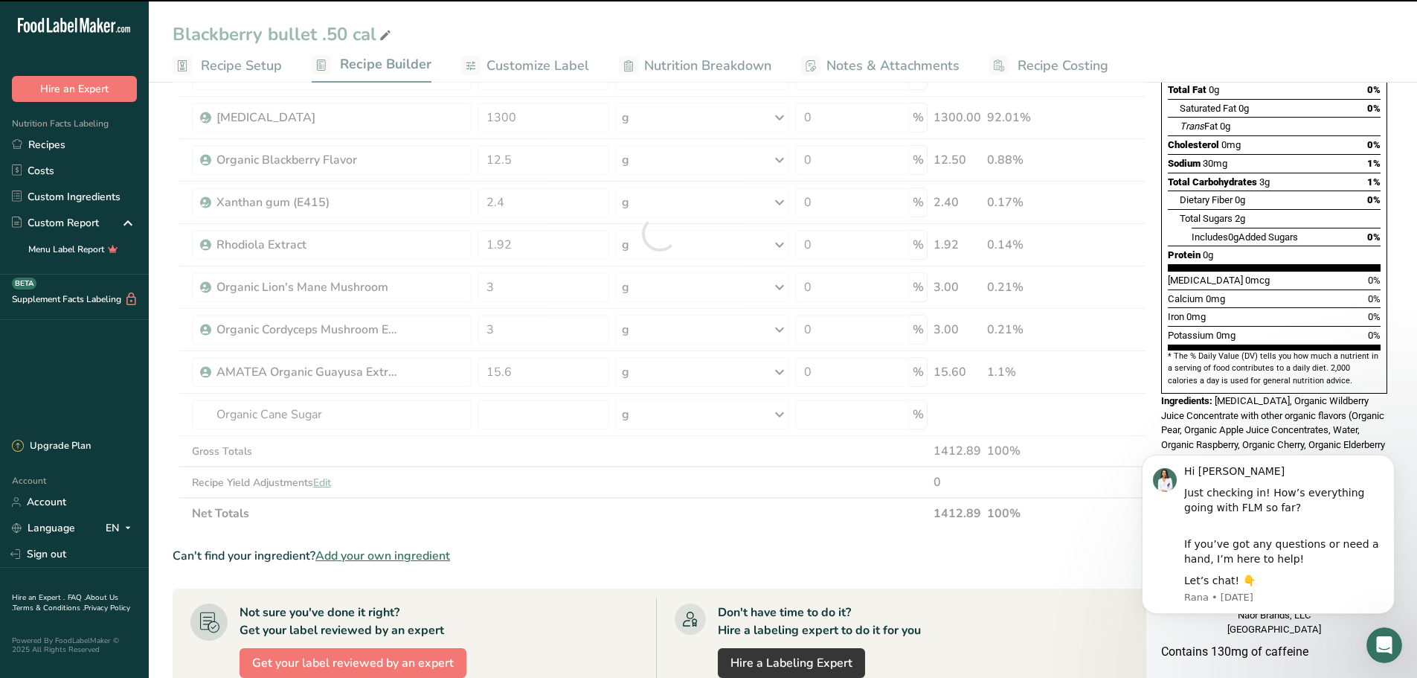
type input "0"
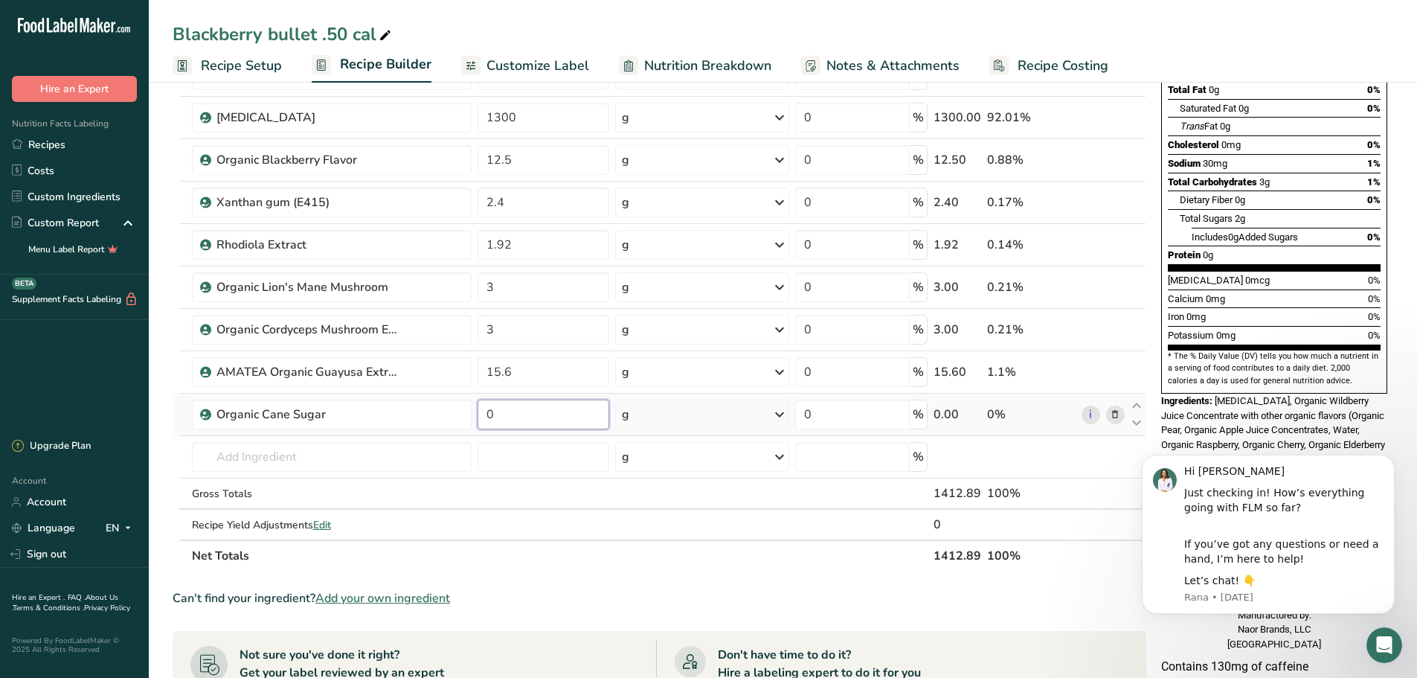
click at [540, 403] on input "0" at bounding box center [544, 414] width 132 height 30
type input "74.4"
